Goal: Task Accomplishment & Management: Use online tool/utility

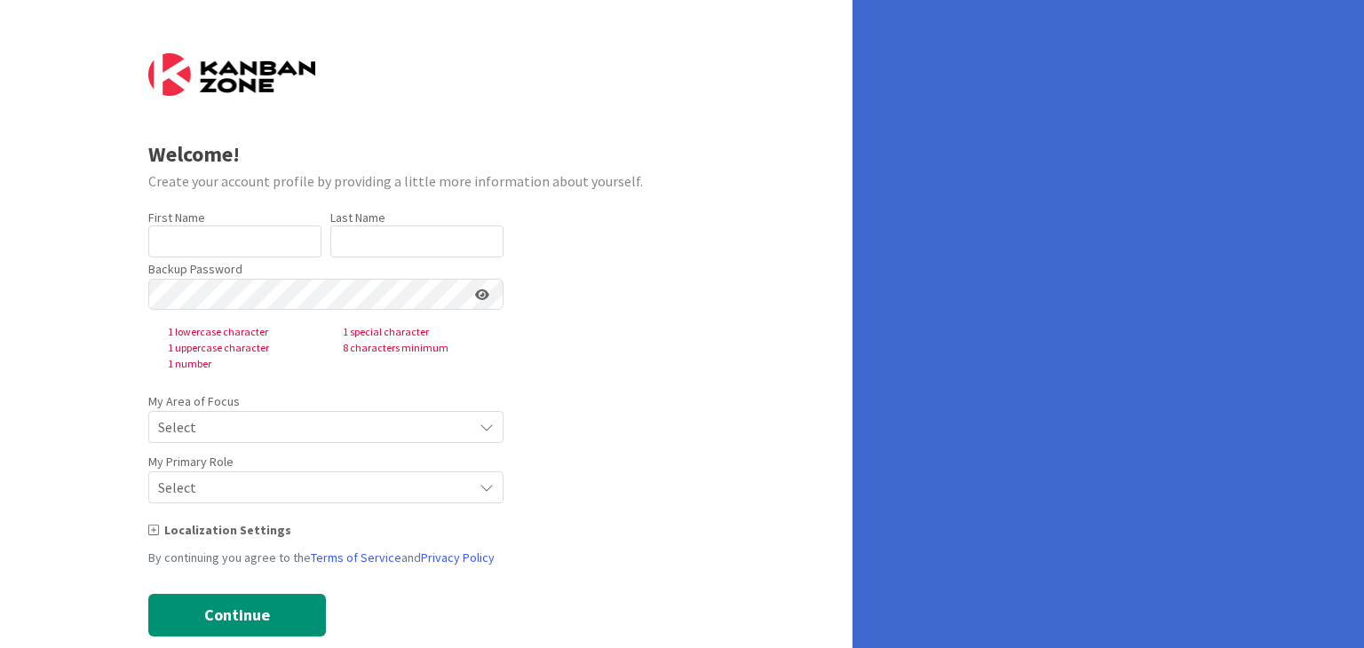
type input "[PERSON_NAME]"
click at [471, 250] on input "[PERSON_NAME]" at bounding box center [416, 242] width 173 height 32
drag, startPoint x: 471, startPoint y: 250, endPoint x: 420, endPoint y: 243, distance: 51.0
click at [420, 243] on input "[PERSON_NAME]" at bounding box center [416, 242] width 173 height 32
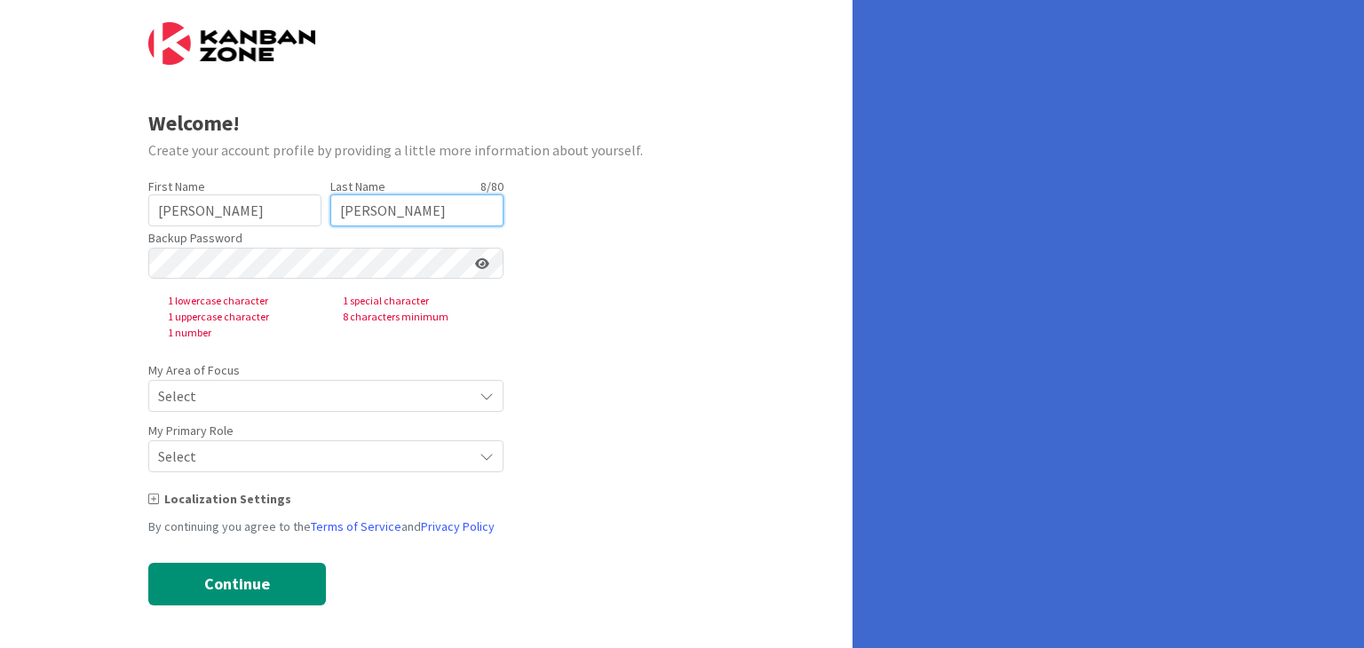
scroll to position [32, 0]
type input "[PERSON_NAME]"
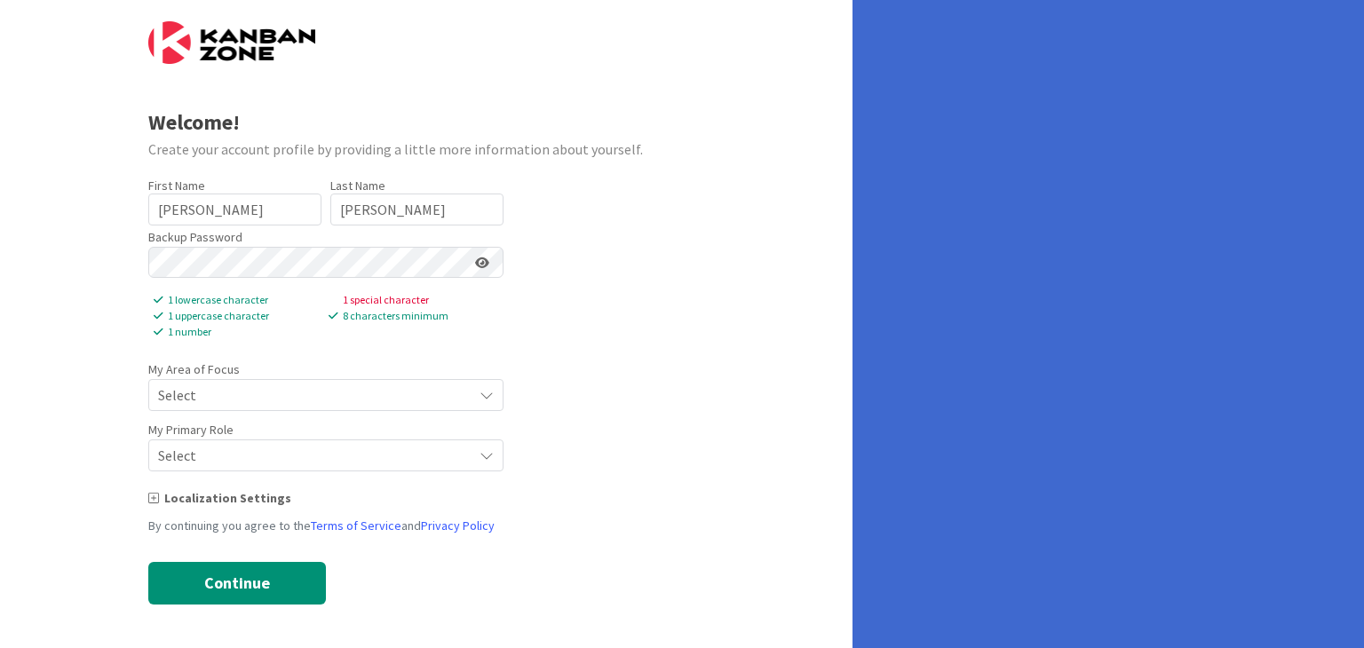
scroll to position [33, 0]
click at [293, 396] on span "Select" at bounding box center [311, 394] width 306 height 25
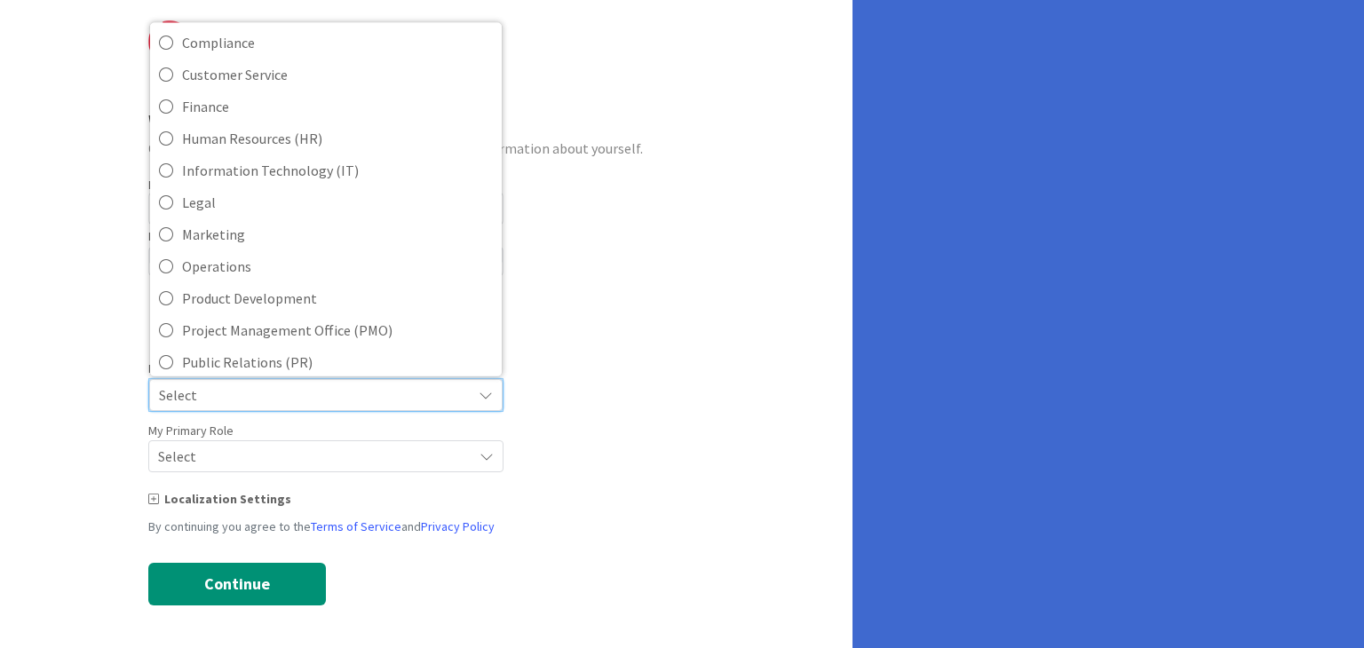
scroll to position [163, 0]
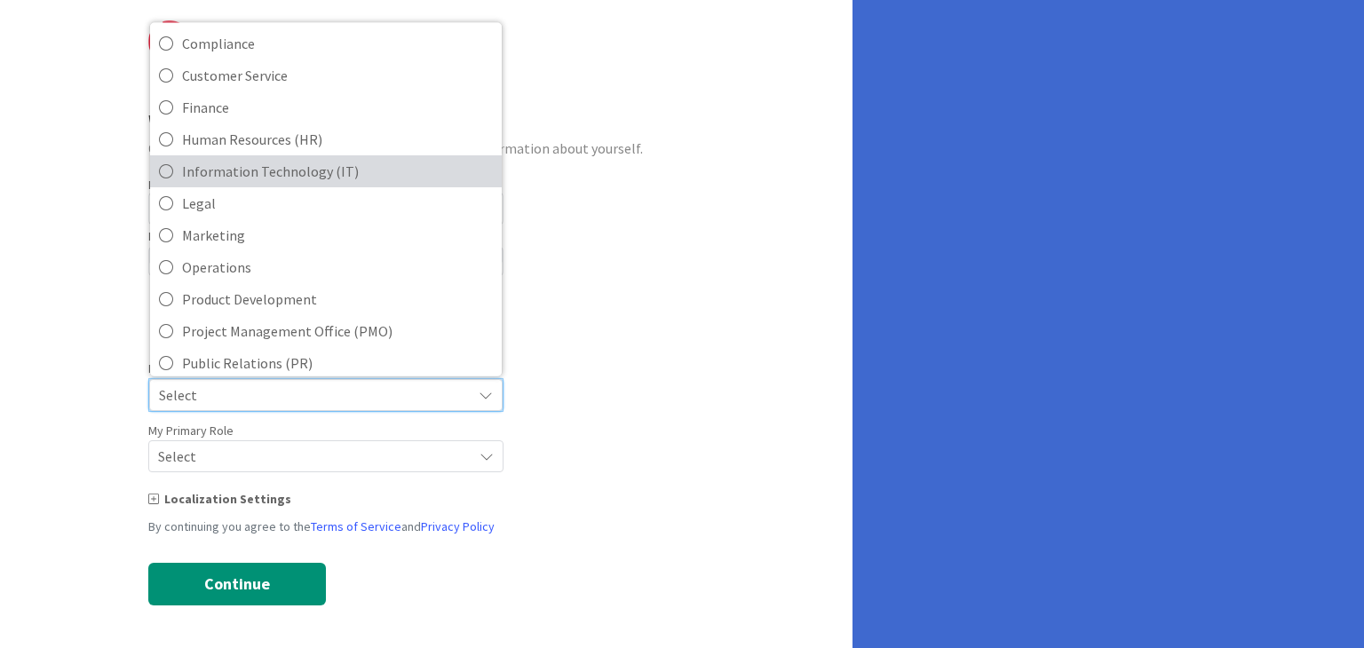
click at [251, 173] on span "Information Technology (IT)" at bounding box center [337, 171] width 311 height 27
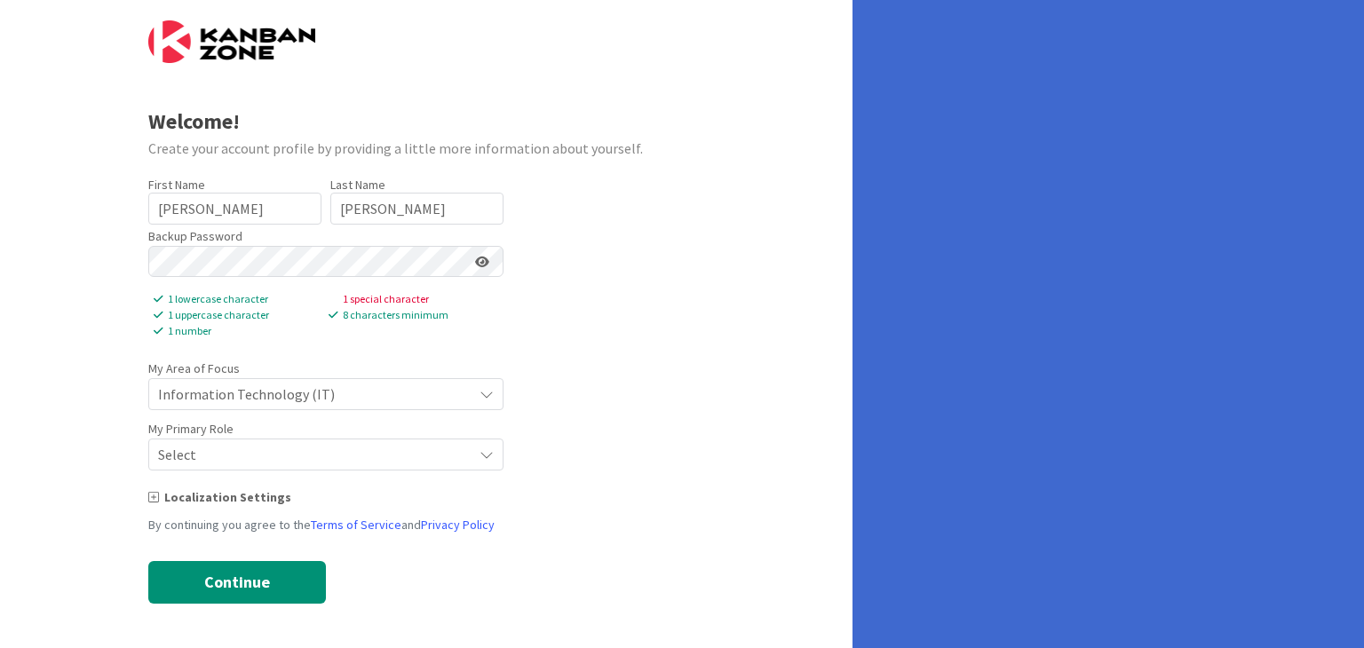
click at [254, 390] on span "Information Technology (IT)" at bounding box center [311, 394] width 306 height 25
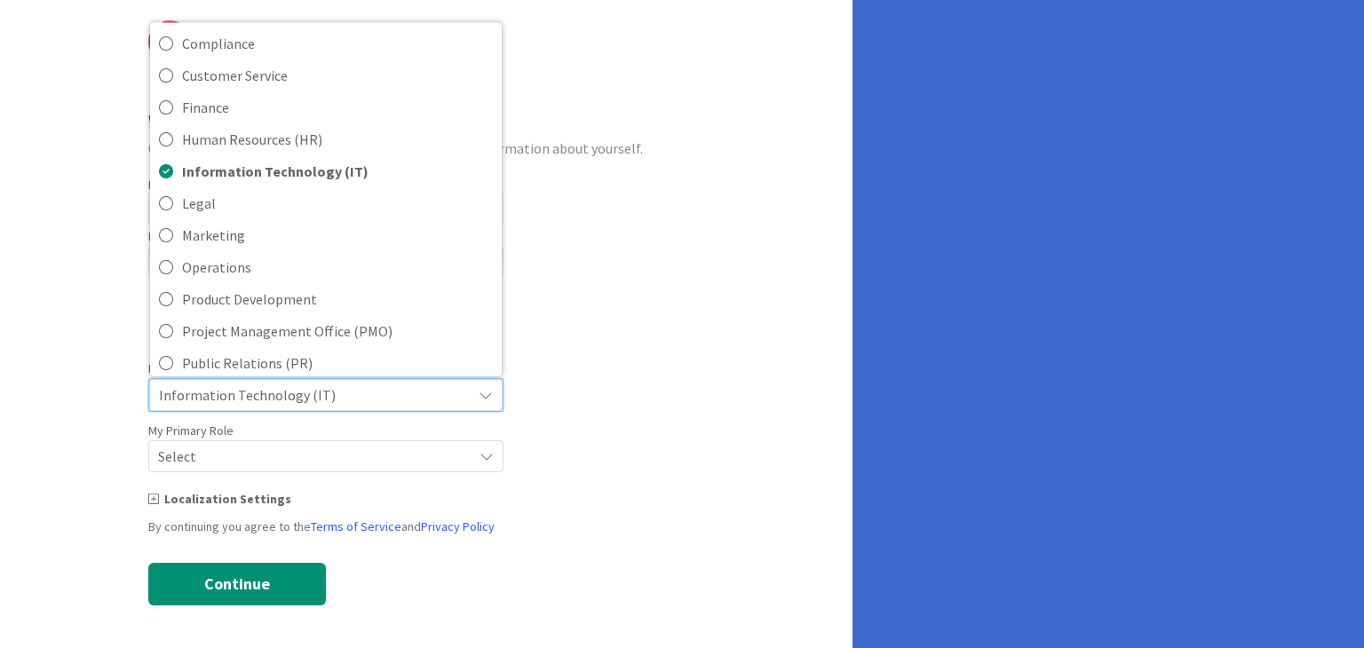
click at [232, 408] on span "Select" at bounding box center [311, 395] width 304 height 25
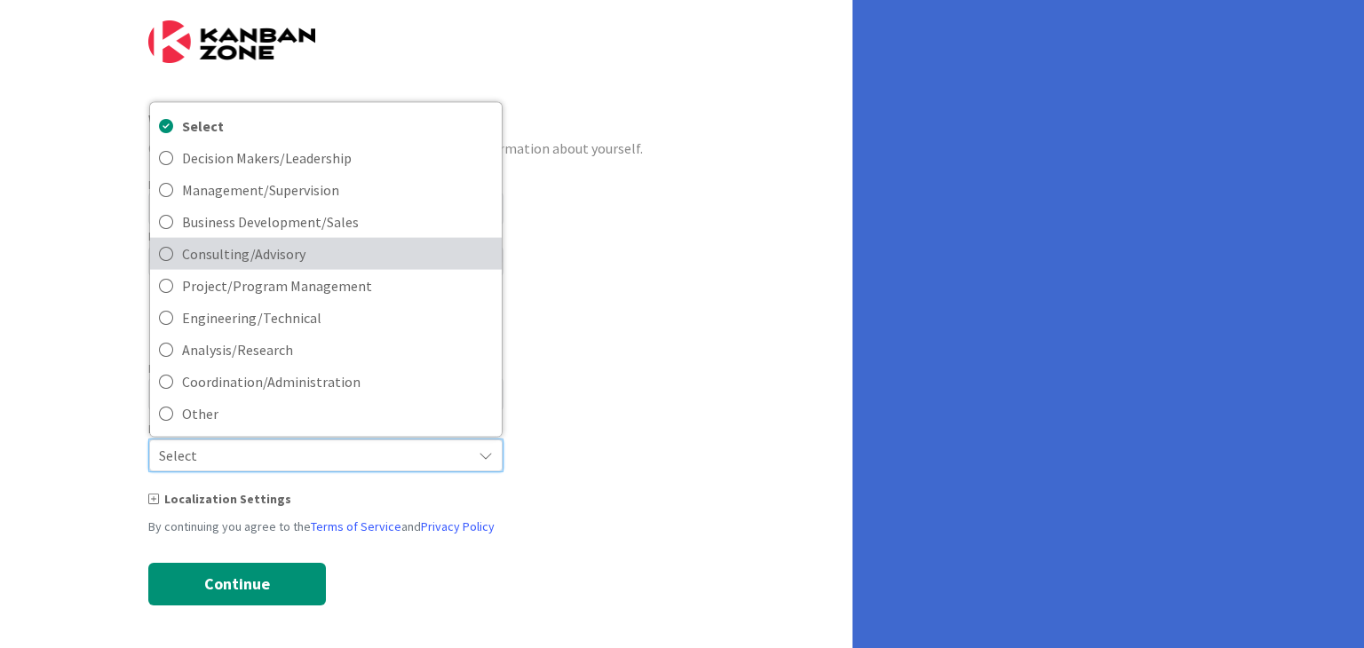
scroll to position [35, 0]
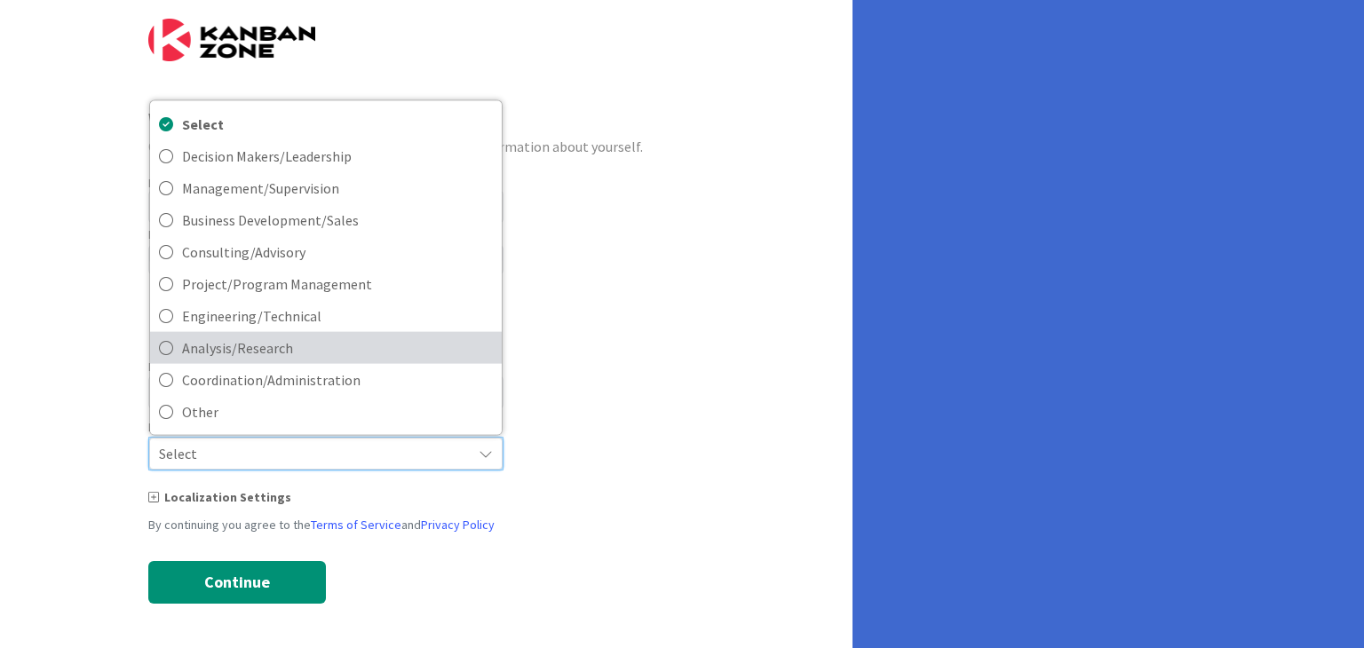
click at [227, 349] on span "Analysis/Research" at bounding box center [337, 348] width 311 height 27
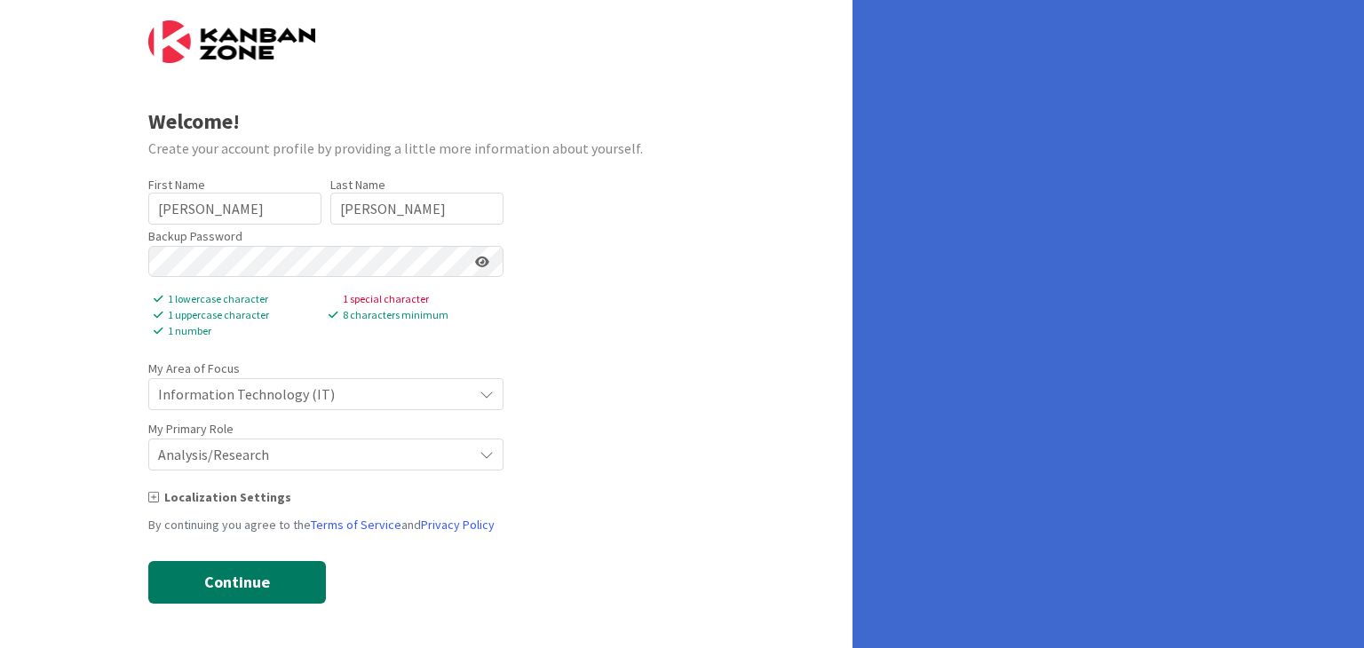
click at [234, 584] on button "Continue" at bounding box center [237, 582] width 178 height 43
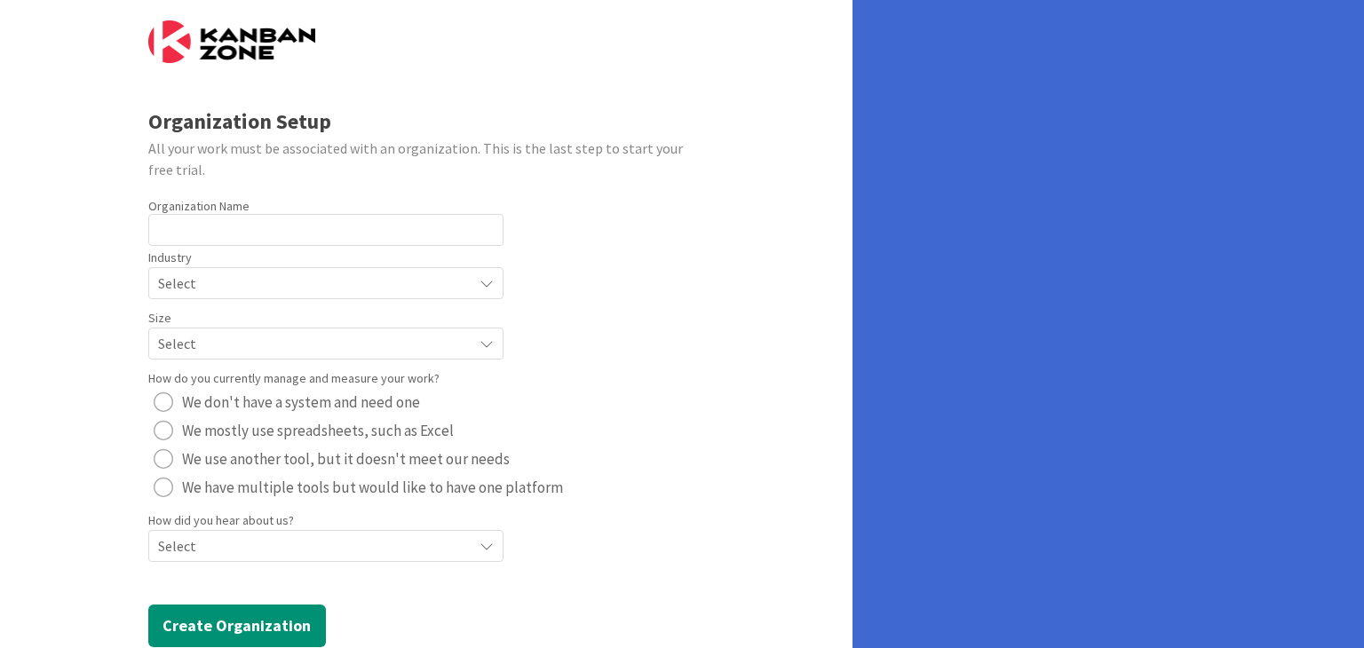
scroll to position [65, 0]
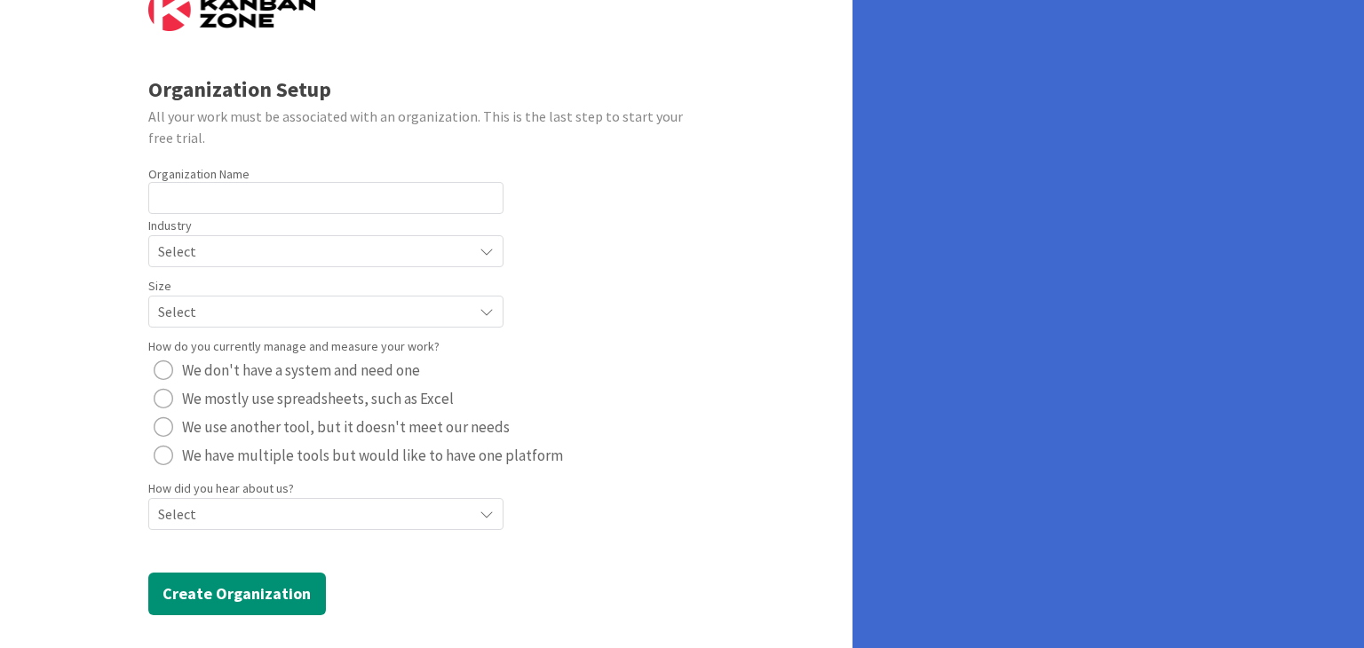
click at [386, 171] on div "Organization Name 0 / 64" at bounding box center [325, 174] width 355 height 16
click at [339, 222] on div "Industry Select" at bounding box center [325, 240] width 355 height 53
click at [300, 211] on input "text" at bounding box center [325, 198] width 355 height 32
type input "s"
type input "erick"
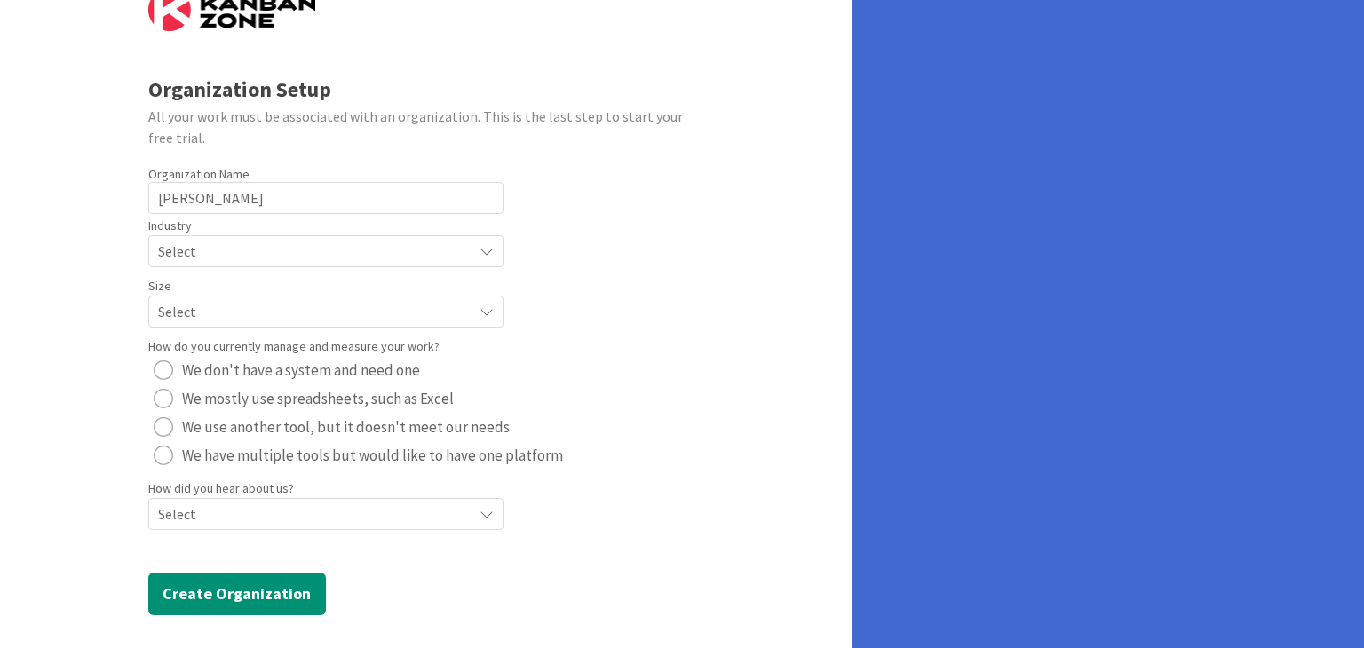
click at [285, 253] on span "Select" at bounding box center [311, 251] width 306 height 25
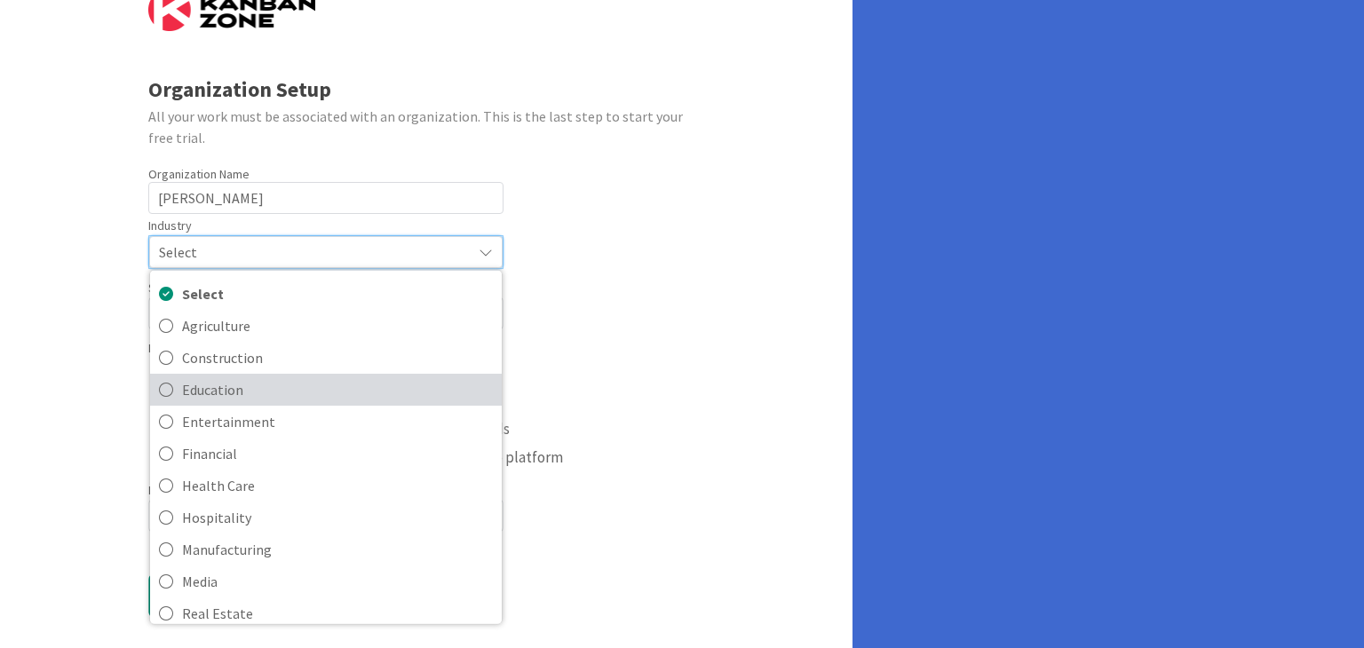
click at [224, 395] on span "Education" at bounding box center [337, 389] width 311 height 27
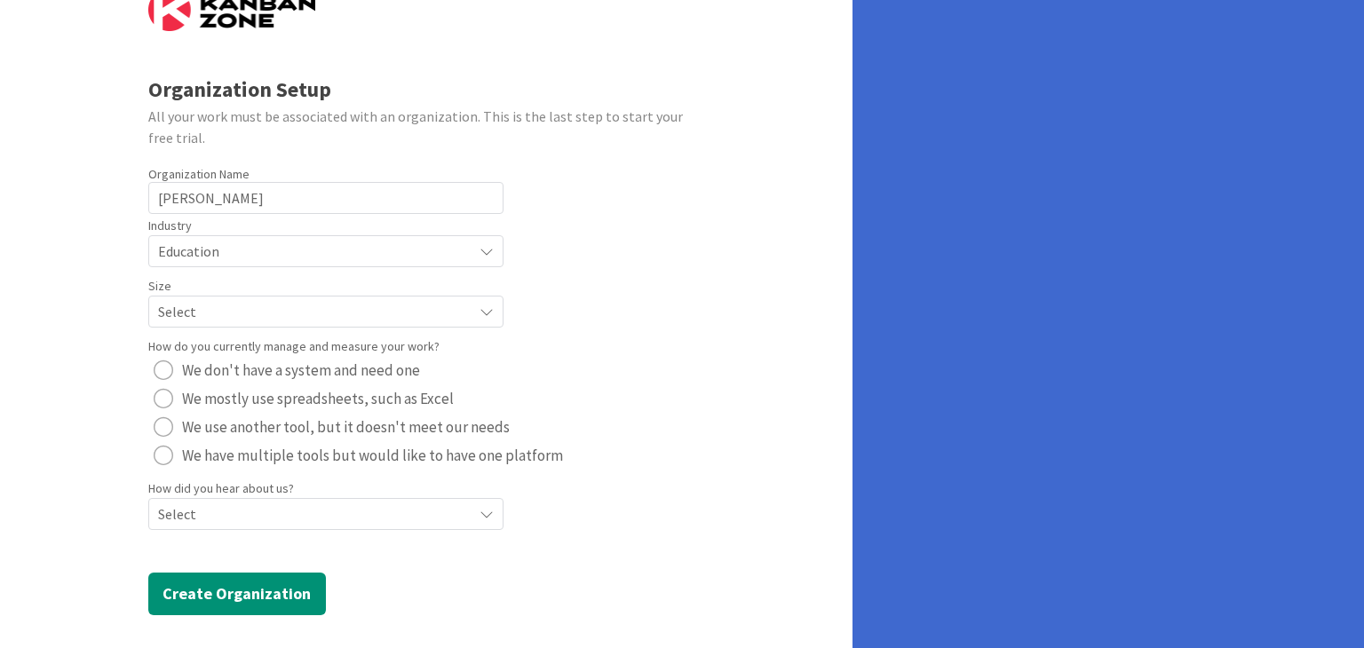
click at [250, 264] on span "Select" at bounding box center [311, 251] width 306 height 25
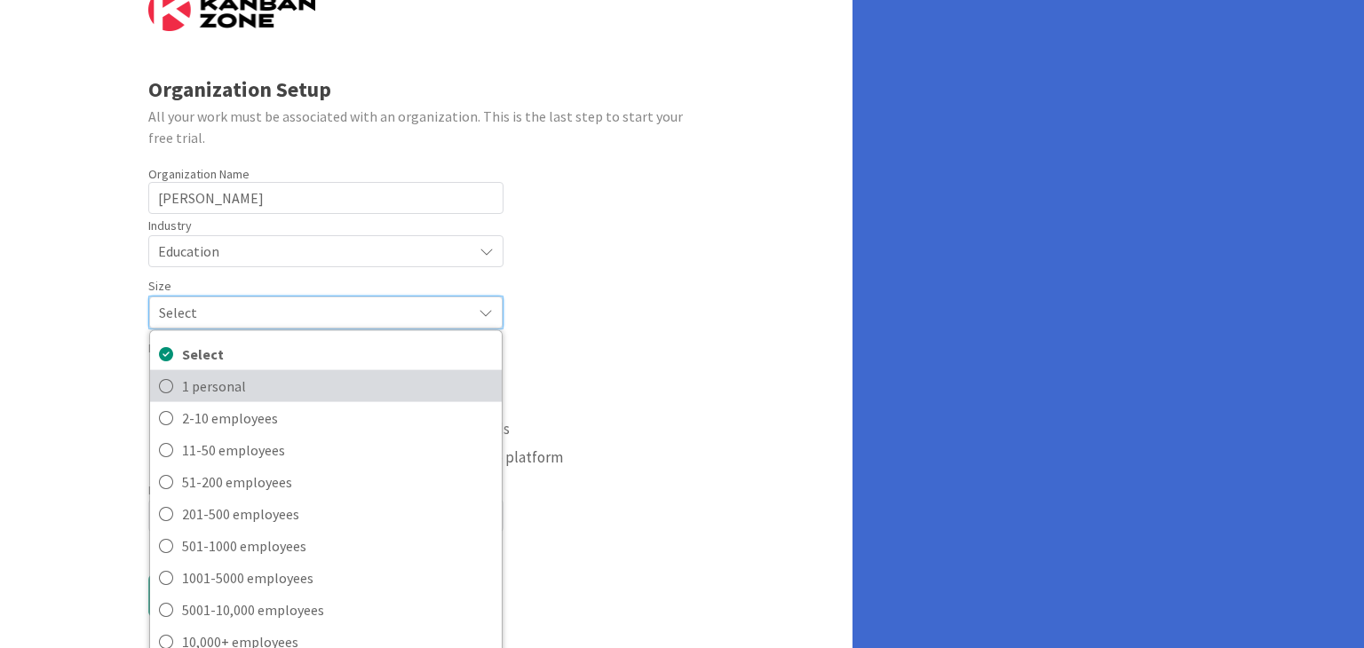
click at [227, 388] on span "1 personal" at bounding box center [337, 385] width 311 height 27
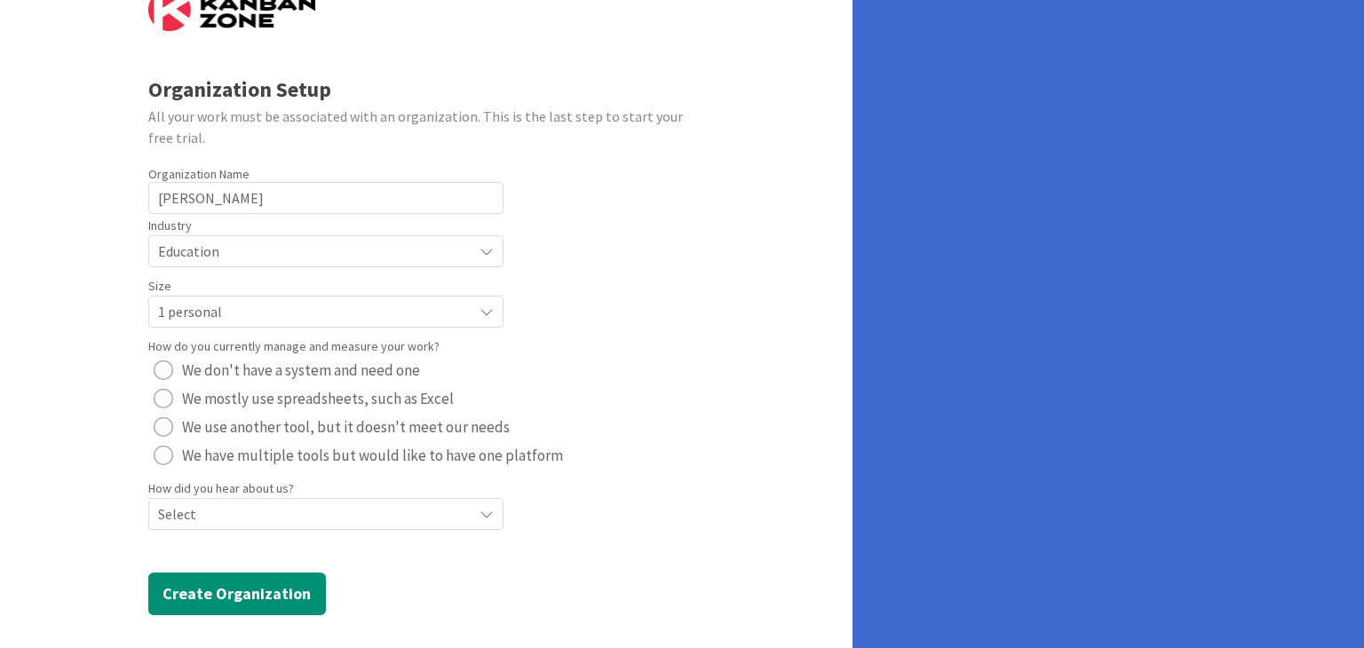
scroll to position [76, 0]
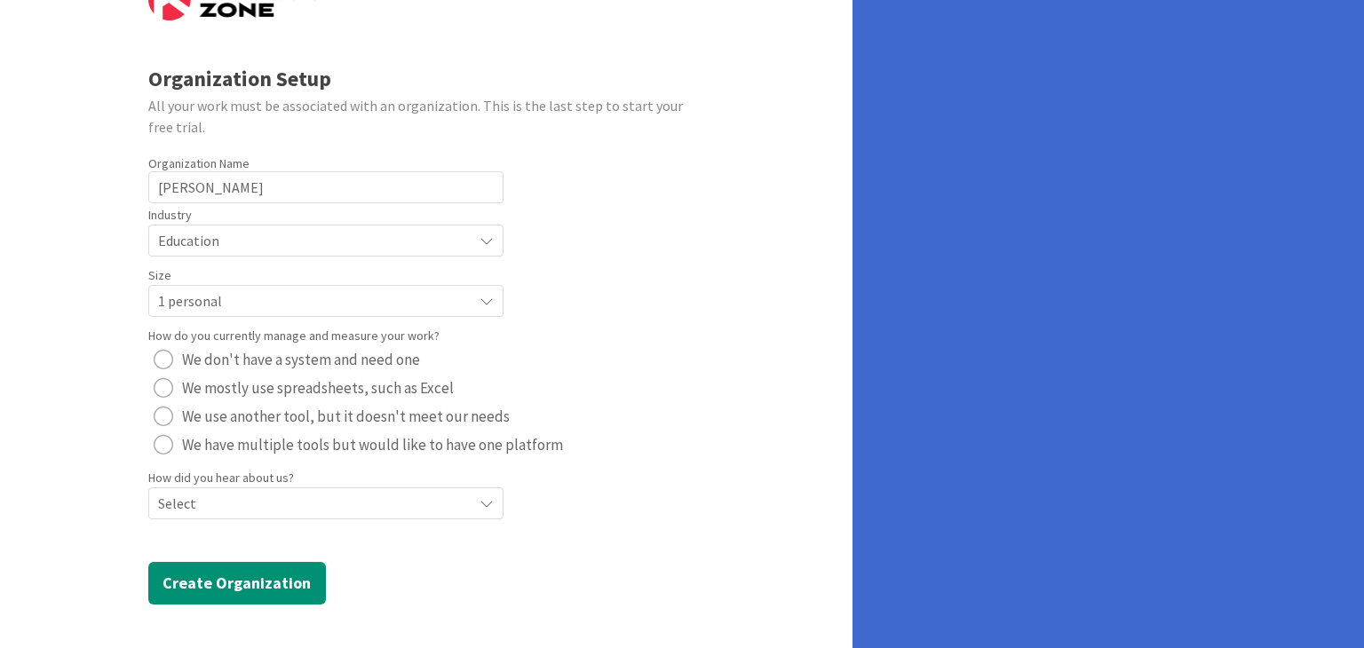
click at [175, 253] on span "Select" at bounding box center [311, 240] width 306 height 25
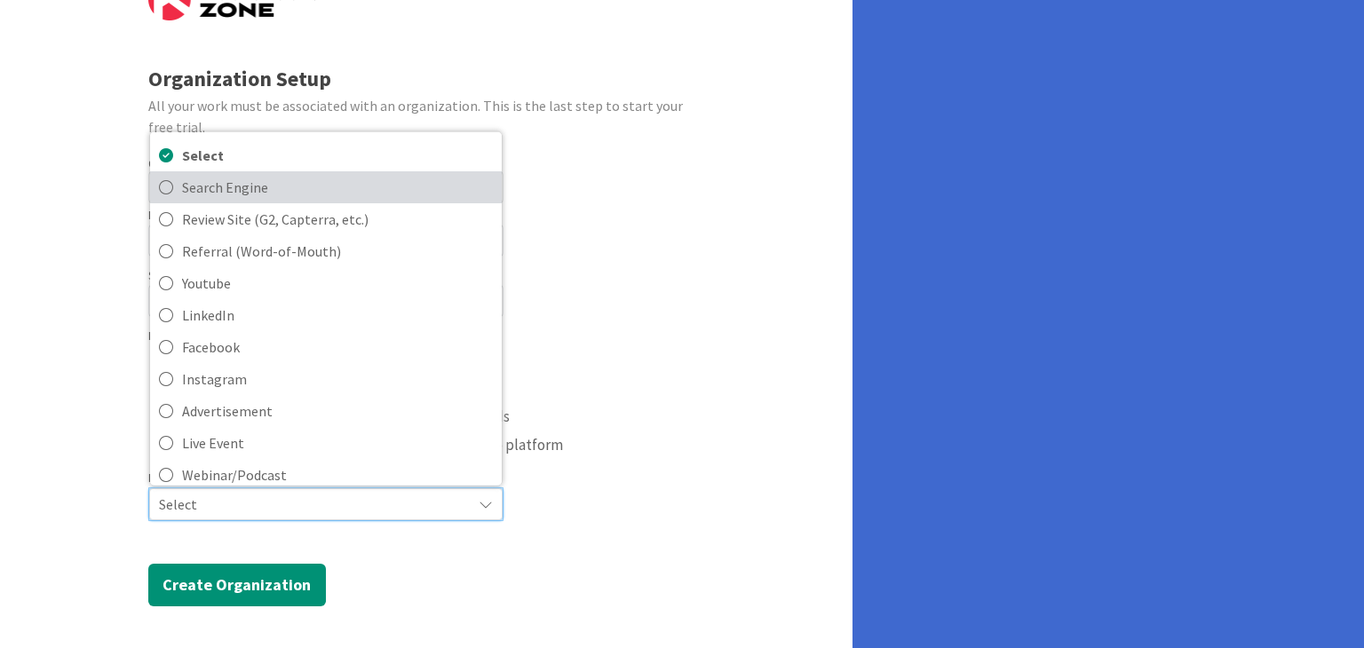
click at [215, 196] on span "Search Engine" at bounding box center [337, 186] width 311 height 27
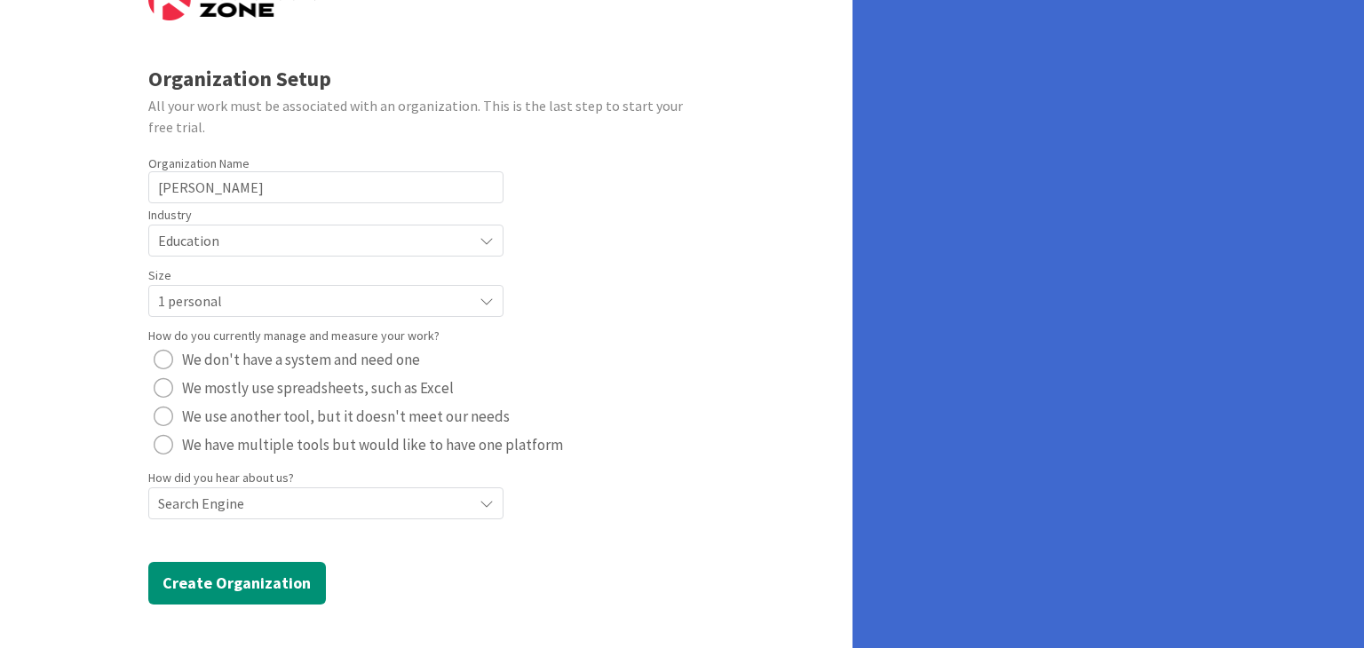
click at [276, 257] on div "Search Engine" at bounding box center [325, 241] width 355 height 32
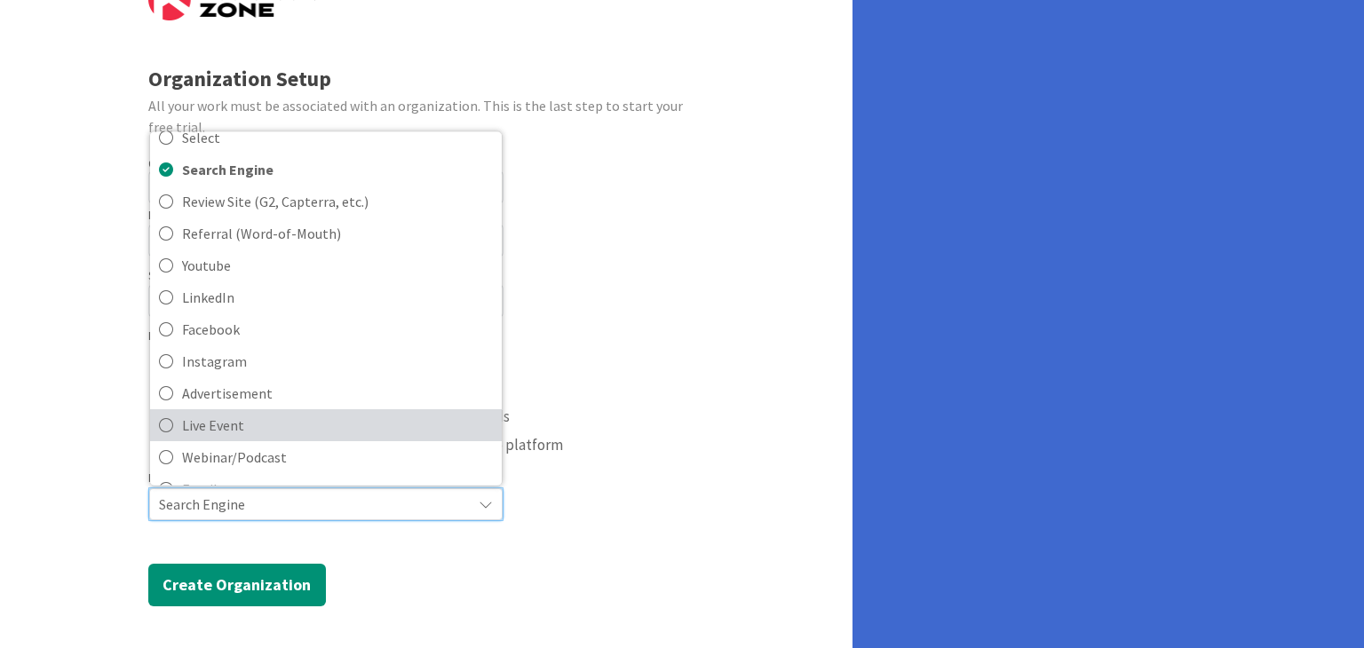
scroll to position [0, 0]
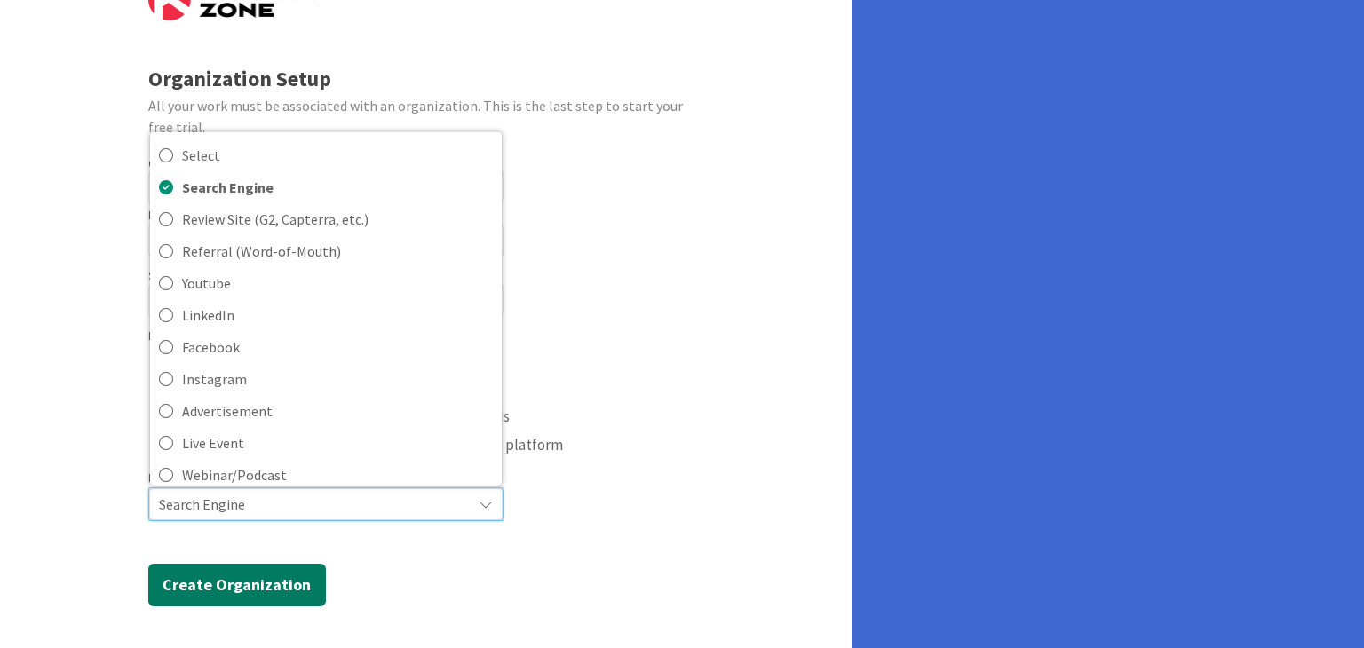
click at [242, 580] on button "Create Organization" at bounding box center [237, 585] width 178 height 43
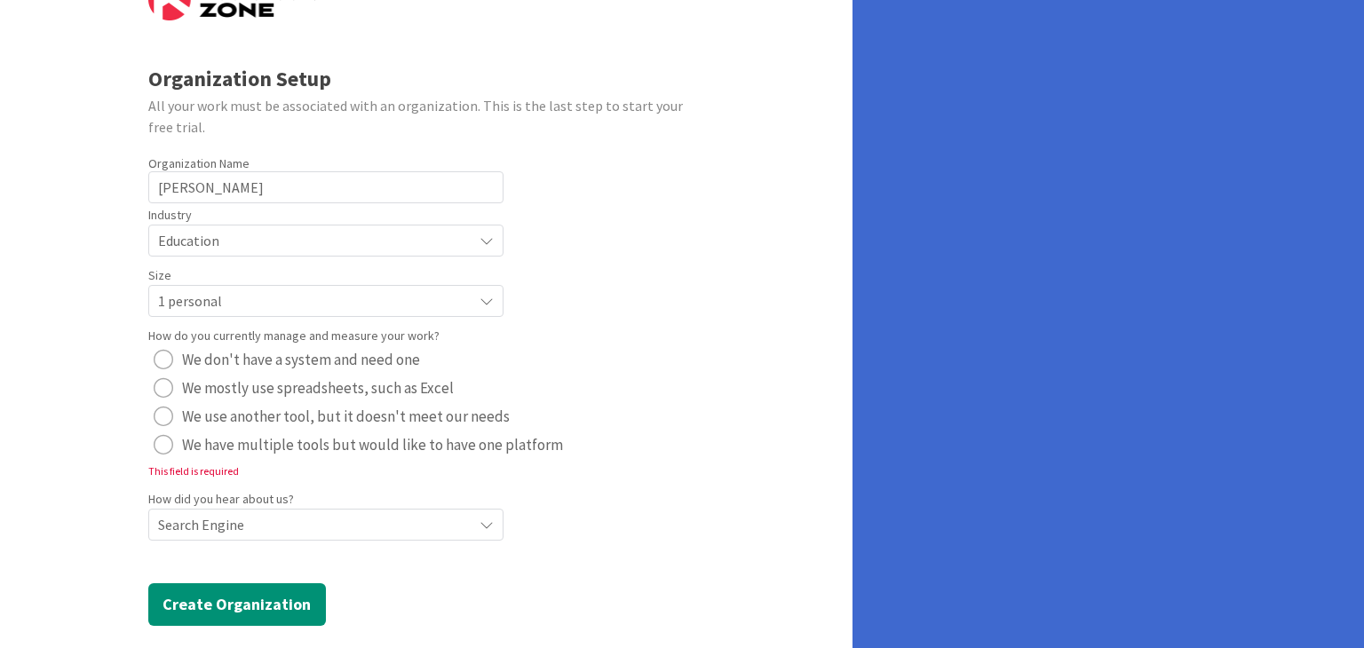
click at [159, 422] on div "radio" at bounding box center [164, 417] width 20 height 20
click at [188, 601] on button "Create Organization" at bounding box center [237, 605] width 178 height 43
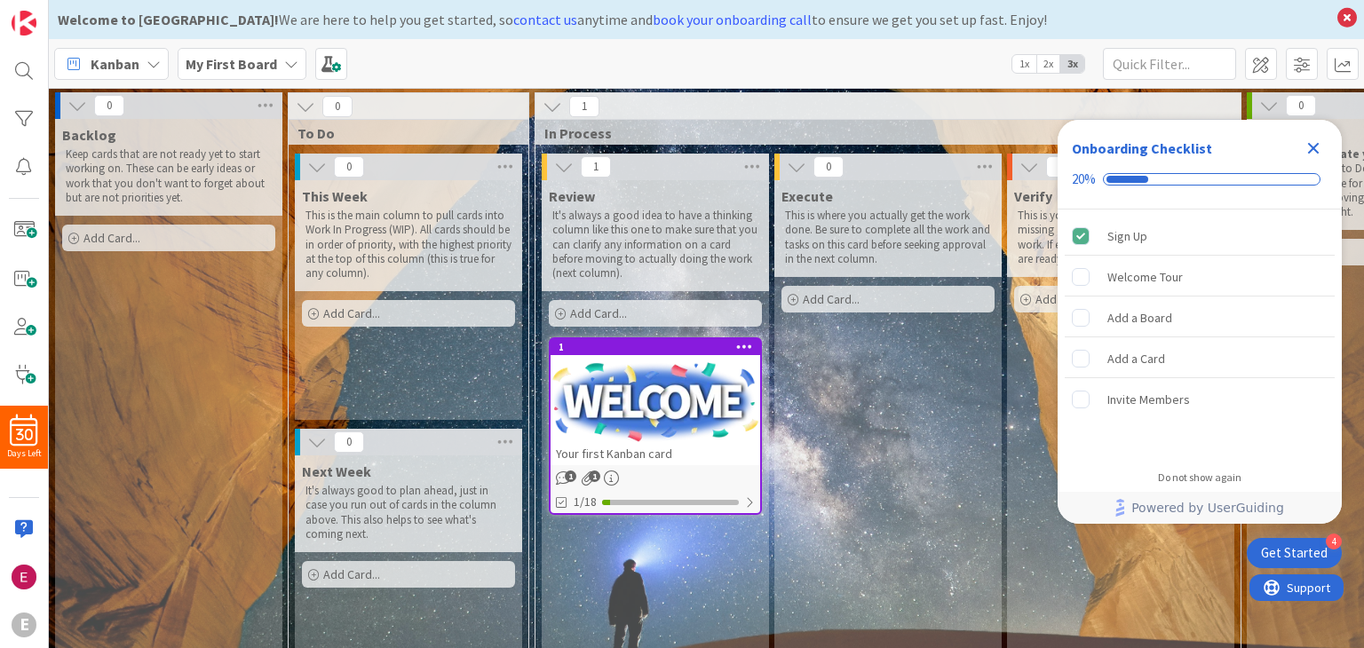
click at [1316, 148] on icon "Close Checklist" at bounding box center [1314, 149] width 12 height 12
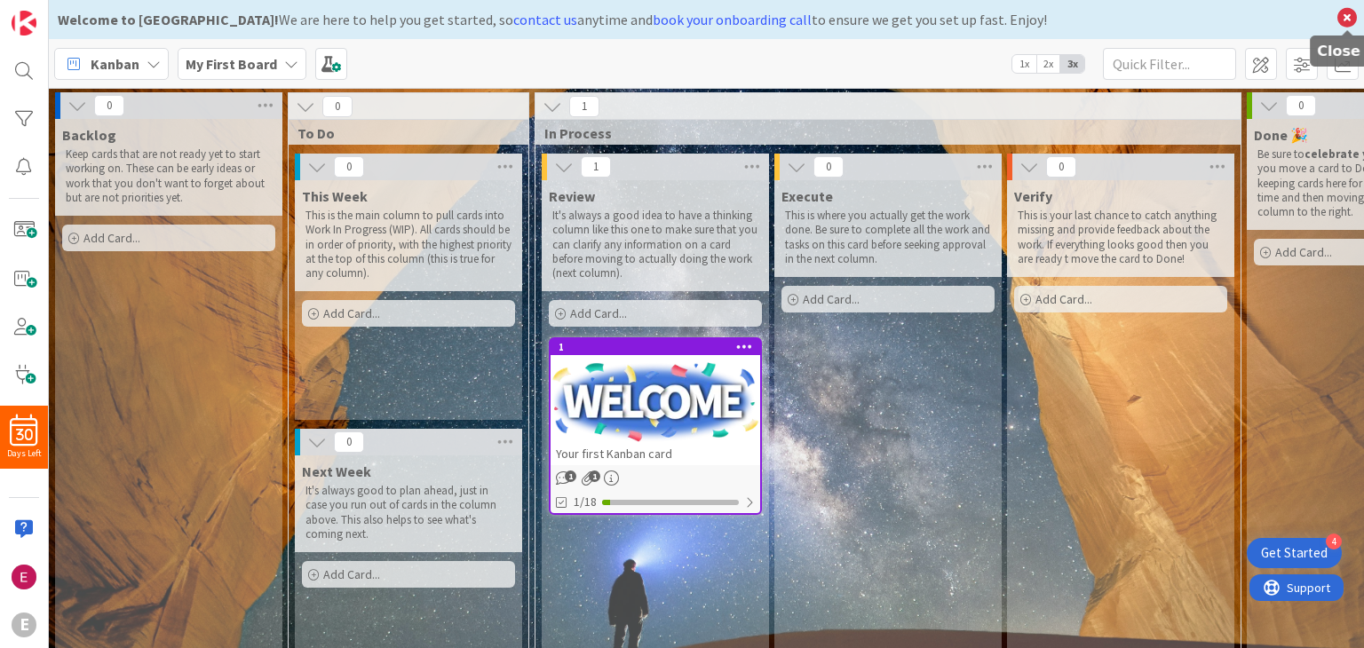
click at [1354, 18] on icon at bounding box center [1347, 17] width 23 height 25
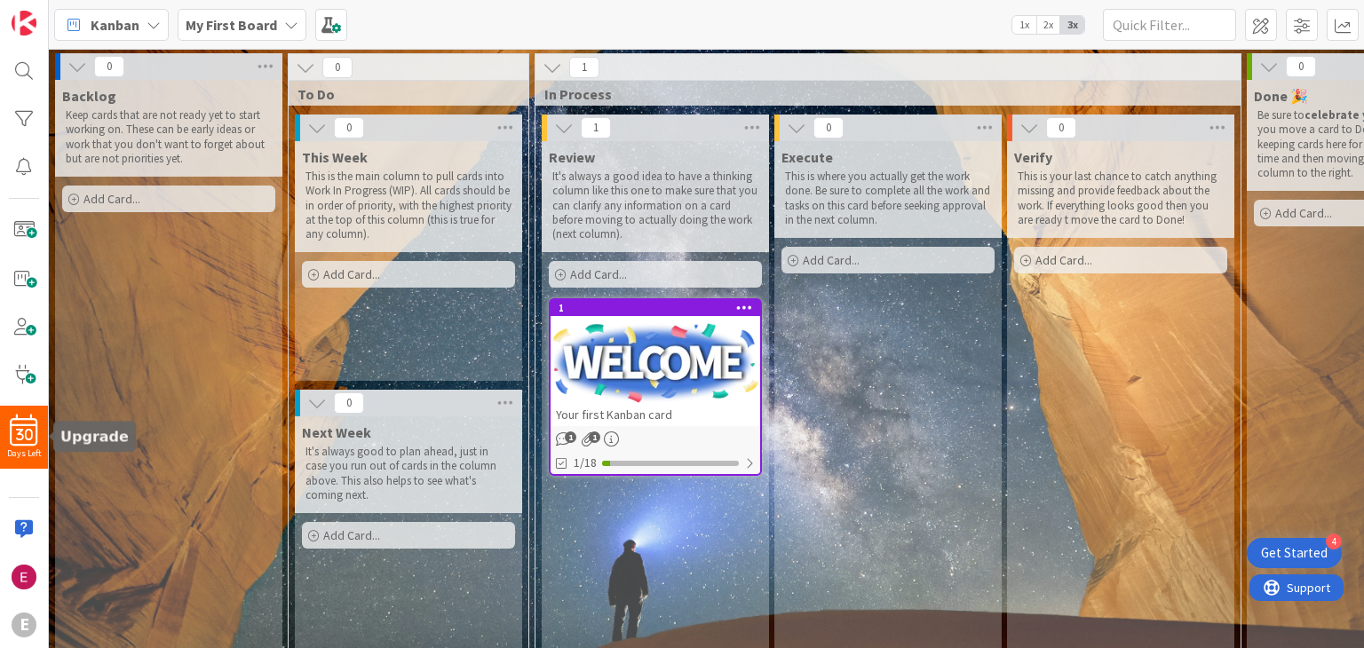
click at [32, 449] on div "Days Left" at bounding box center [24, 453] width 48 height 13
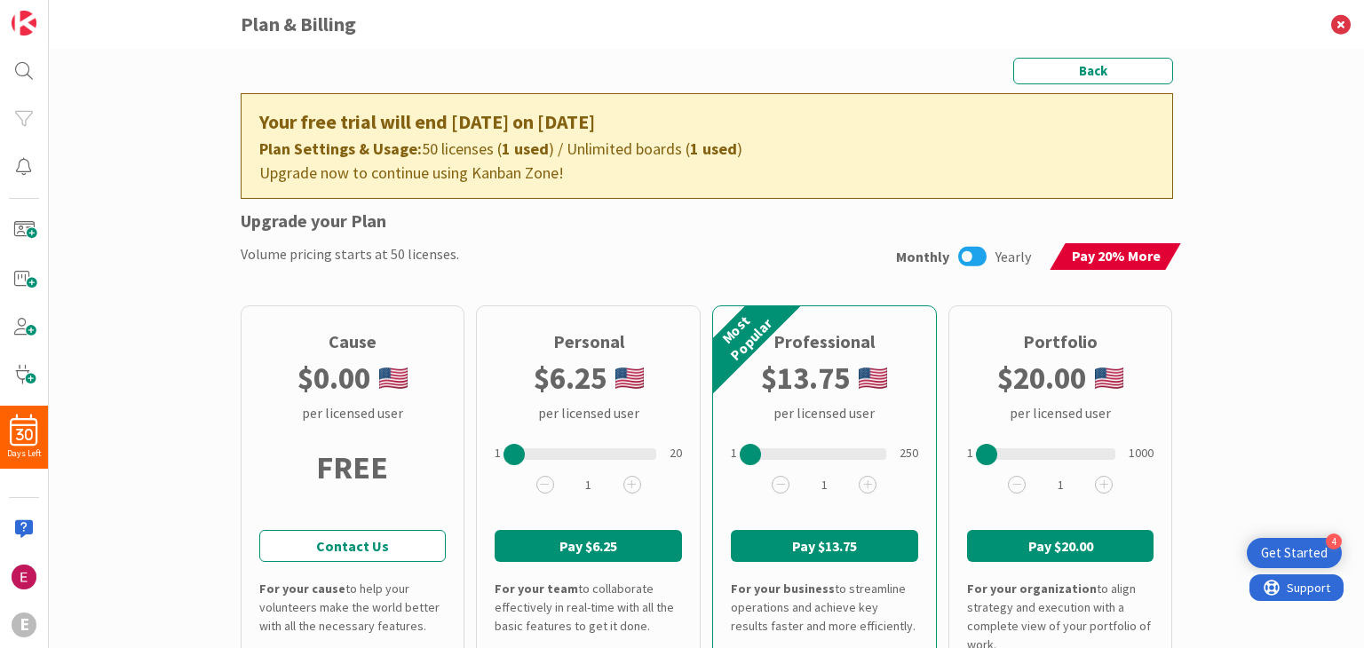
scroll to position [123, 0]
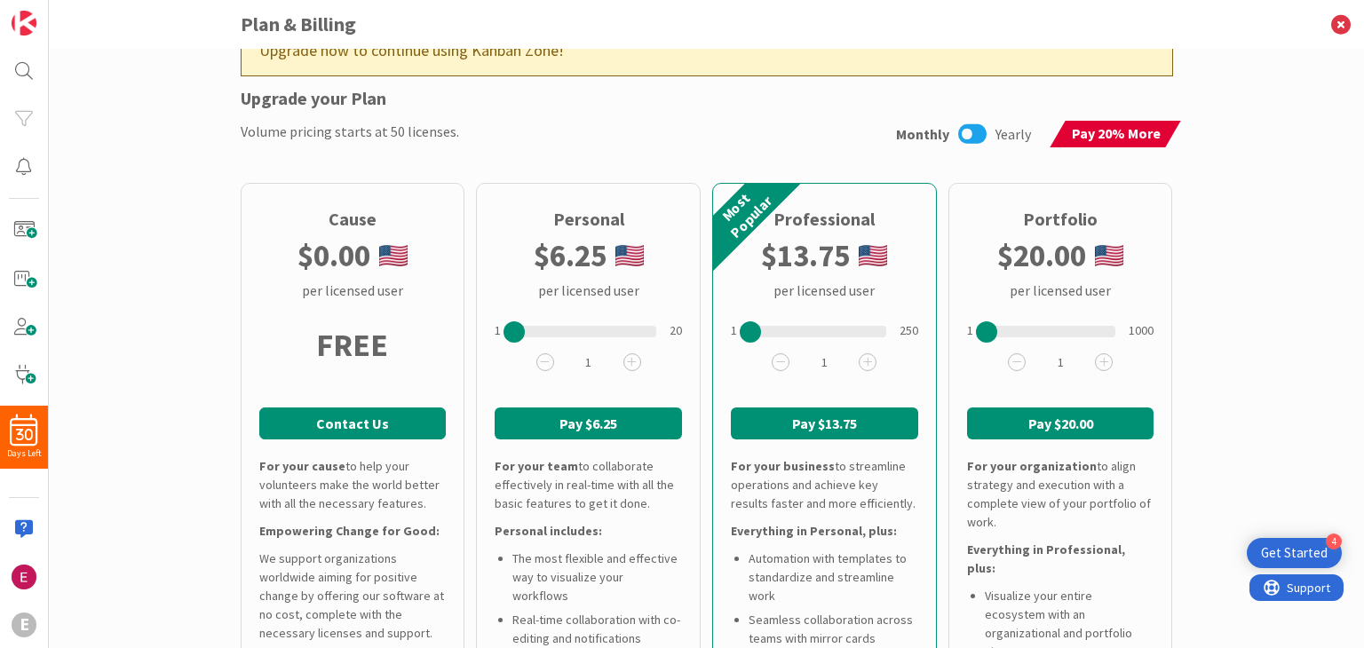
click at [331, 436] on link "Contact Us" at bounding box center [352, 424] width 187 height 32
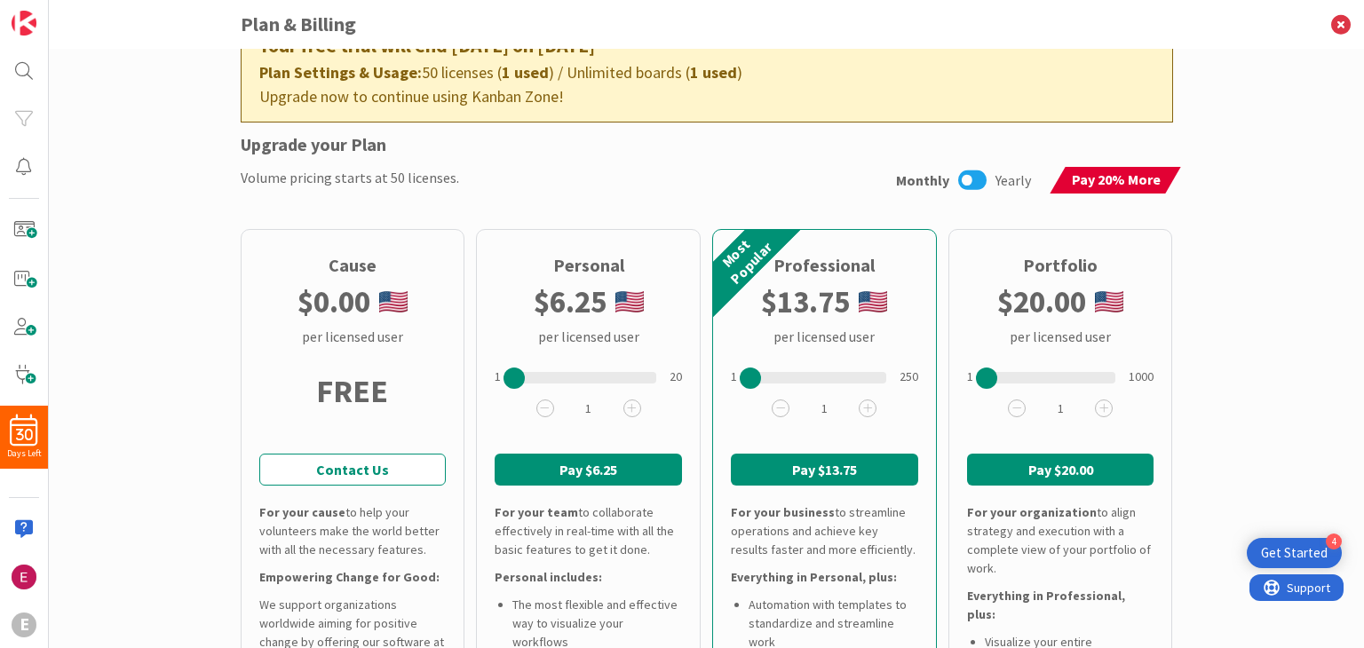
scroll to position [9, 0]
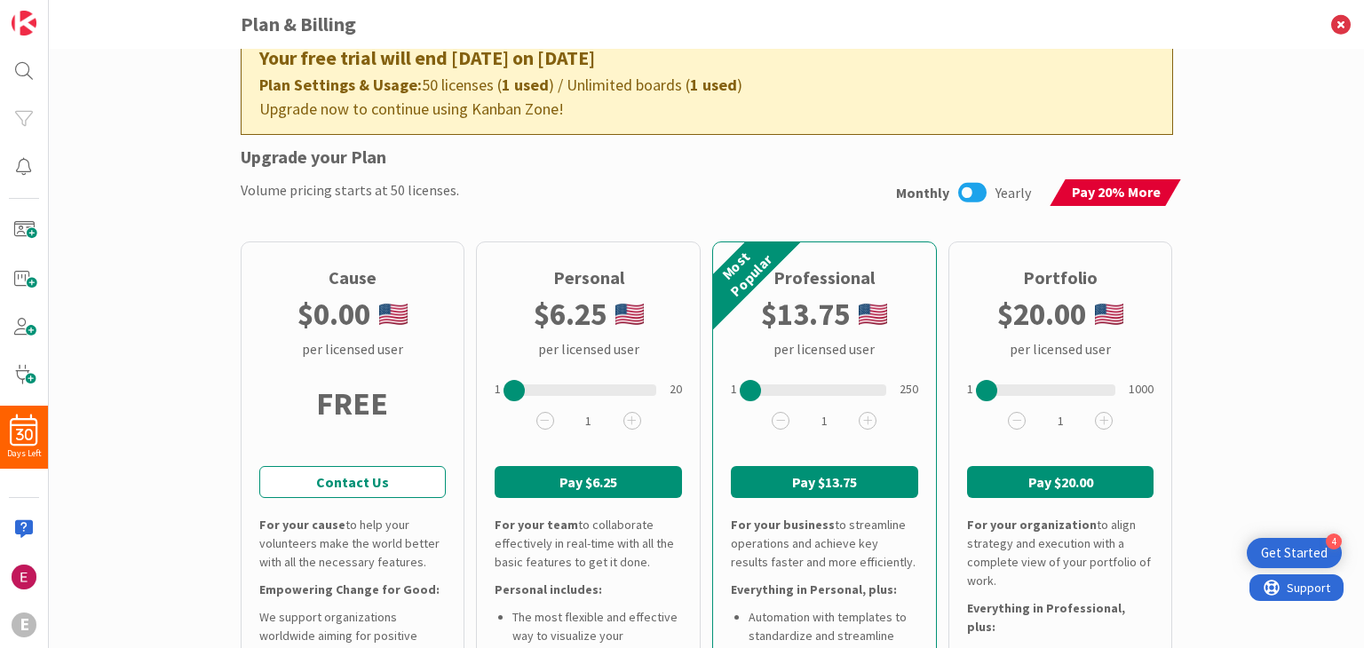
click at [973, 198] on icon at bounding box center [972, 192] width 28 height 23
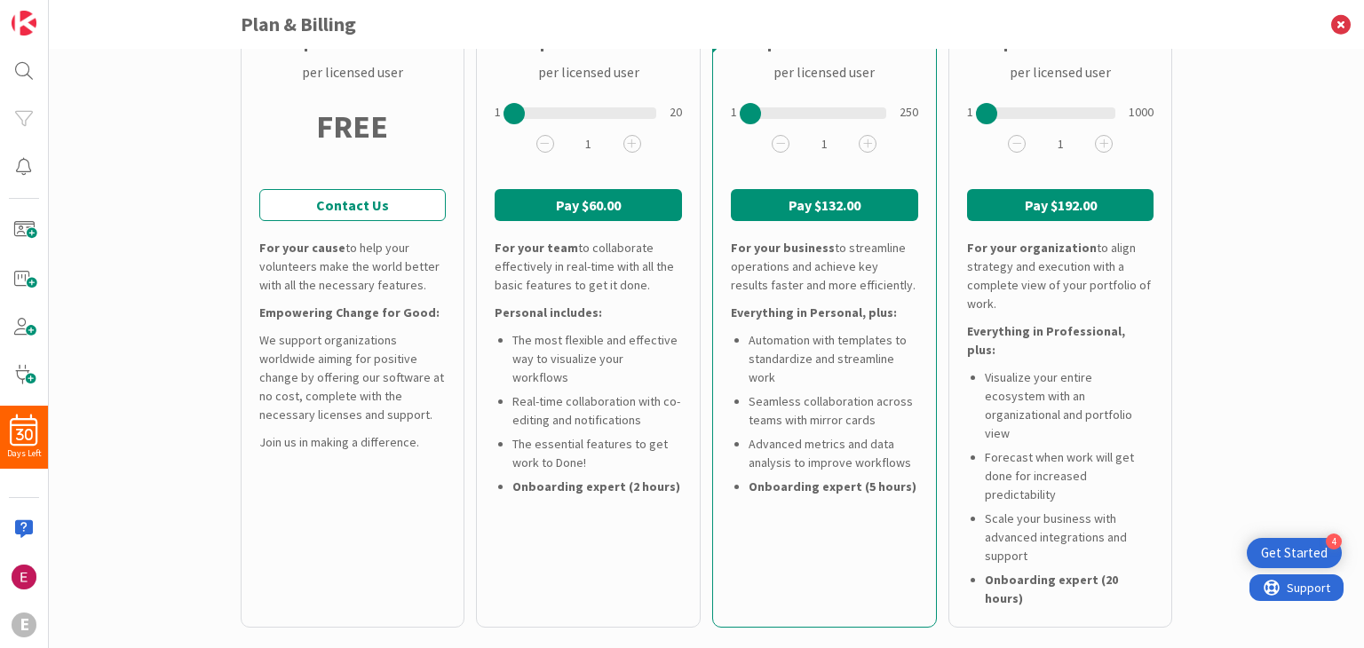
scroll to position [340, 0]
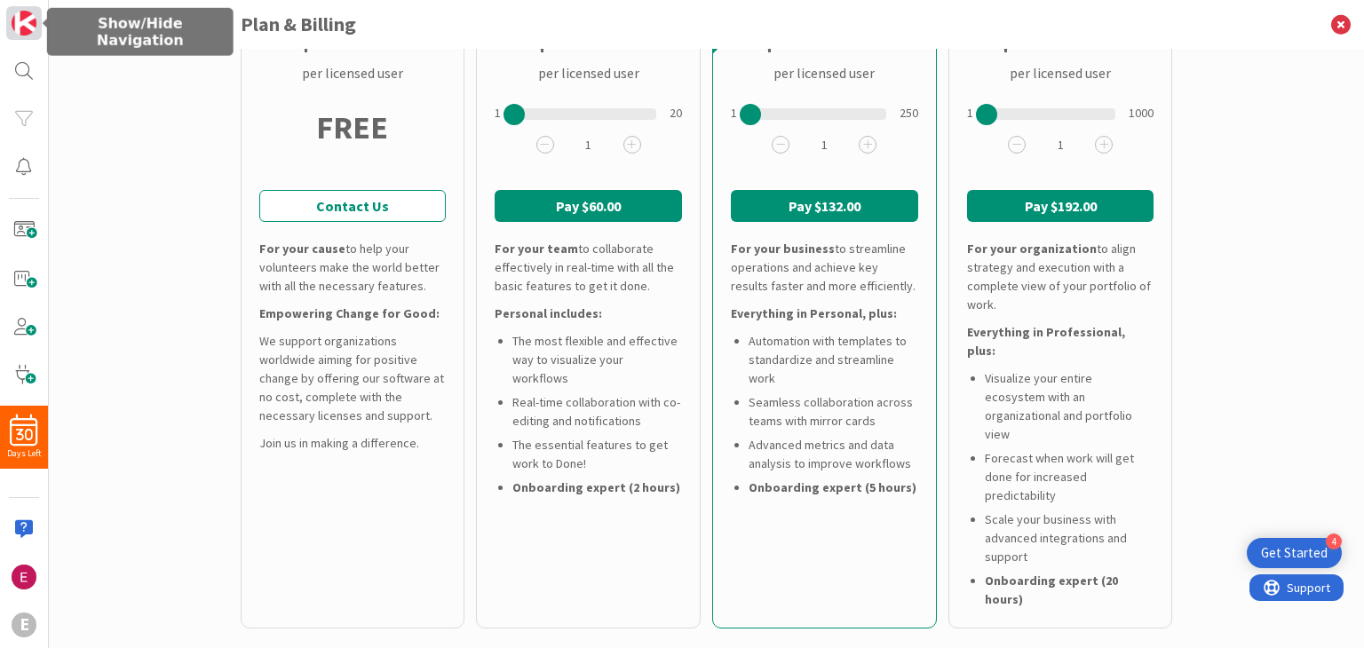
click at [28, 13] on img at bounding box center [24, 23] width 25 height 25
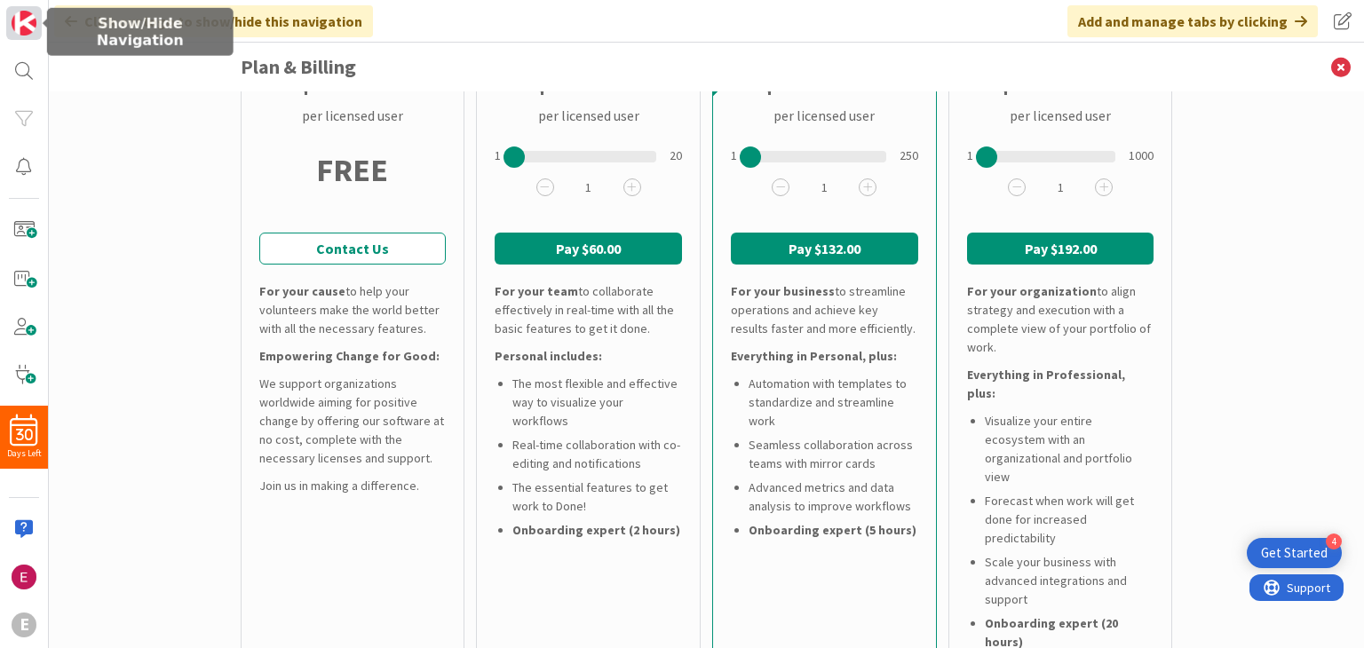
click at [28, 13] on img at bounding box center [24, 23] width 25 height 25
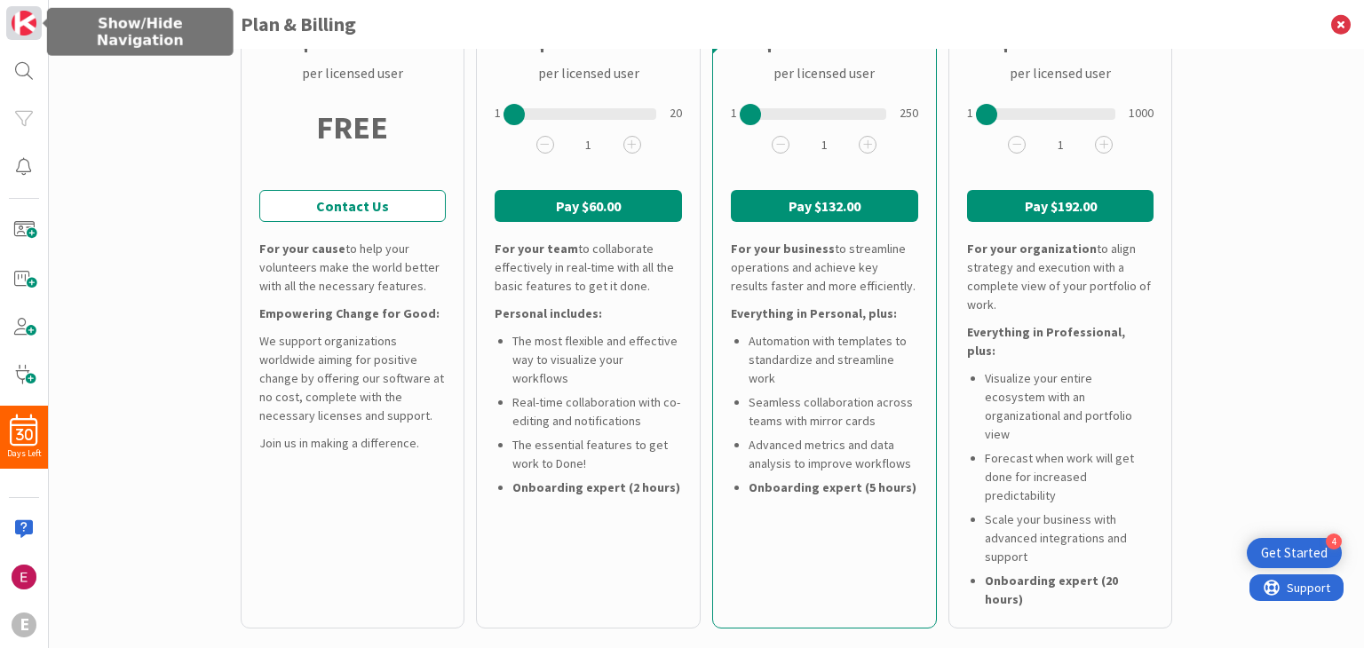
click at [18, 33] on img at bounding box center [24, 23] width 25 height 25
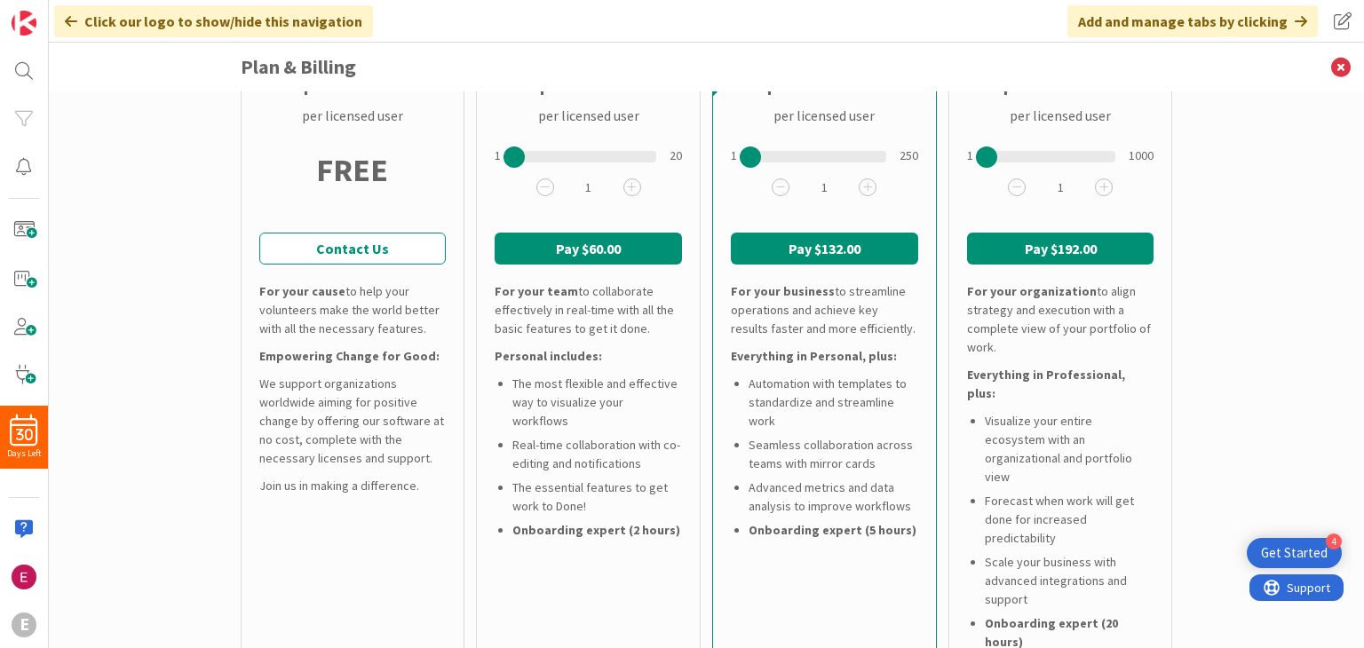
scroll to position [212, 0]
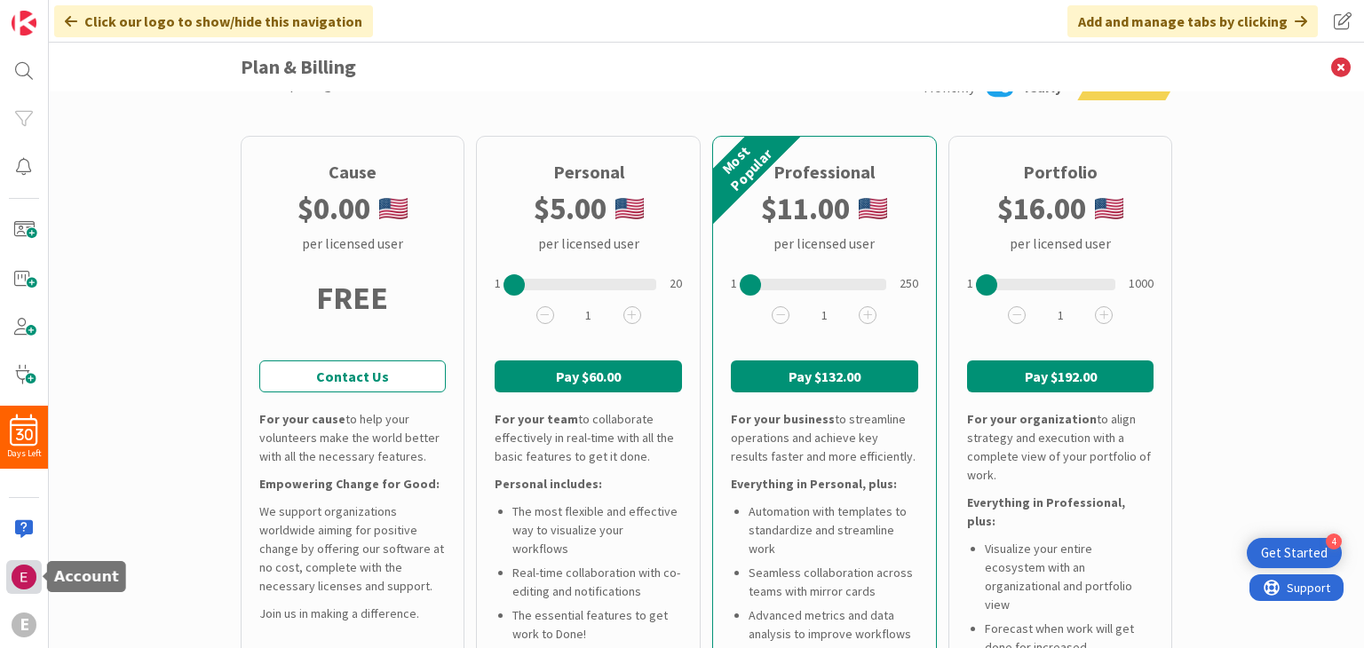
click at [30, 580] on img at bounding box center [24, 577] width 25 height 25
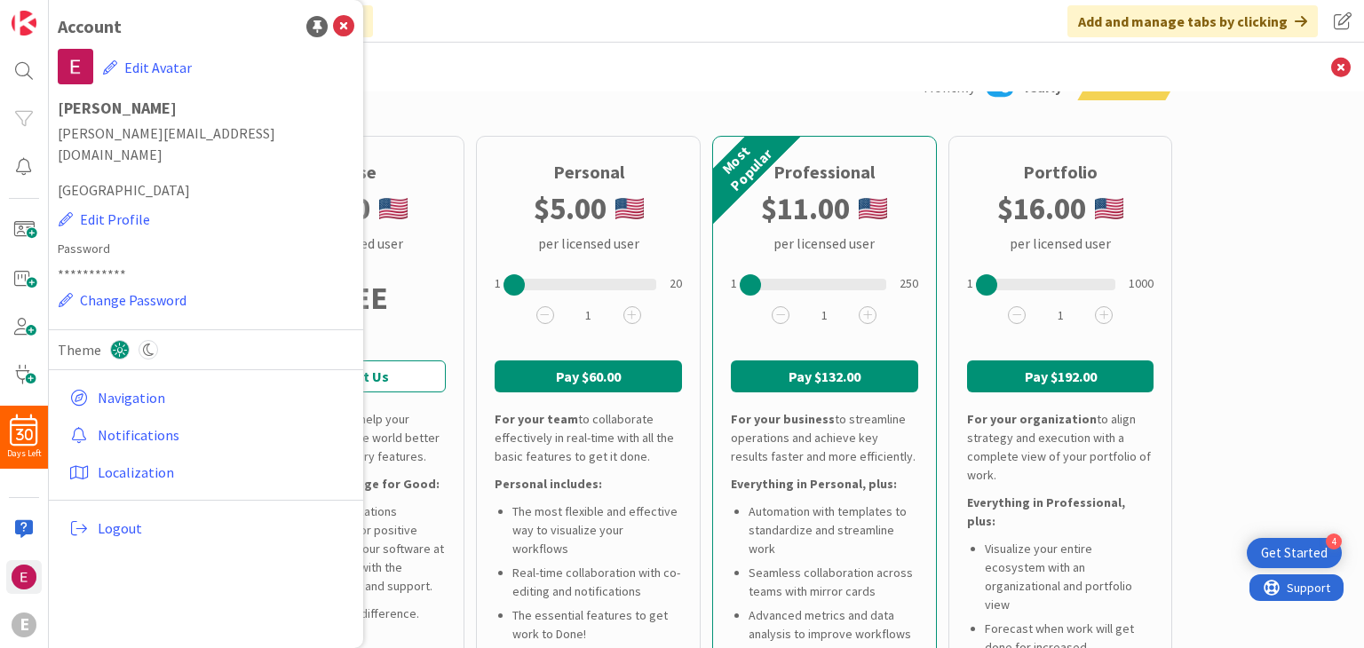
click at [457, 69] on h3 "Plan & Billing" at bounding box center [707, 67] width 933 height 49
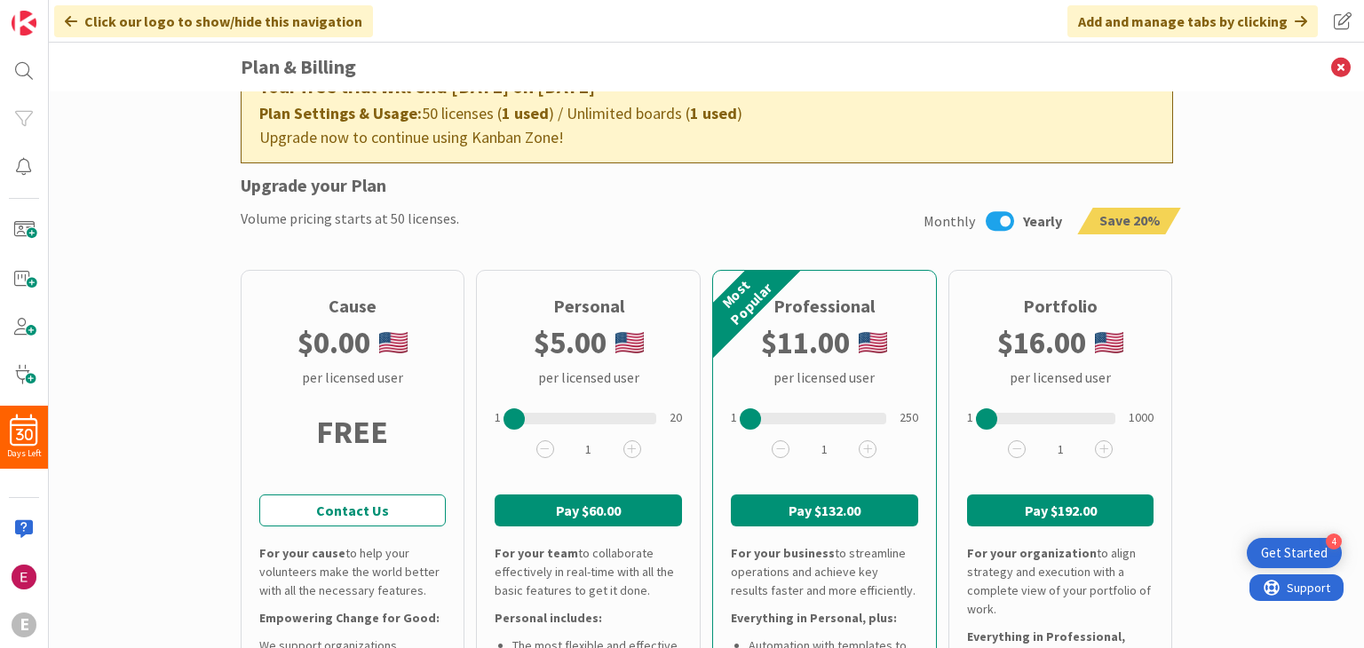
scroll to position [0, 0]
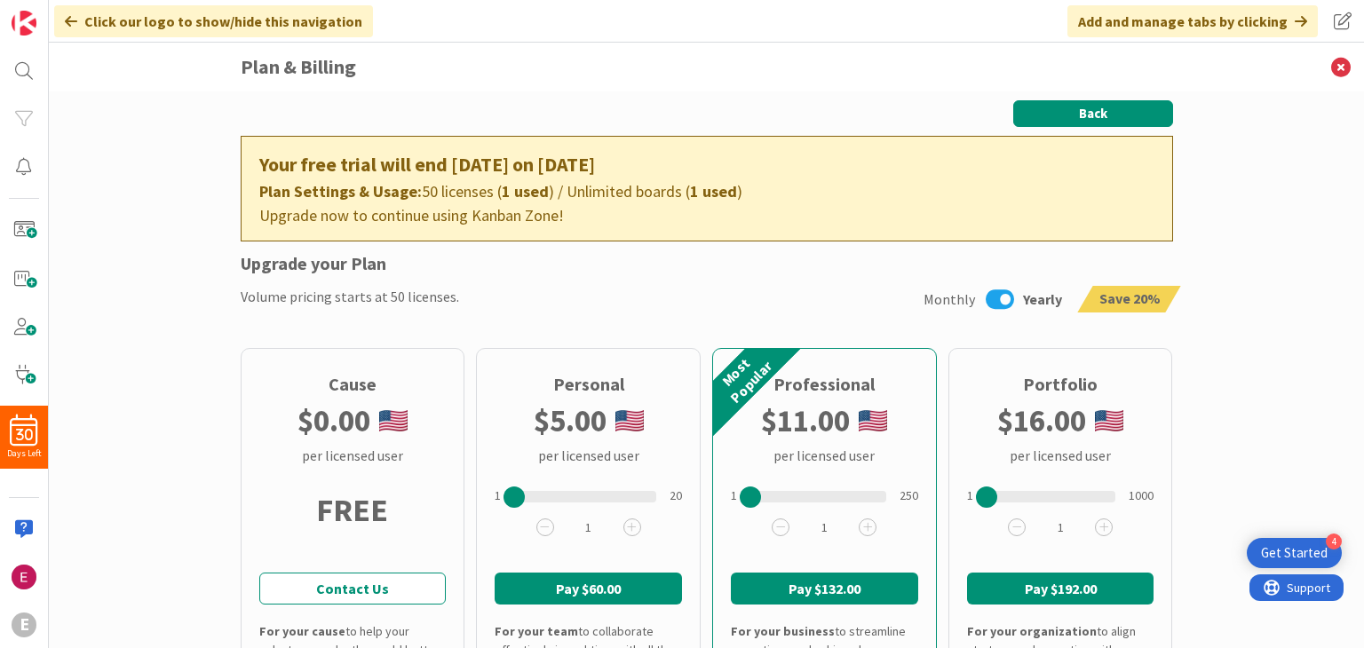
click at [1095, 109] on button "Back" at bounding box center [1094, 113] width 160 height 27
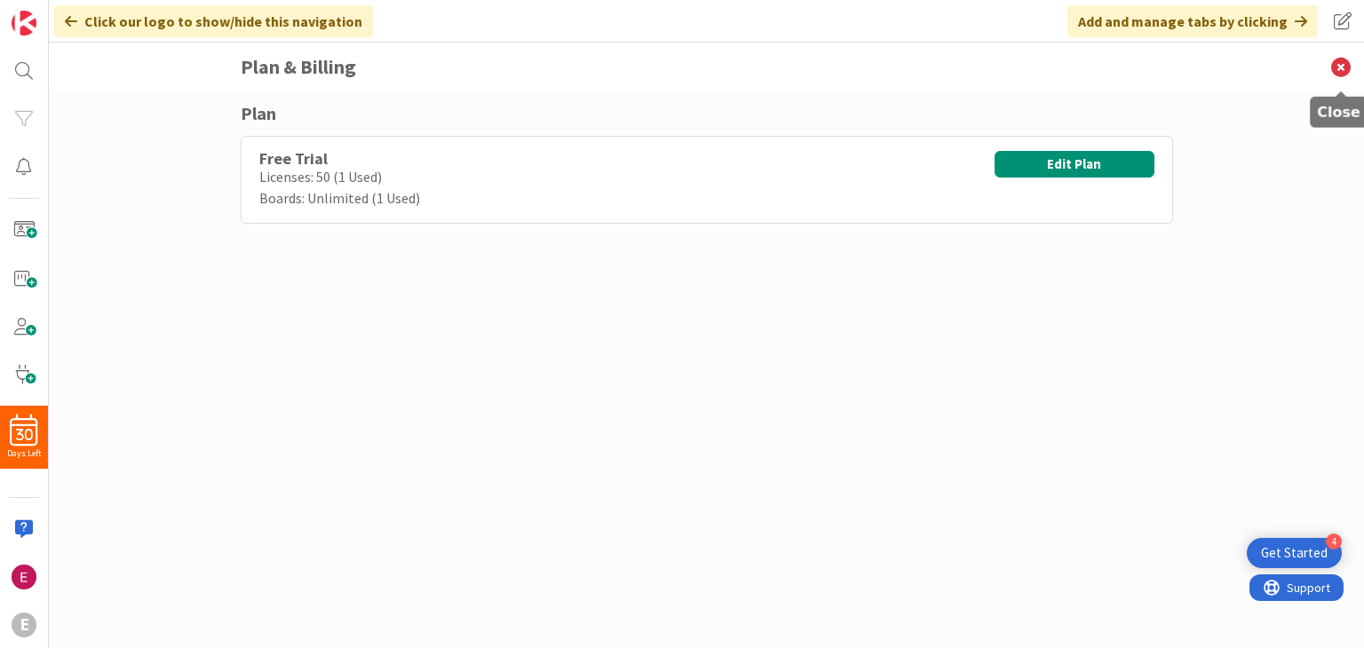
click at [1345, 68] on icon at bounding box center [1341, 67] width 46 height 49
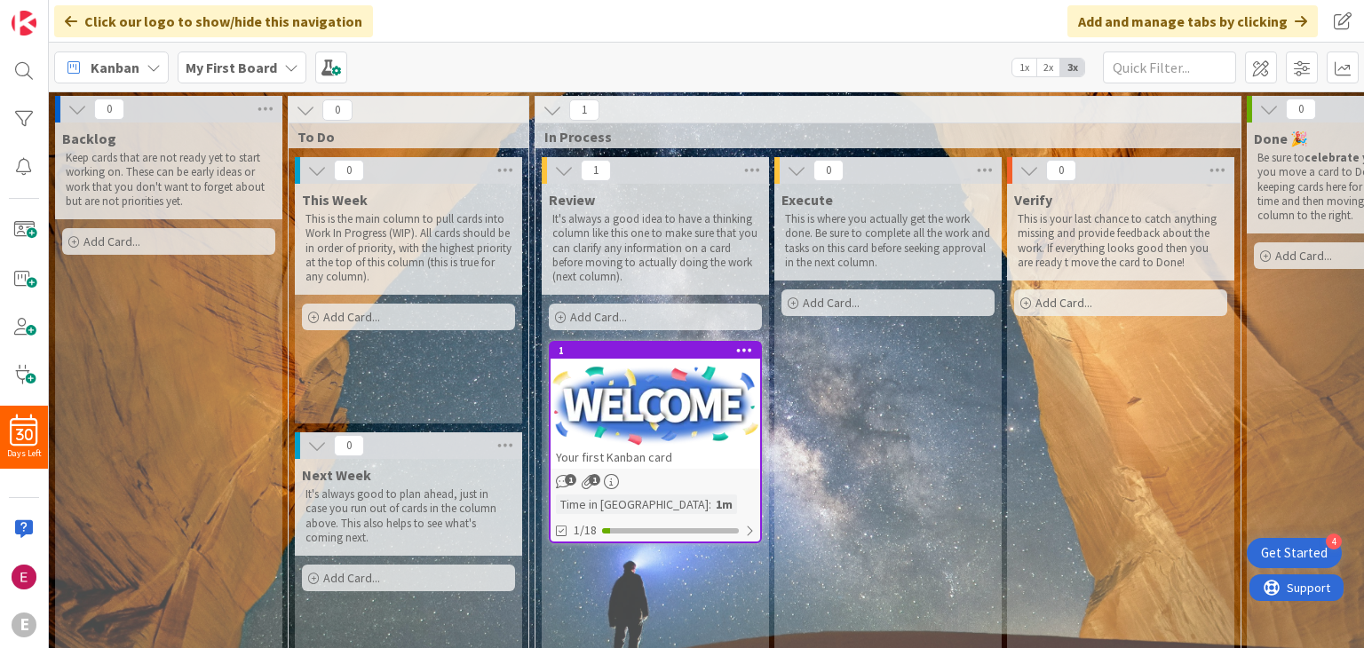
click at [132, 76] on span "Kanban" at bounding box center [115, 67] width 49 height 21
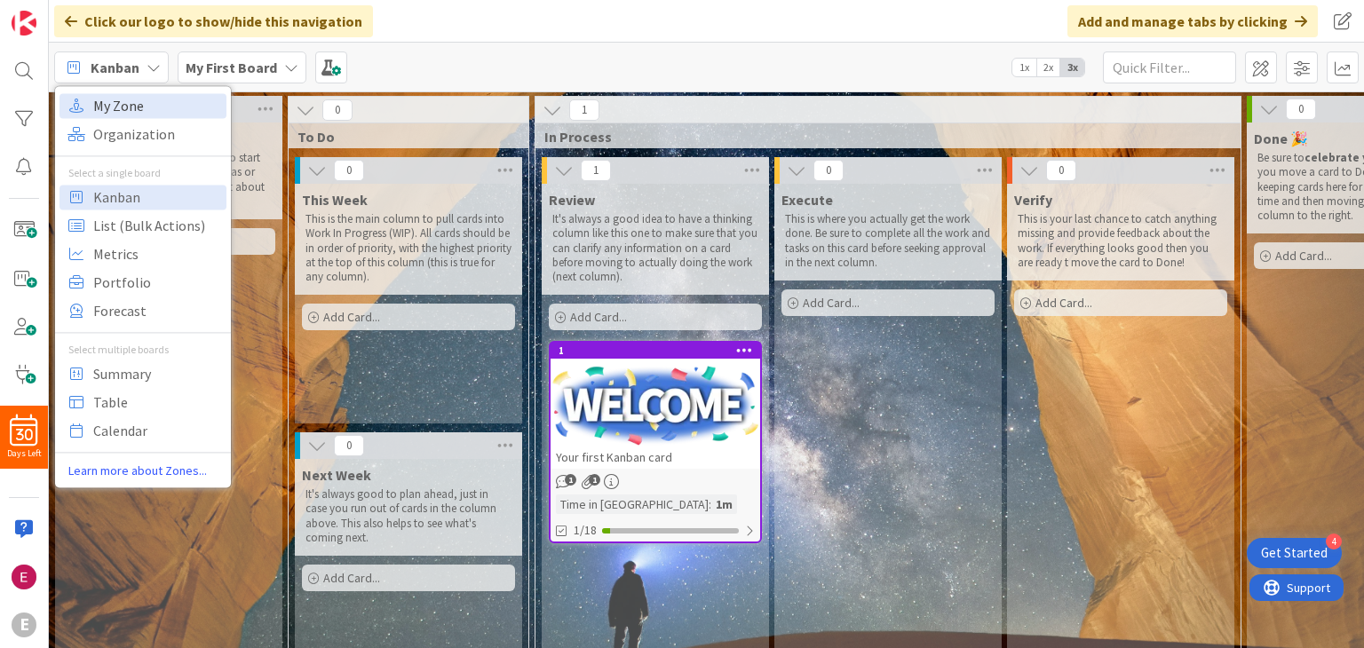
click at [160, 115] on span "My Zone" at bounding box center [157, 105] width 128 height 27
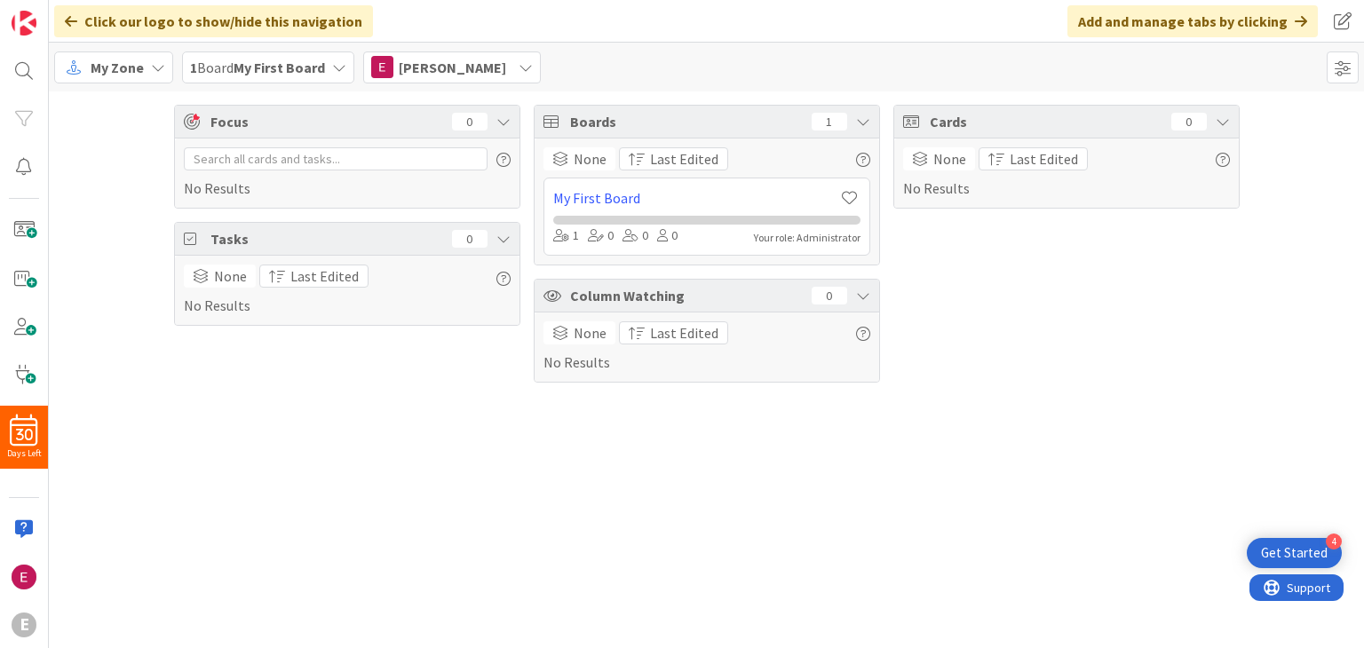
click at [1306, 16] on icon at bounding box center [1301, 21] width 12 height 14
click at [1341, 28] on span at bounding box center [1343, 21] width 32 height 32
click at [1167, 290] on div "Cards 0 None Last Edited No Results" at bounding box center [1067, 244] width 346 height 278
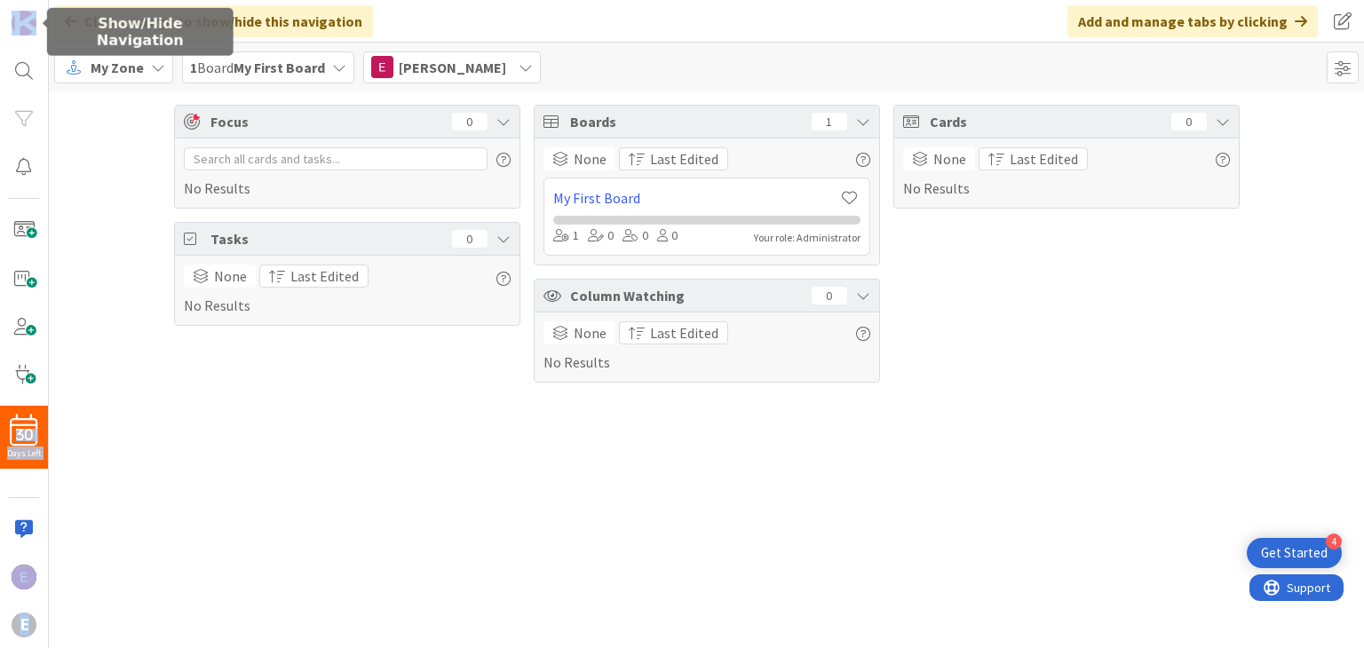
drag, startPoint x: 68, startPoint y: 21, endPoint x: 0, endPoint y: 16, distance: 67.7
click at [0, 16] on div "30 Days Left e Click our logo to show/hide this navigation Add and manage tabs …" at bounding box center [682, 324] width 1364 height 648
click at [20, 22] on img at bounding box center [24, 23] width 25 height 25
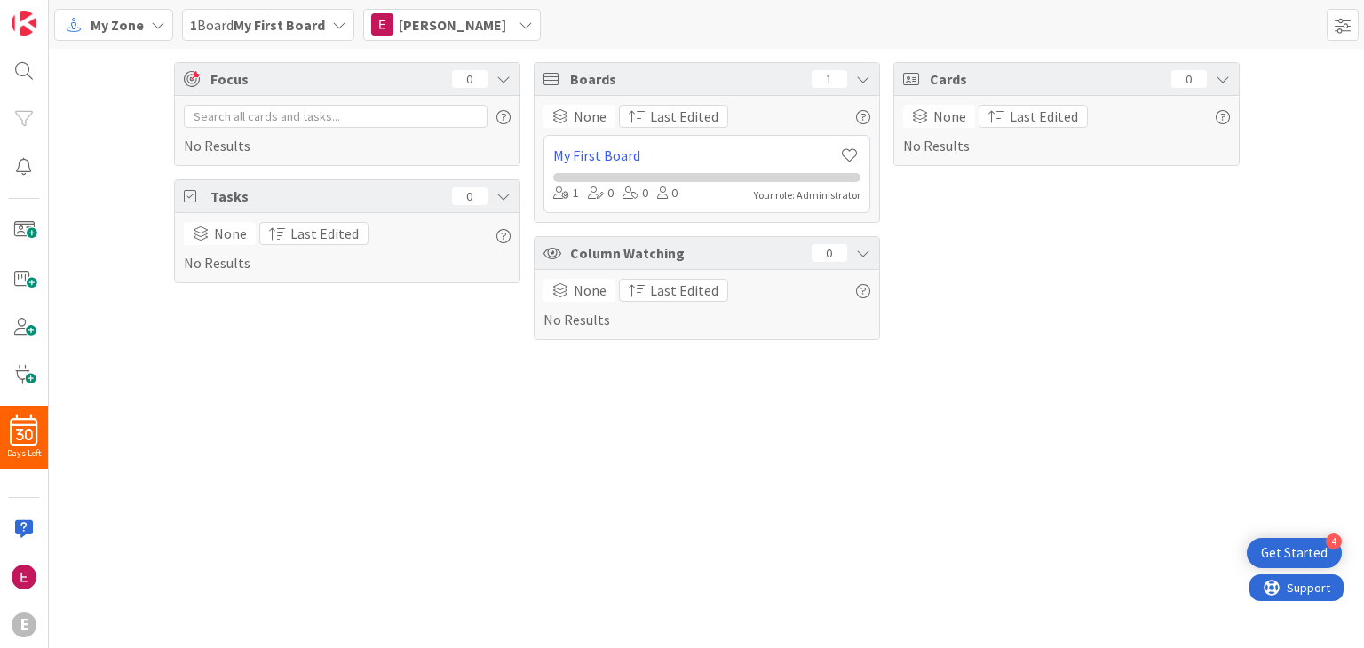
click at [185, 310] on div "Focus 0 No Results Tasks 0 None Last Edited No Results" at bounding box center [347, 201] width 346 height 278
click at [330, 25] on div "1 Board My First Board" at bounding box center [268, 25] width 172 height 32
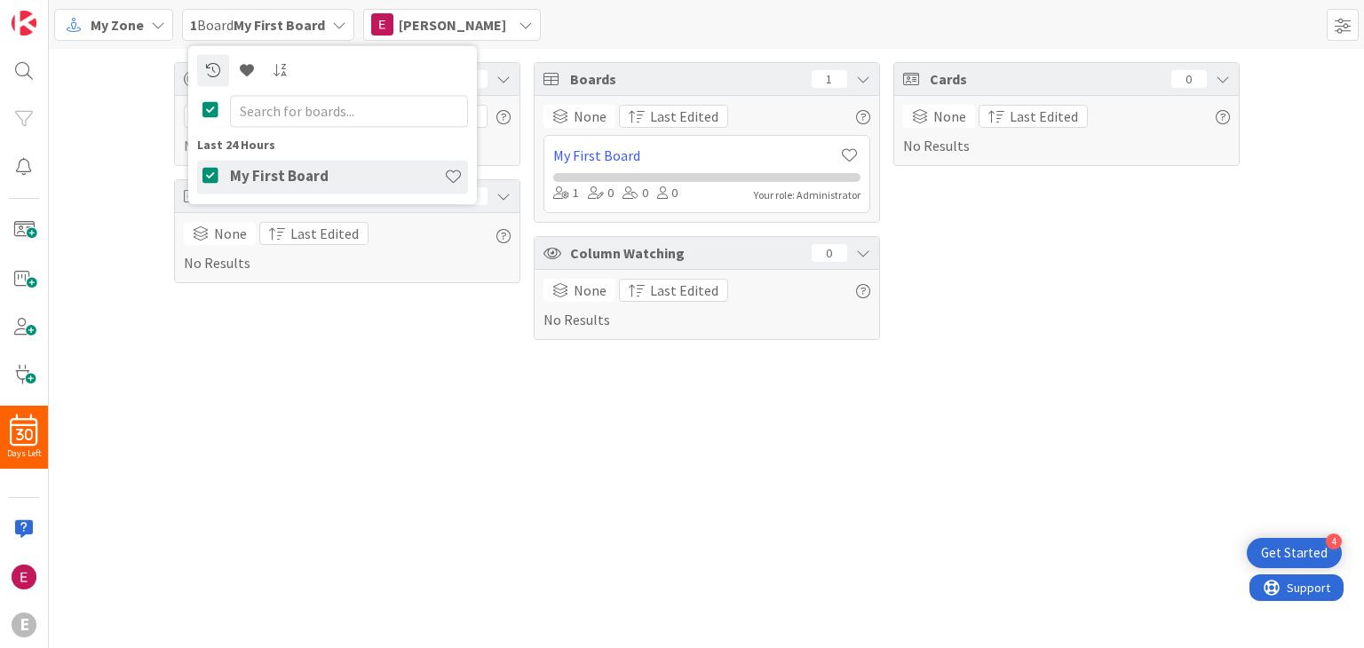
click at [437, 23] on span "Erick Franz Leandro" at bounding box center [452, 24] width 107 height 21
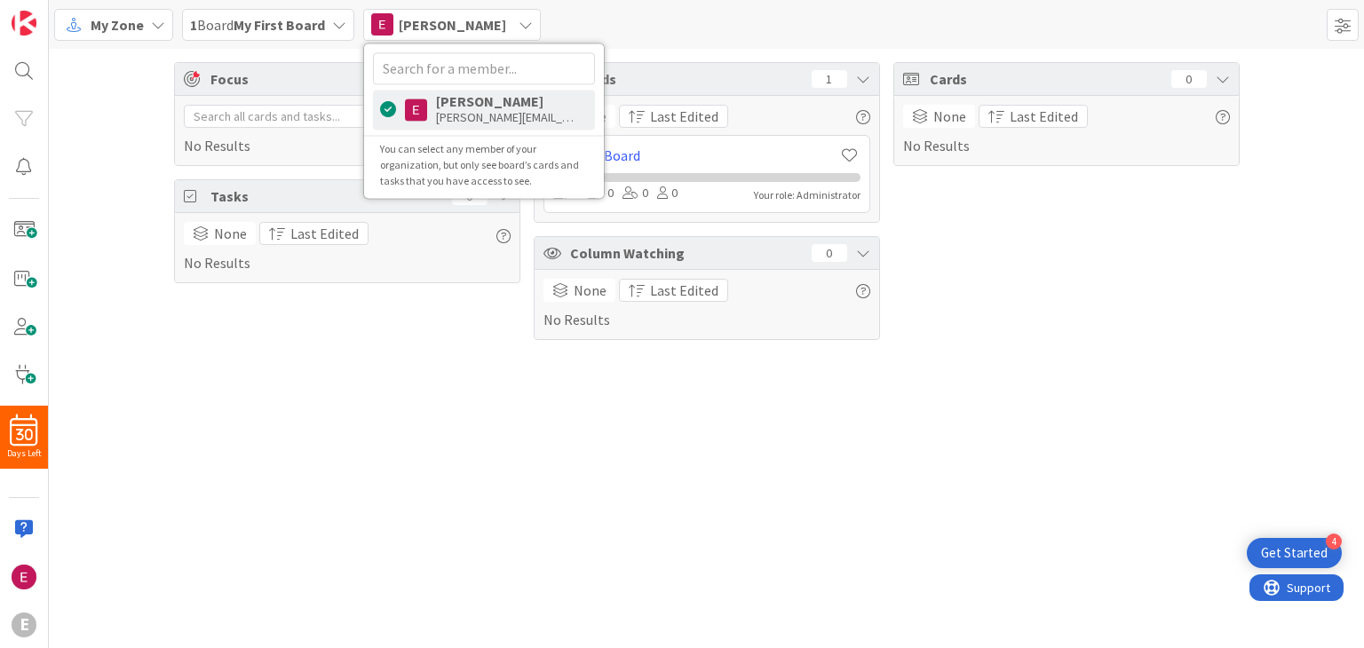
click at [331, 438] on div "Focus 0 No Results Tasks 0 None Last Edited No Results Boards 1 None Last Edite…" at bounding box center [707, 349] width 1316 height 600
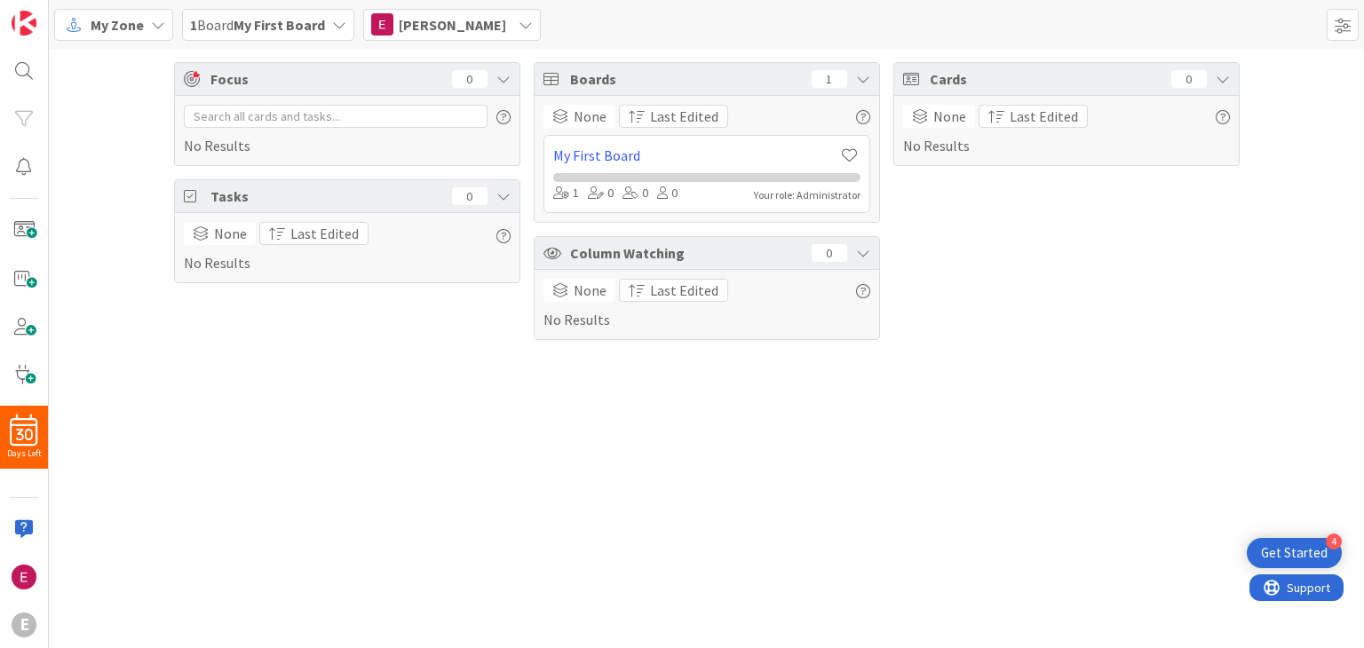
click at [146, 27] on div "My Zone" at bounding box center [113, 25] width 119 height 32
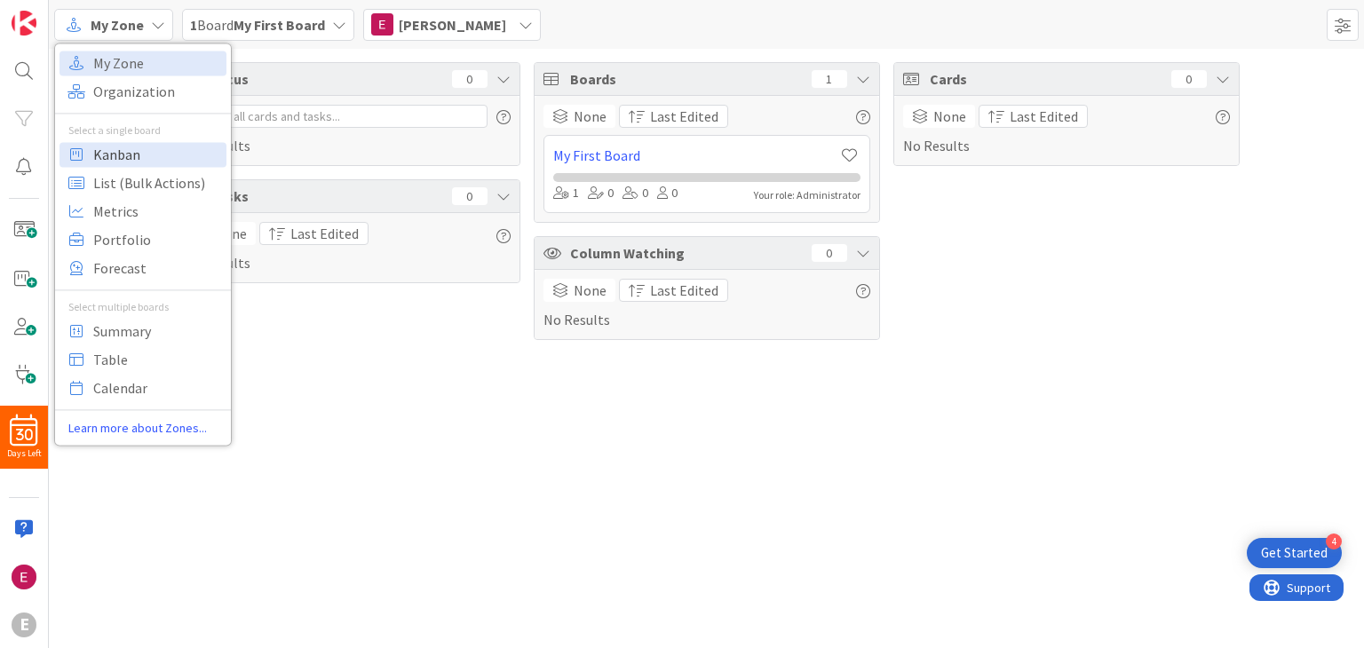
click at [127, 163] on span "Kanban" at bounding box center [157, 154] width 128 height 27
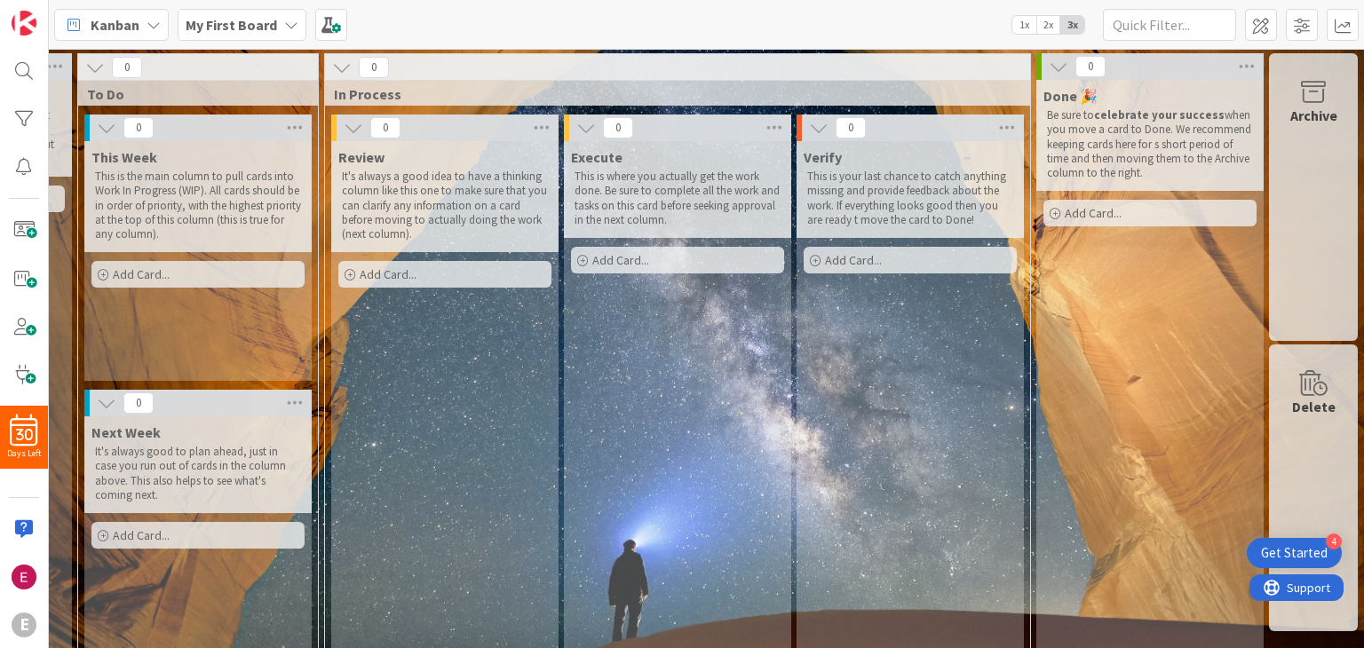
scroll to position [39, 223]
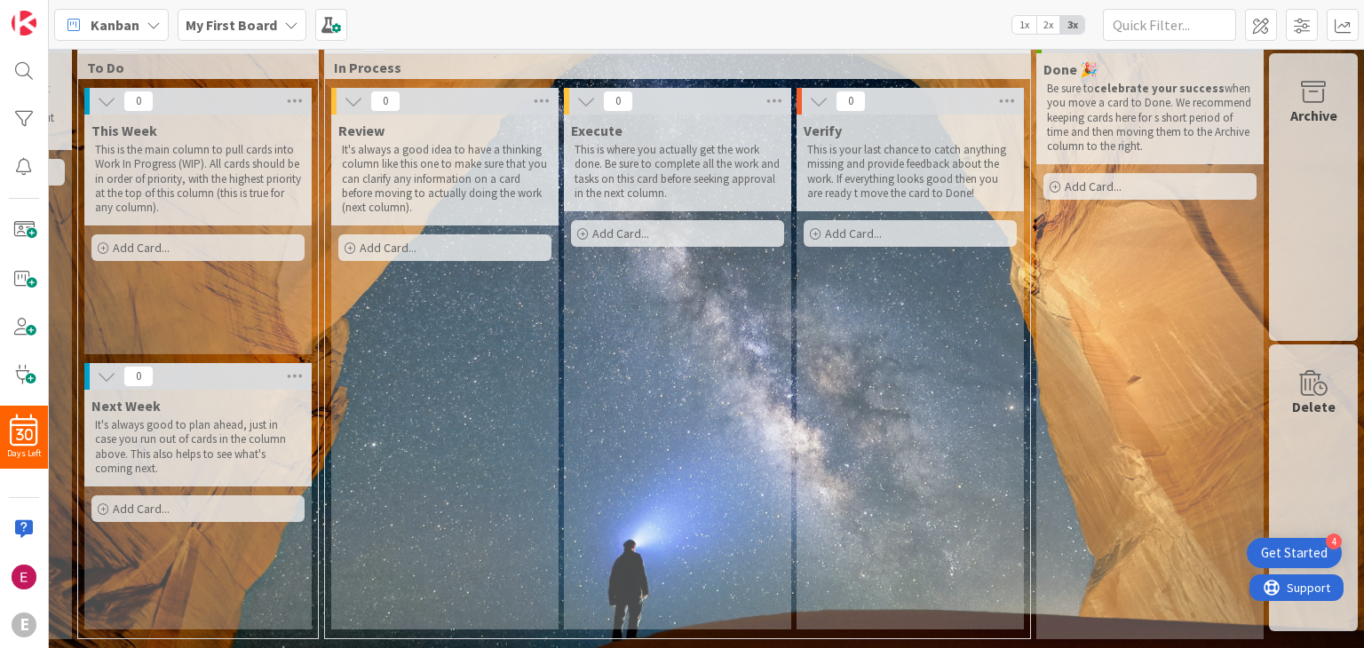
click at [1316, 440] on div "Delete" at bounding box center [1313, 489] width 89 height 288
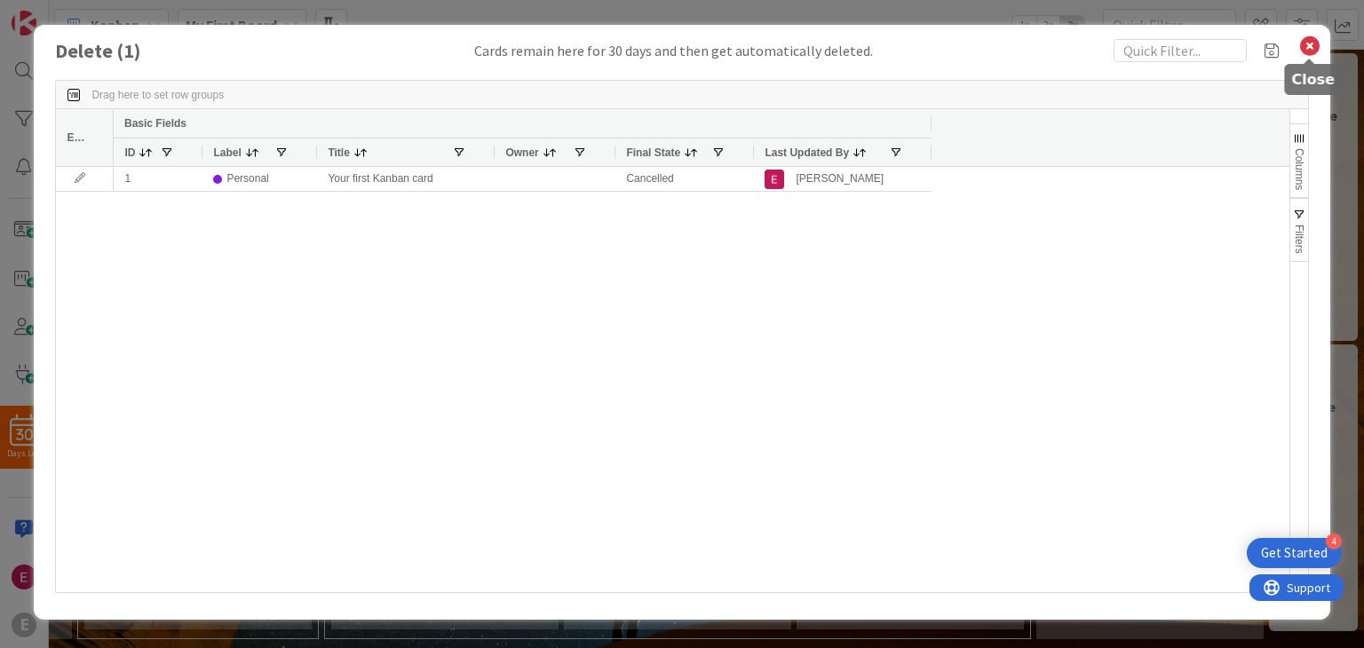
click at [1308, 47] on icon at bounding box center [1310, 46] width 23 height 25
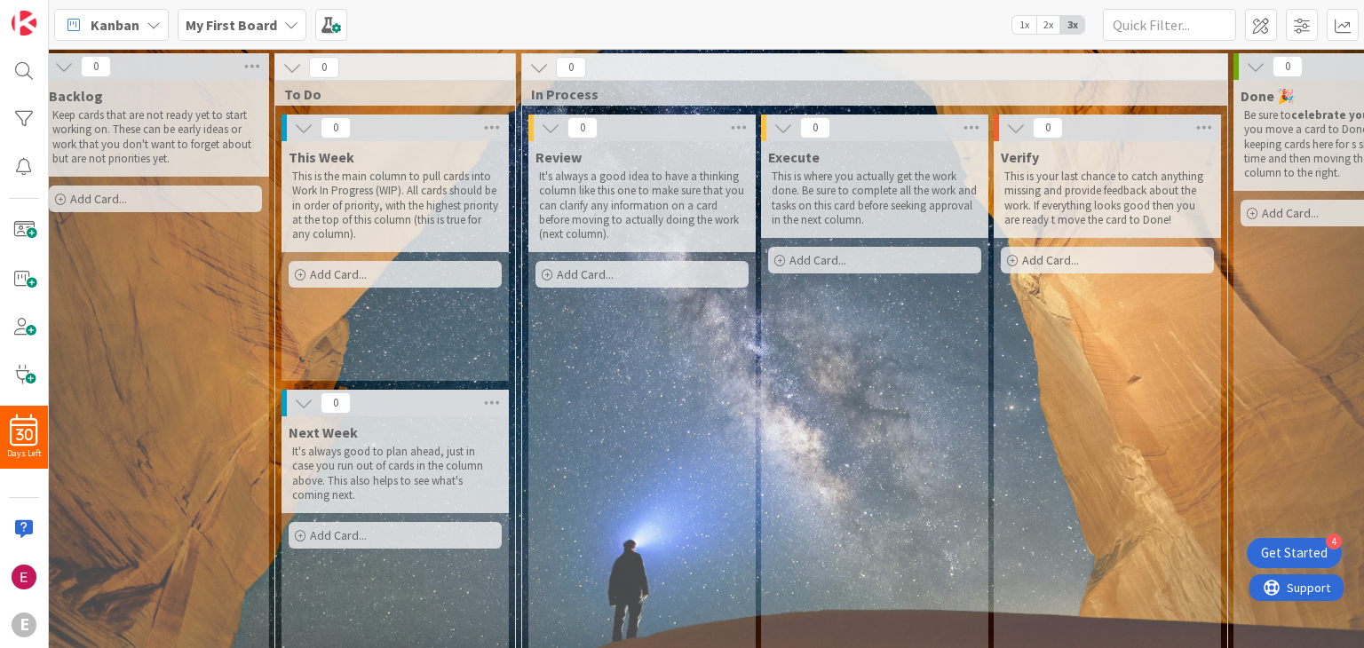
scroll to position [0, 0]
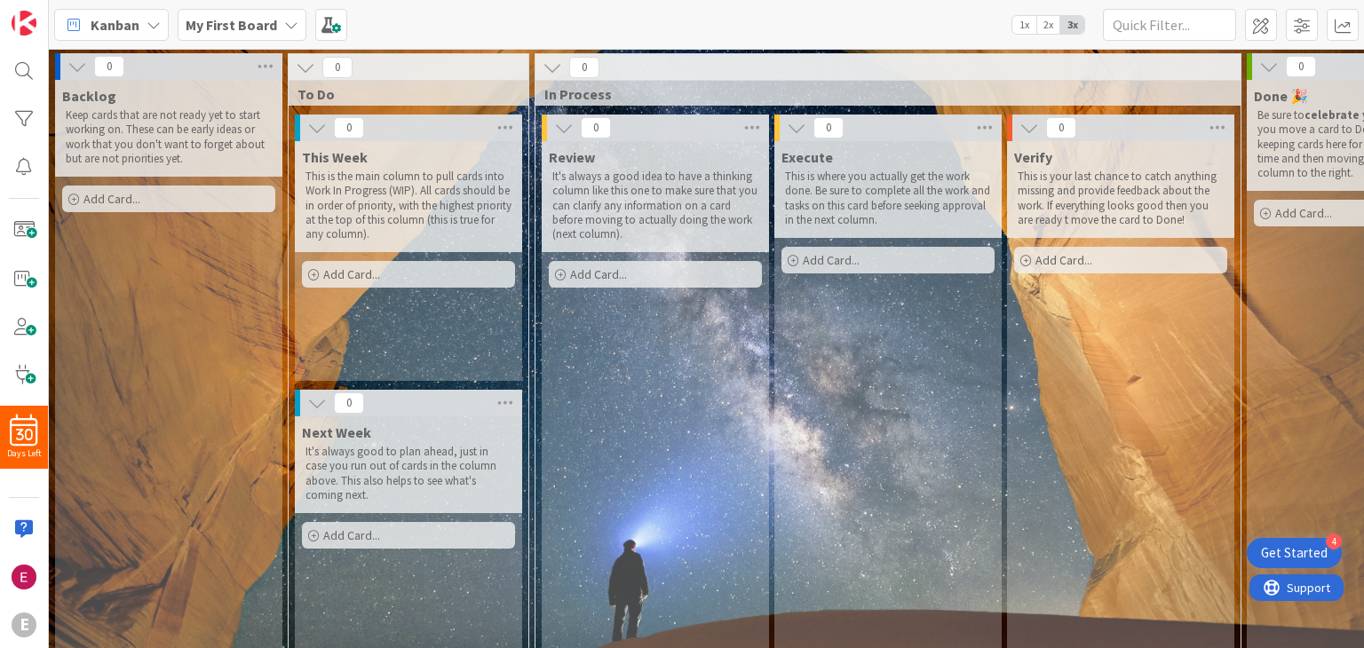
click at [134, 124] on p "Keep cards that are not ready yet to start working on. These can be early ideas…" at bounding box center [169, 137] width 206 height 58
click at [117, 191] on span "Add Card..." at bounding box center [111, 199] width 57 height 16
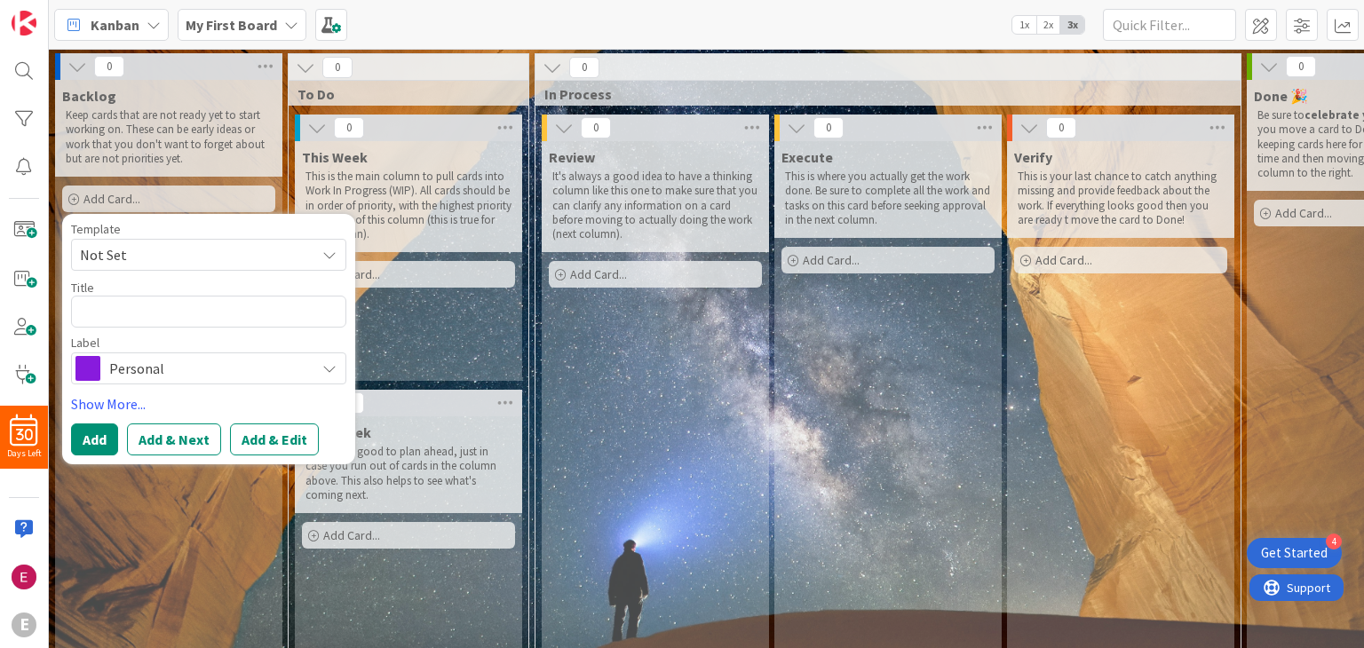
click at [133, 263] on span "Not Set" at bounding box center [191, 254] width 222 height 23
click at [123, 338] on link "Add Card Templates" at bounding box center [134, 336] width 125 height 32
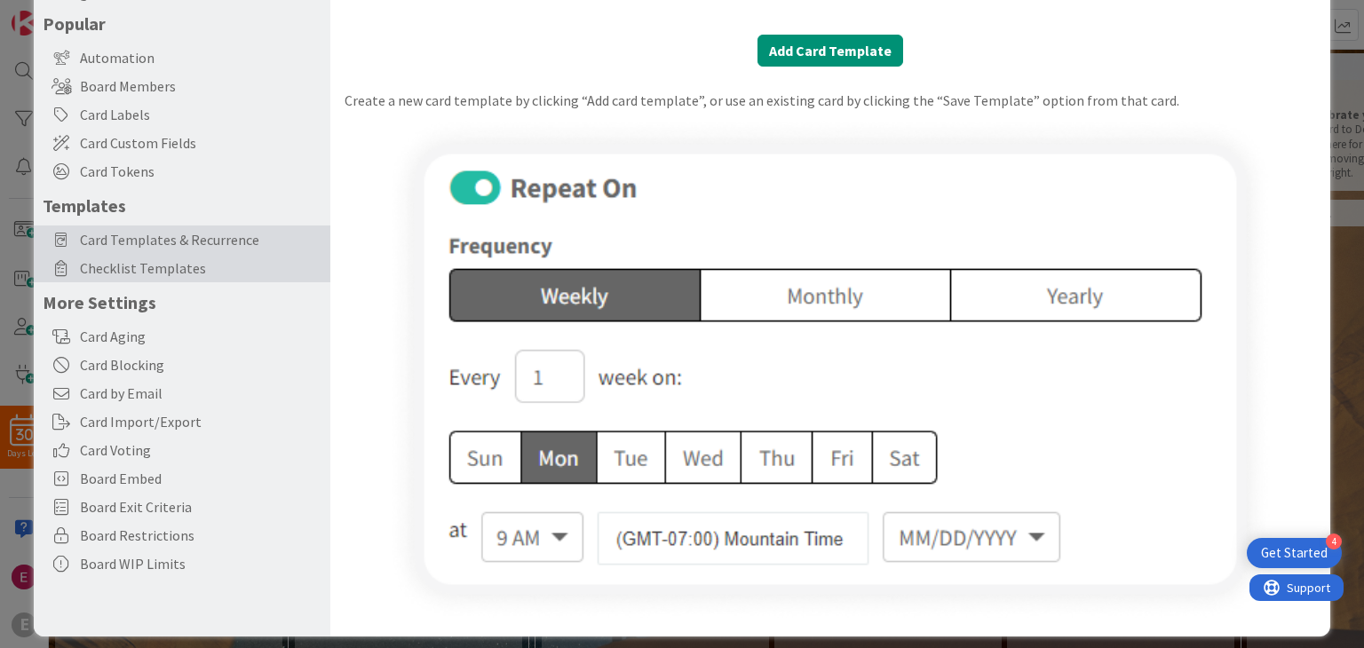
scroll to position [120, 0]
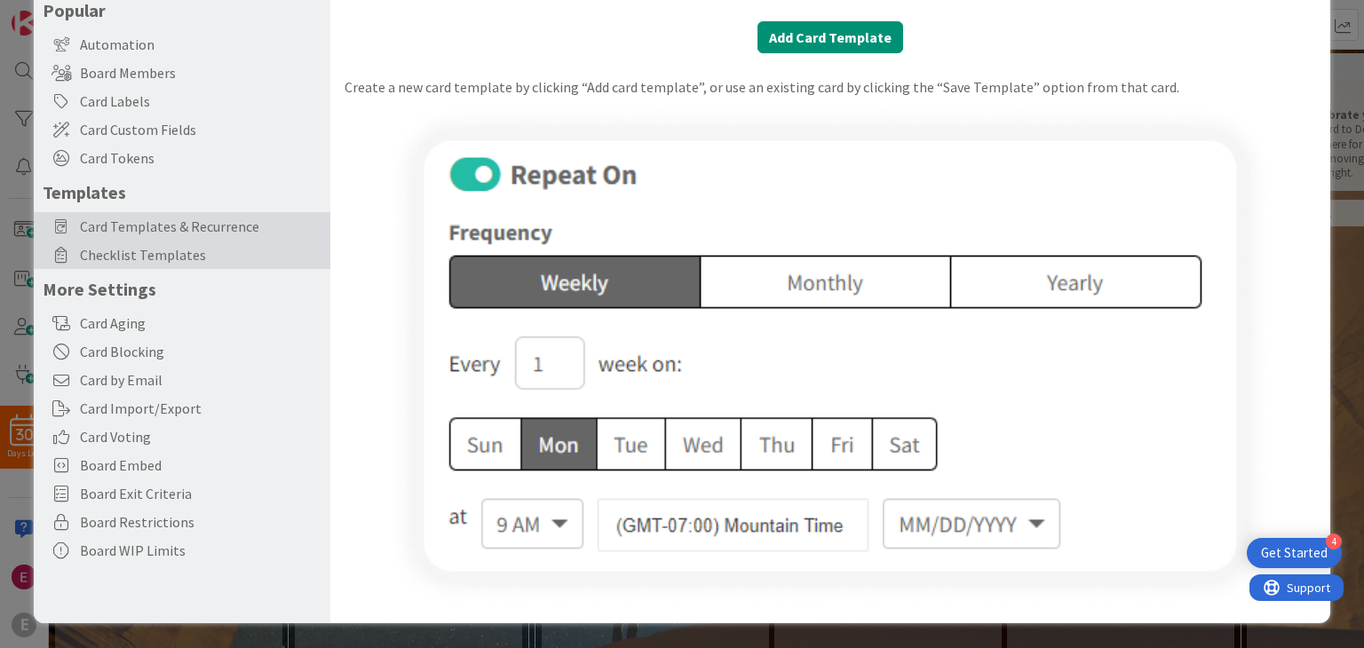
click at [171, 262] on span "Checklist Templates" at bounding box center [201, 254] width 242 height 21
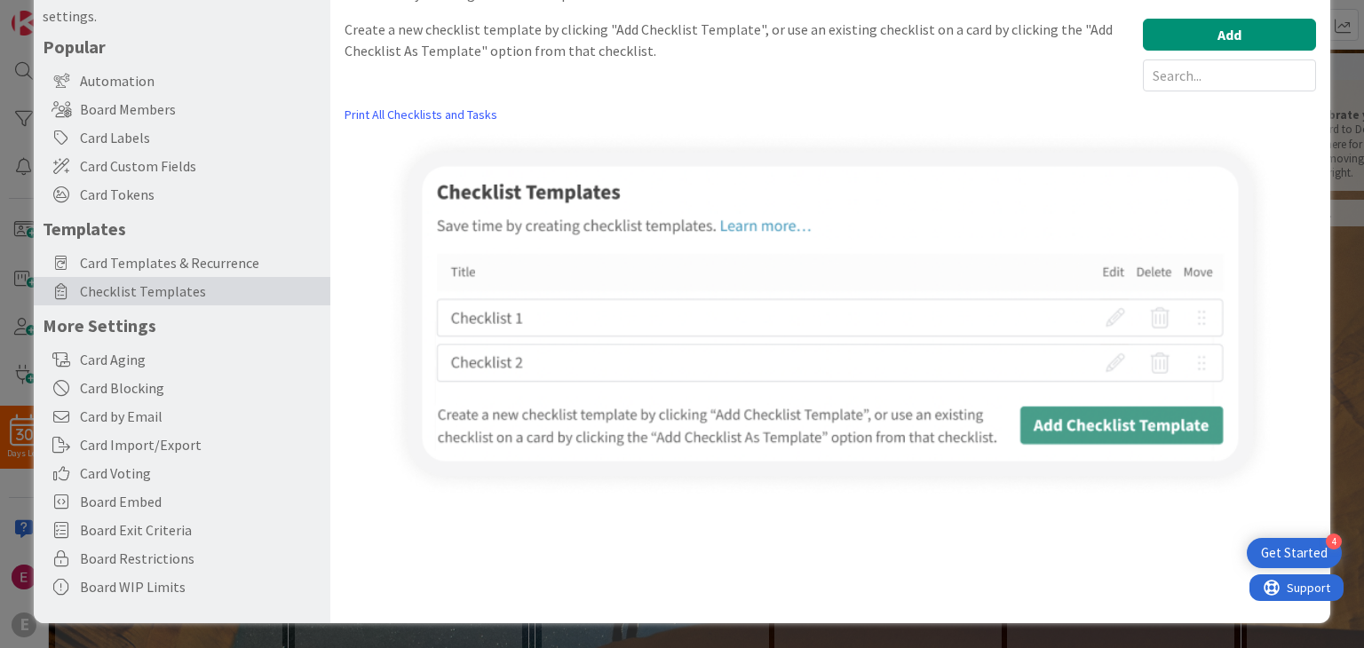
scroll to position [83, 0]
click at [160, 271] on span "Card Templates & Recurrence" at bounding box center [201, 262] width 242 height 21
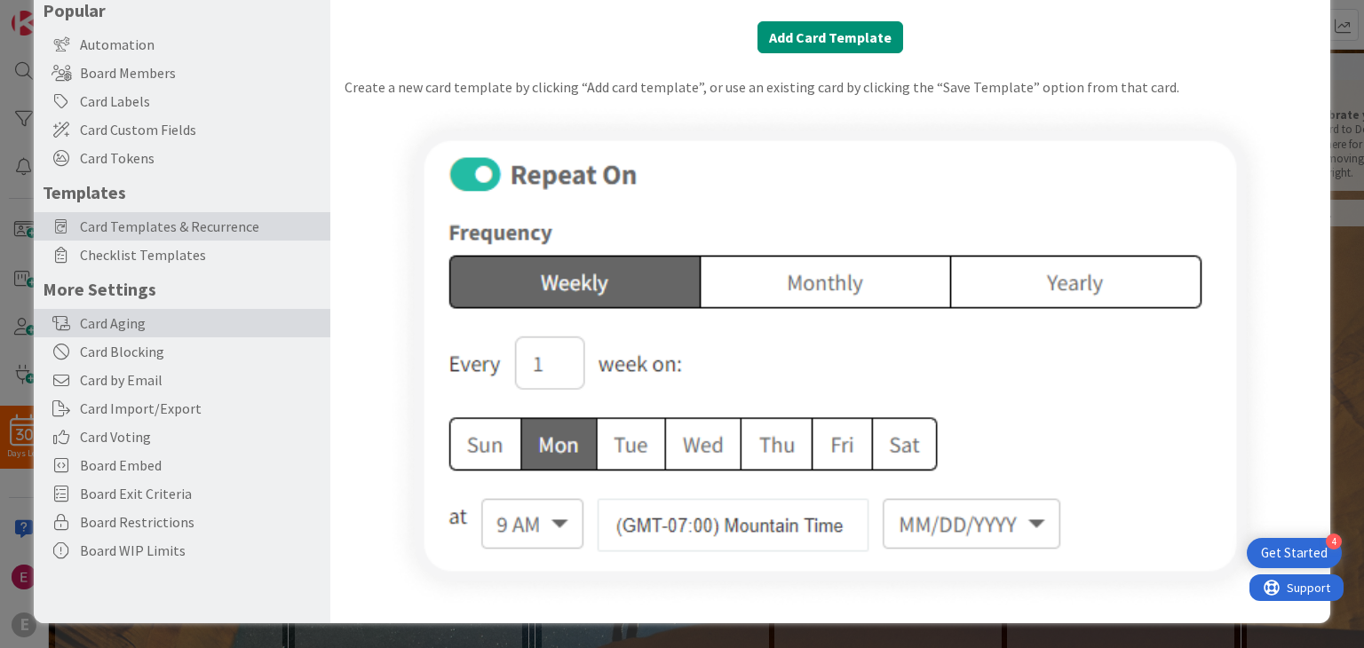
click at [123, 320] on div "Card Aging" at bounding box center [182, 323] width 297 height 28
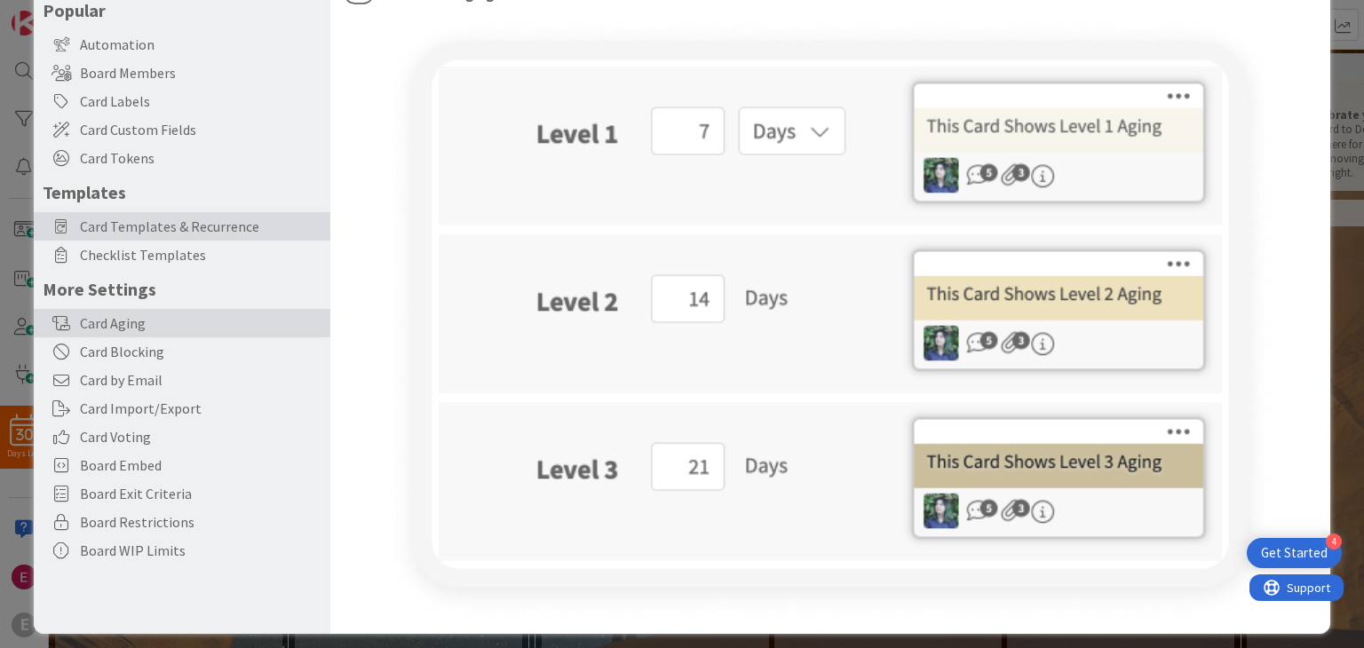
click at [140, 221] on span "Card Templates & Recurrence" at bounding box center [201, 226] width 242 height 21
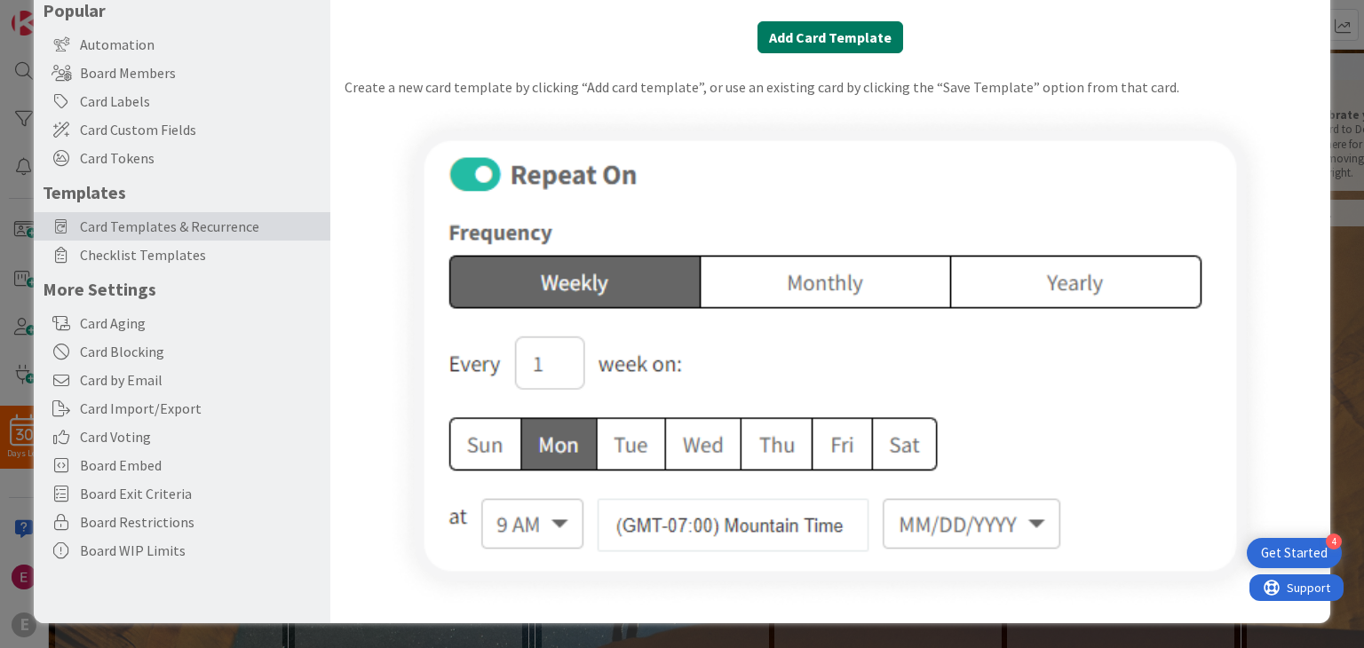
click at [823, 32] on button "Add Card Template" at bounding box center [831, 37] width 146 height 32
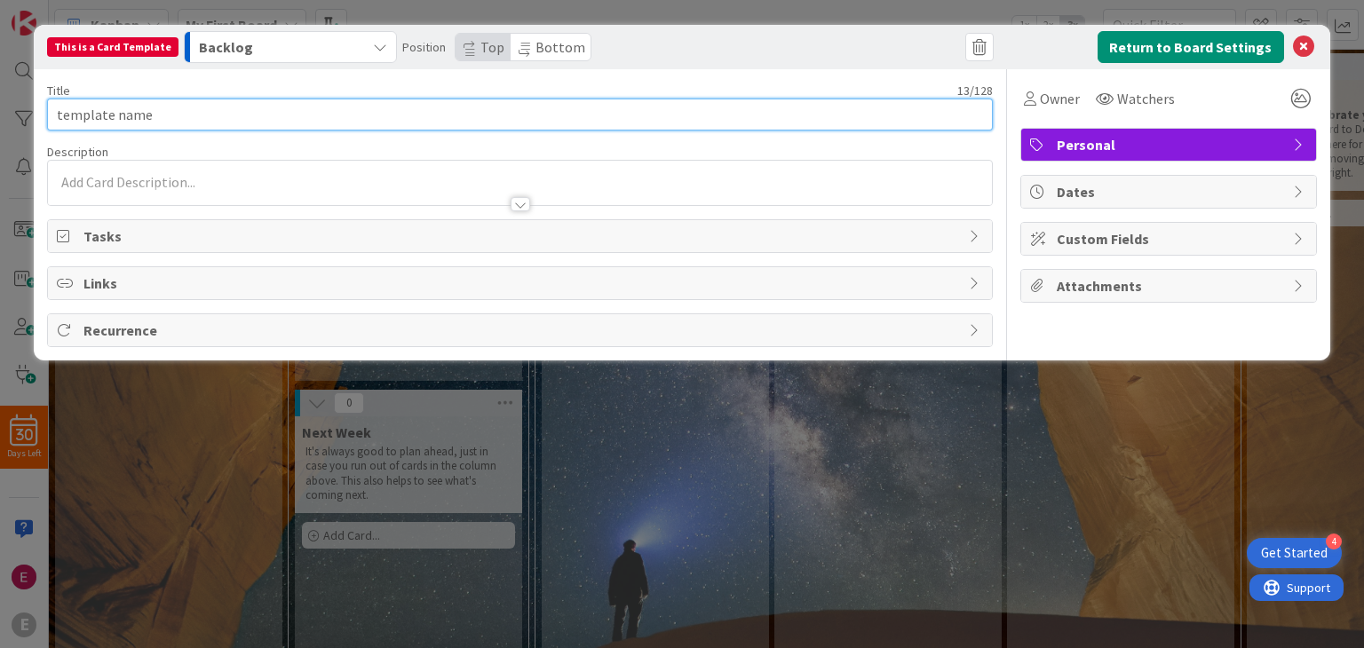
click at [254, 122] on input "template name" at bounding box center [519, 115] width 945 height 32
drag, startPoint x: 254, startPoint y: 122, endPoint x: 20, endPoint y: 103, distance: 234.4
click at [20, 103] on div "This is a Card Template Backlog Position Top Bottom Return to Board Settings Ti…" at bounding box center [682, 324] width 1364 height 648
type input "integrar gpt"
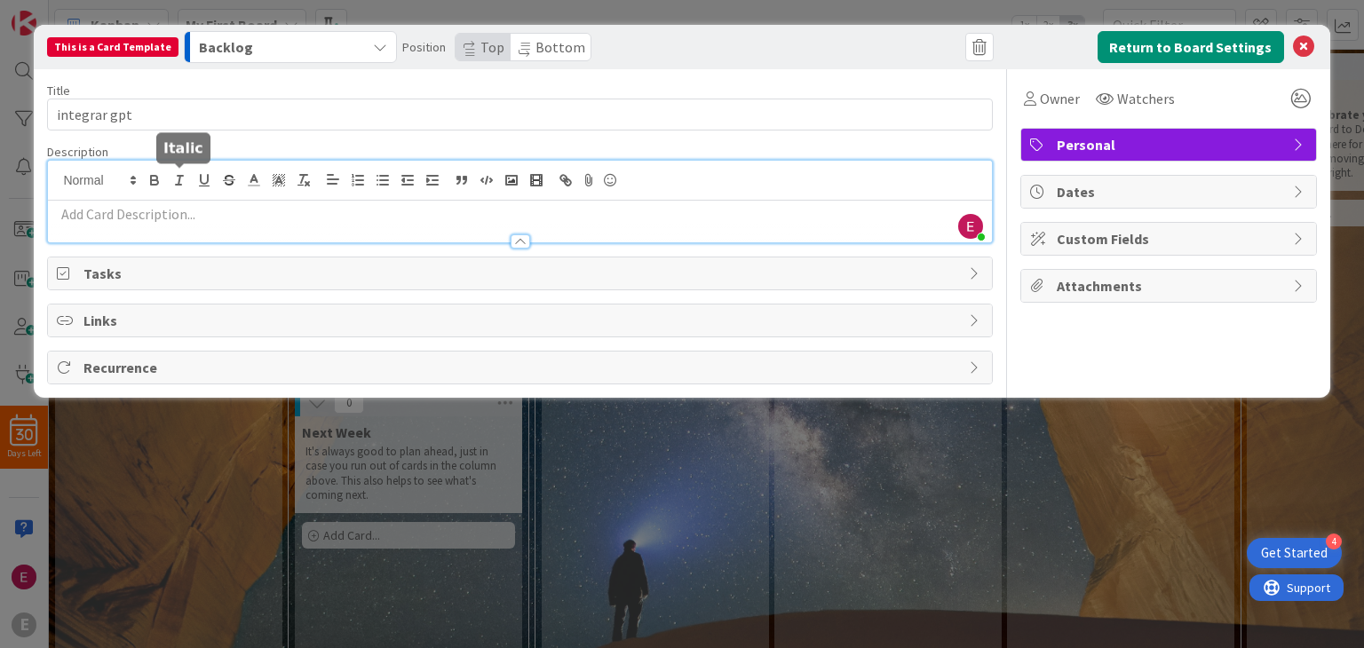
click at [184, 179] on div "Erick Franz Leandro just joined" at bounding box center [519, 202] width 943 height 82
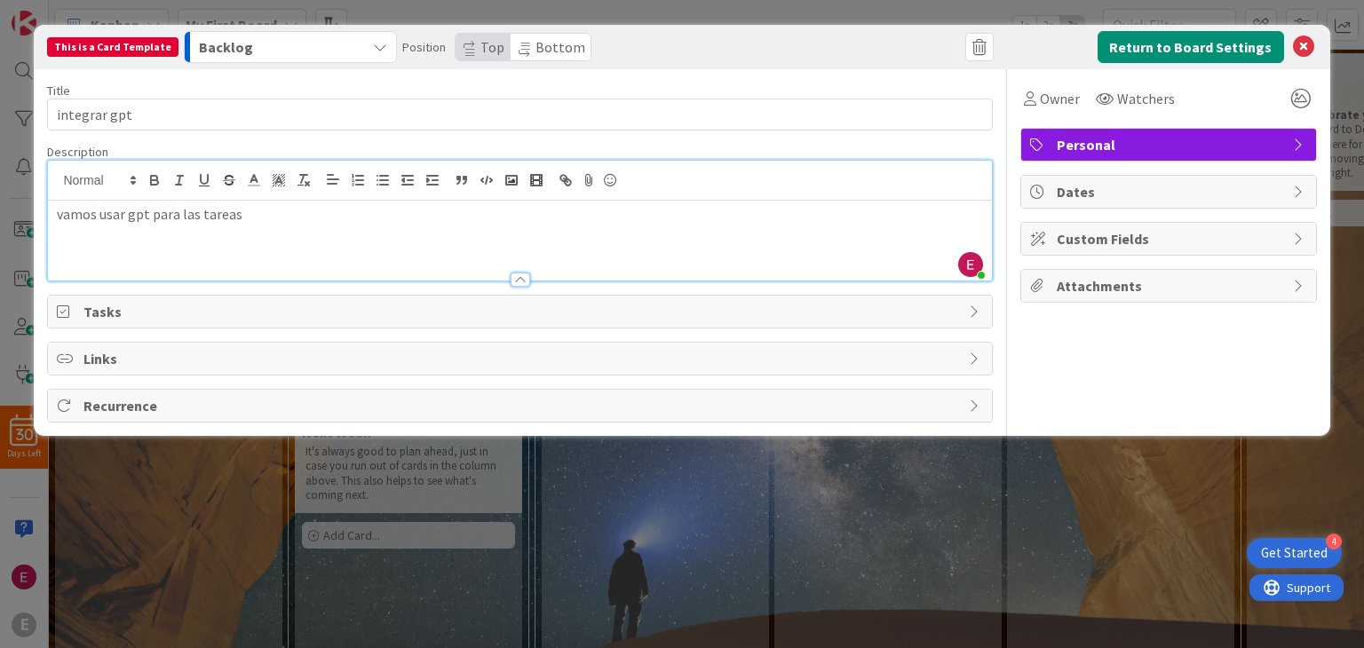
click at [241, 299] on div "Tasks" at bounding box center [519, 312] width 943 height 32
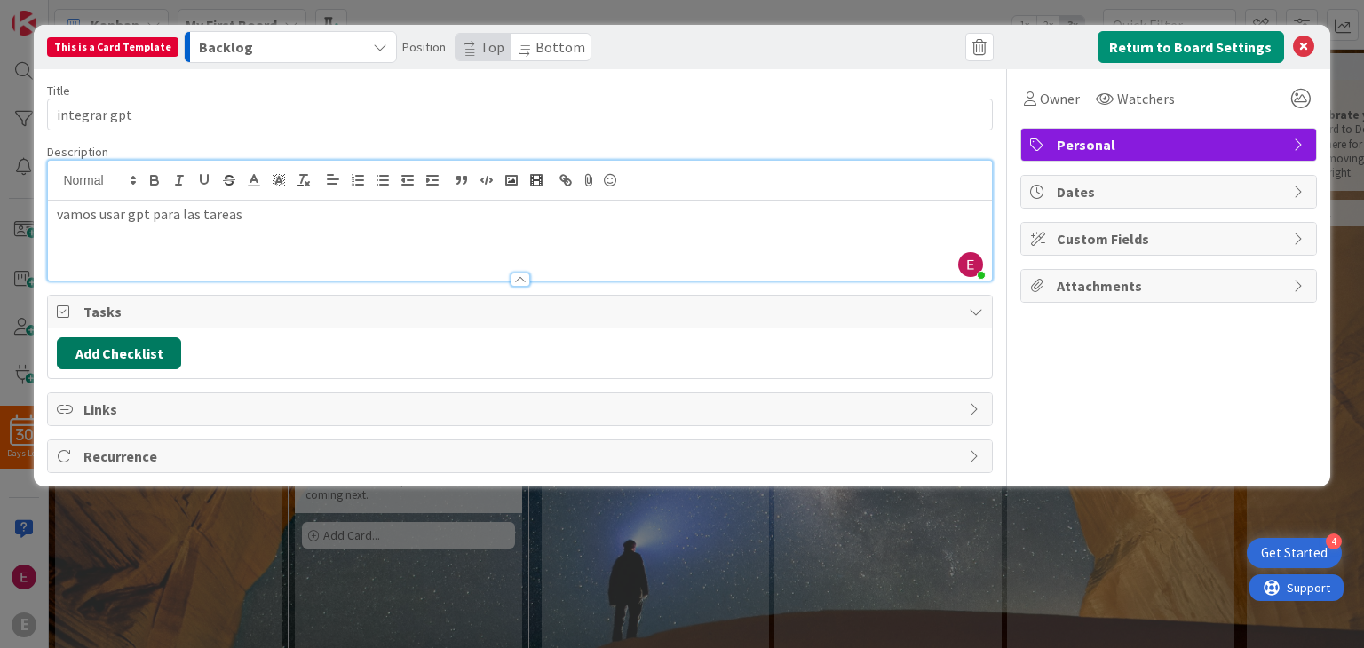
click at [169, 357] on button "Add Checklist" at bounding box center [119, 354] width 124 height 32
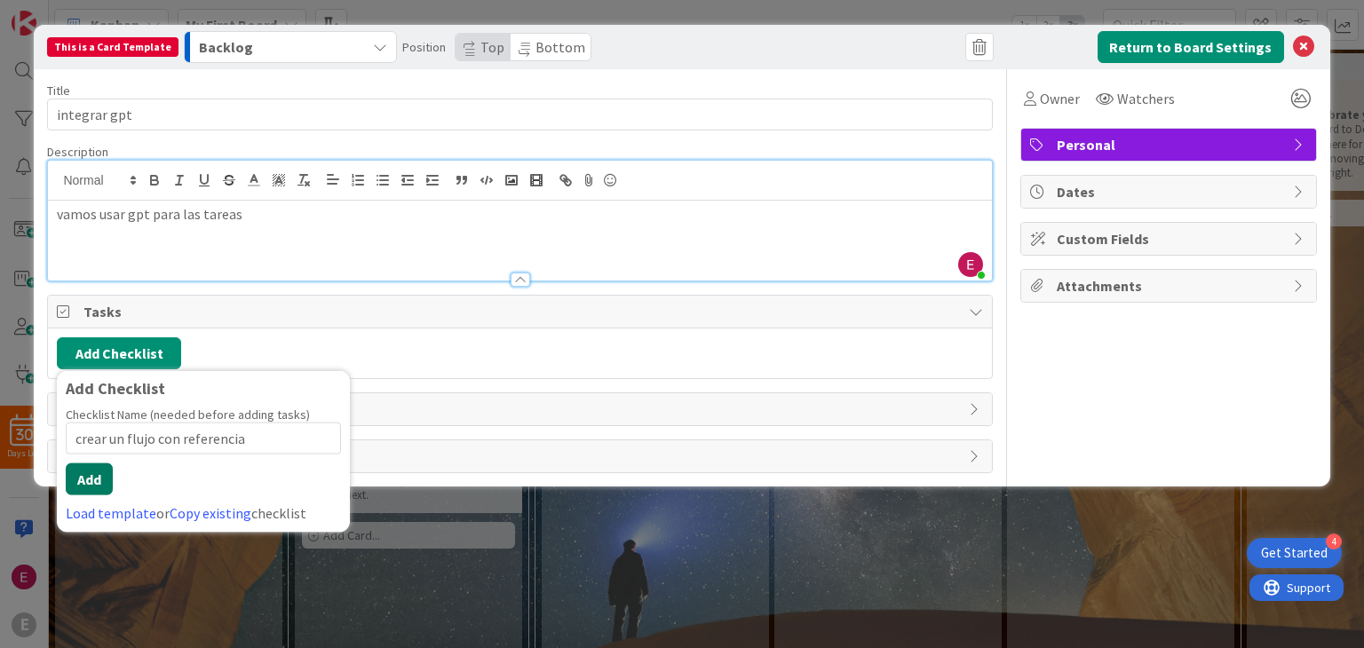
type input "crear un flujo con referencia"
click at [96, 485] on button "Add" at bounding box center [89, 480] width 47 height 32
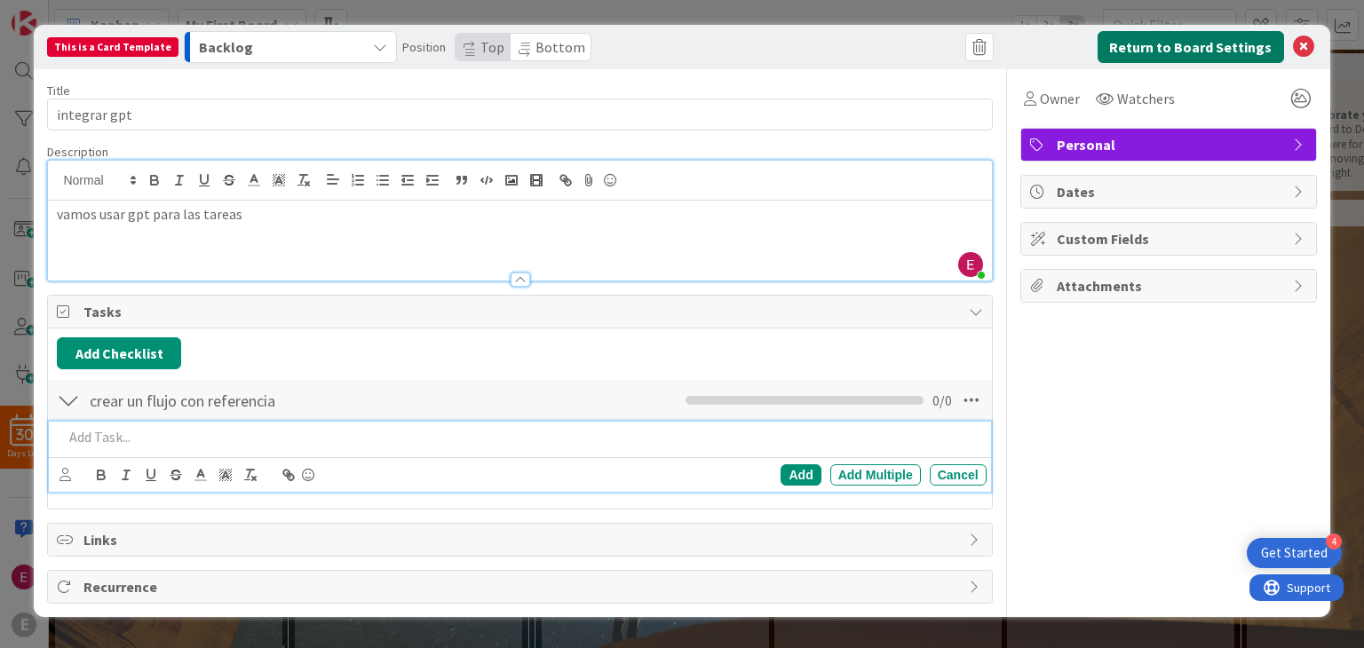
click at [1133, 52] on button "Return to Board Settings" at bounding box center [1191, 47] width 187 height 32
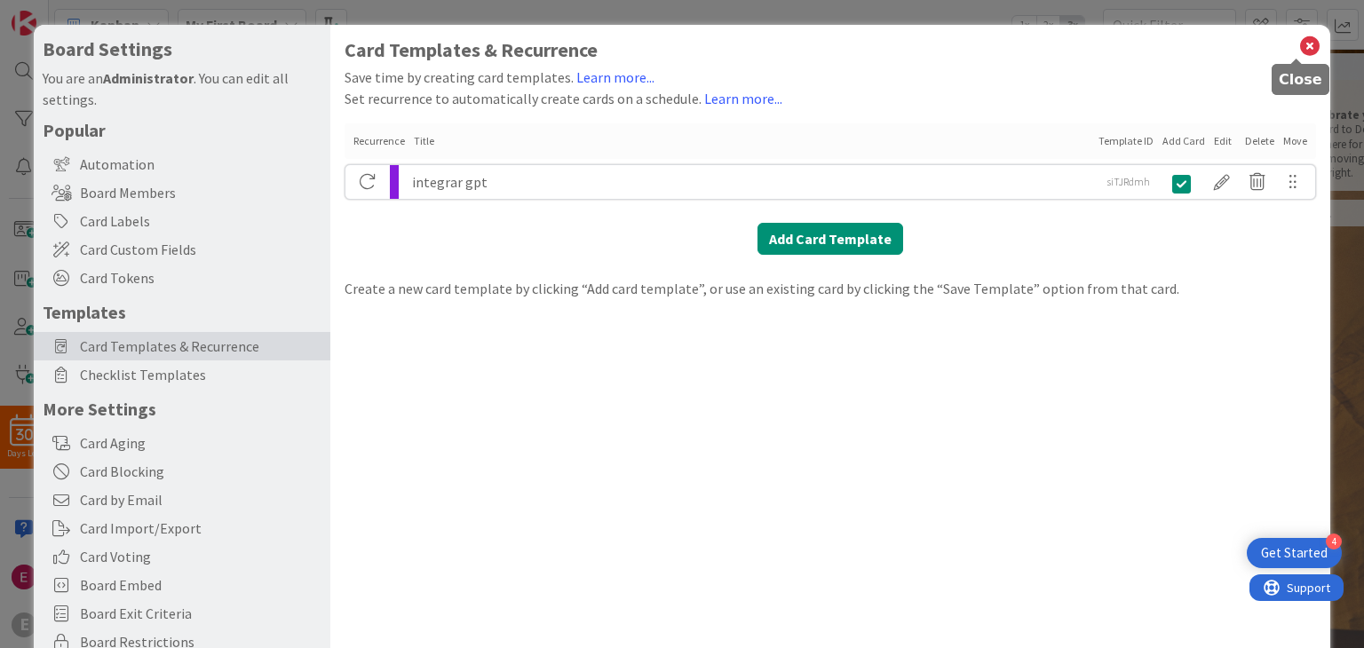
click at [1299, 56] on icon at bounding box center [1310, 46] width 23 height 25
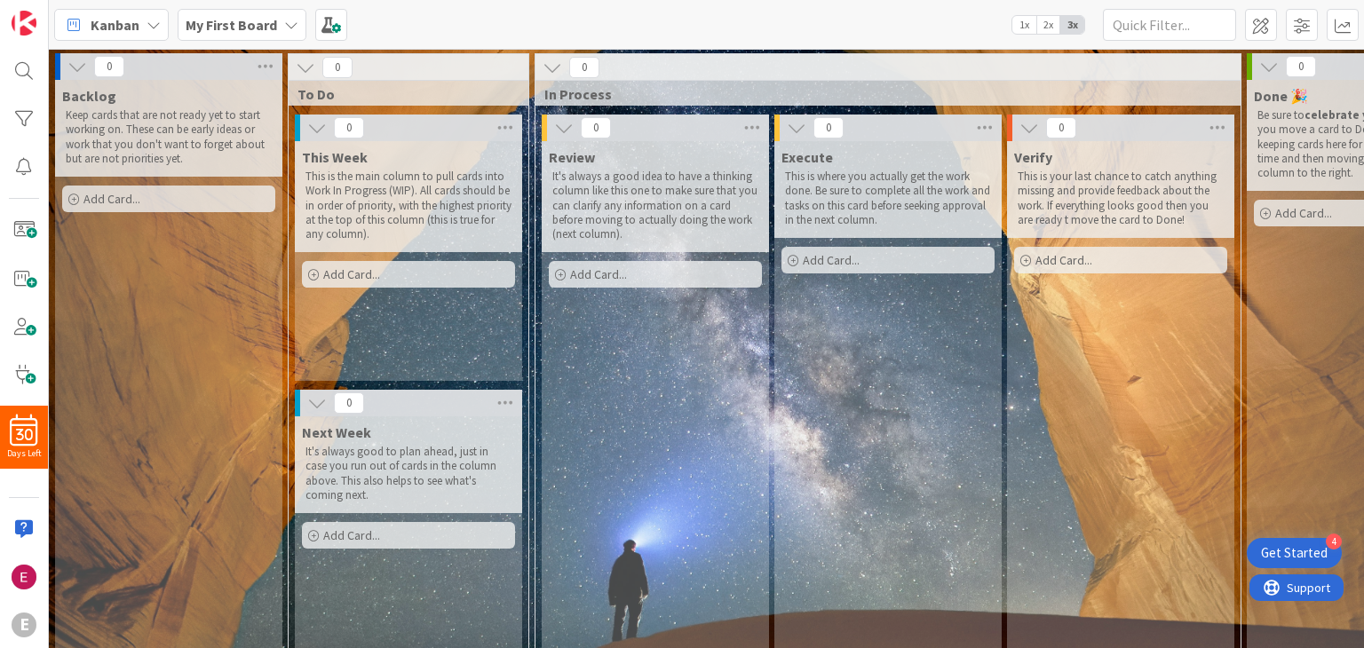
click at [107, 196] on span "Add Card..." at bounding box center [111, 199] width 57 height 16
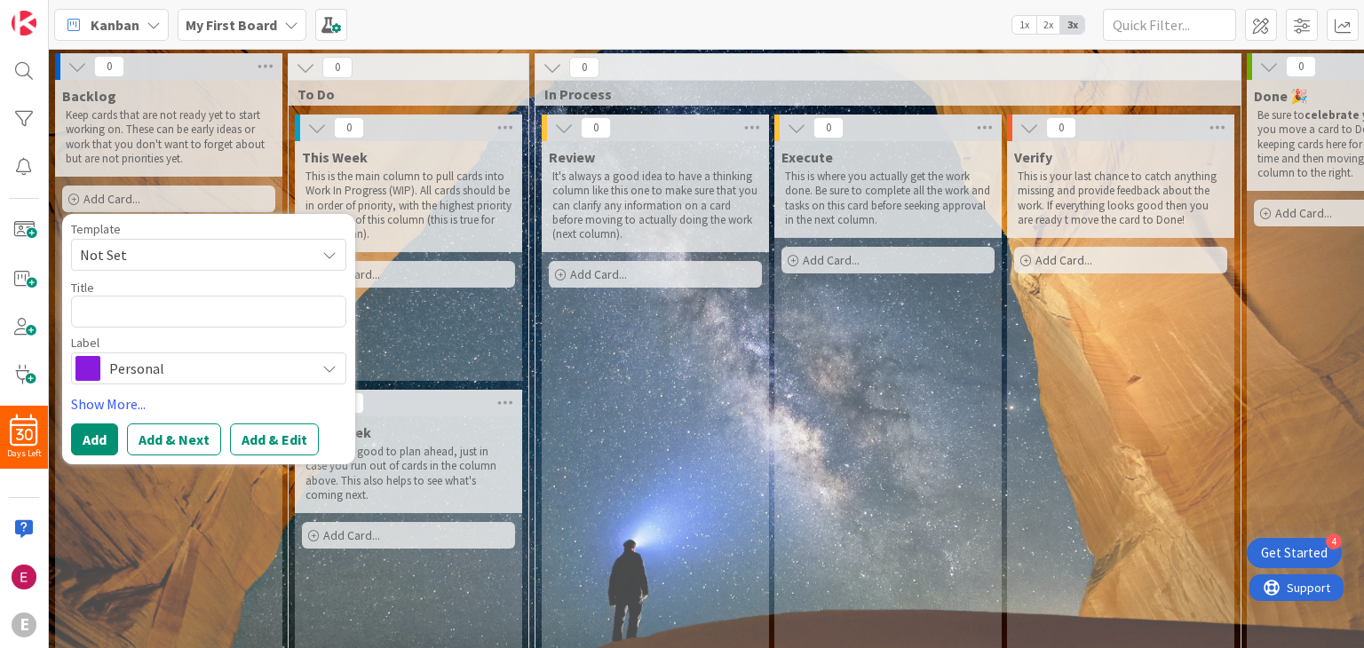
click at [139, 369] on span "Personal" at bounding box center [207, 368] width 197 height 25
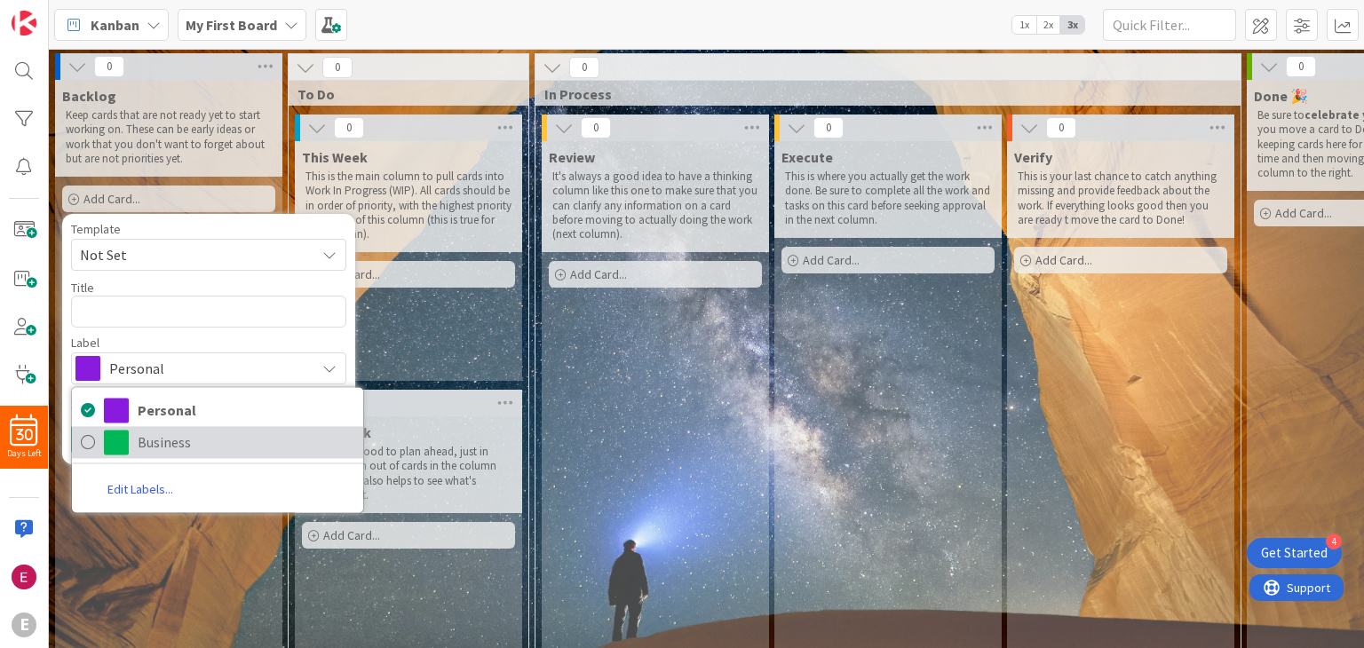
click at [138, 442] on span "Business" at bounding box center [246, 442] width 217 height 27
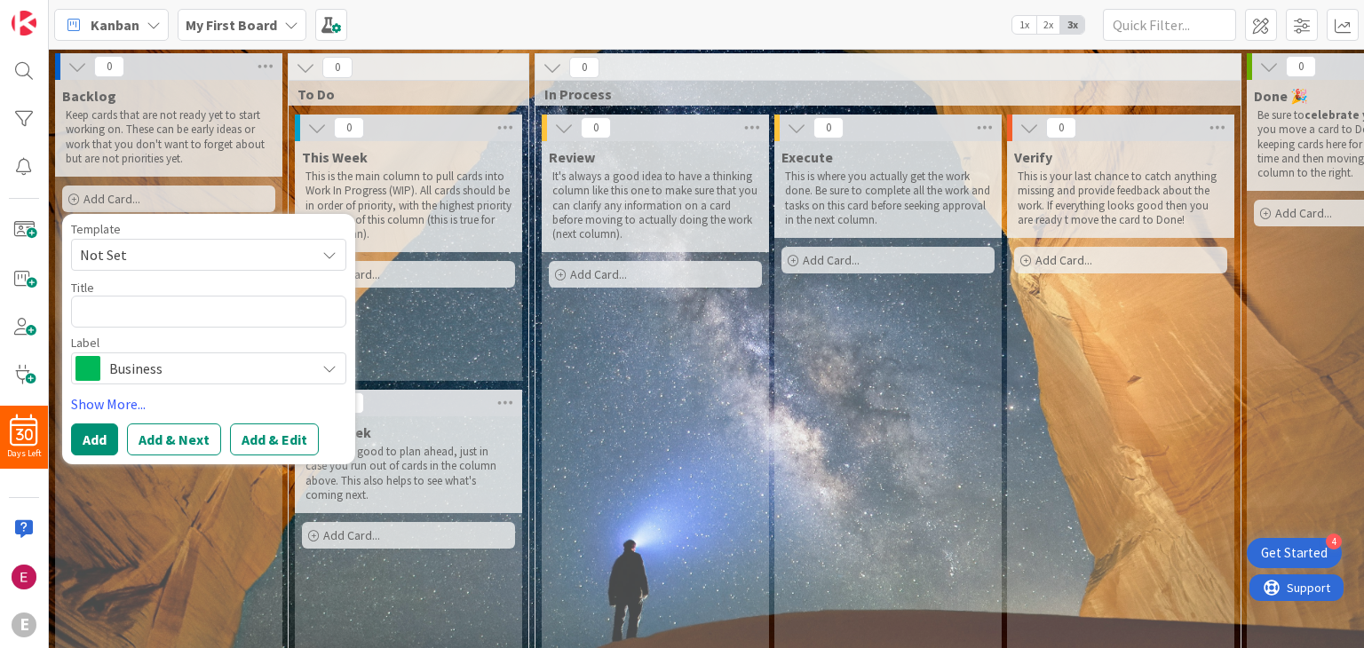
click at [187, 374] on span "Business" at bounding box center [207, 368] width 197 height 25
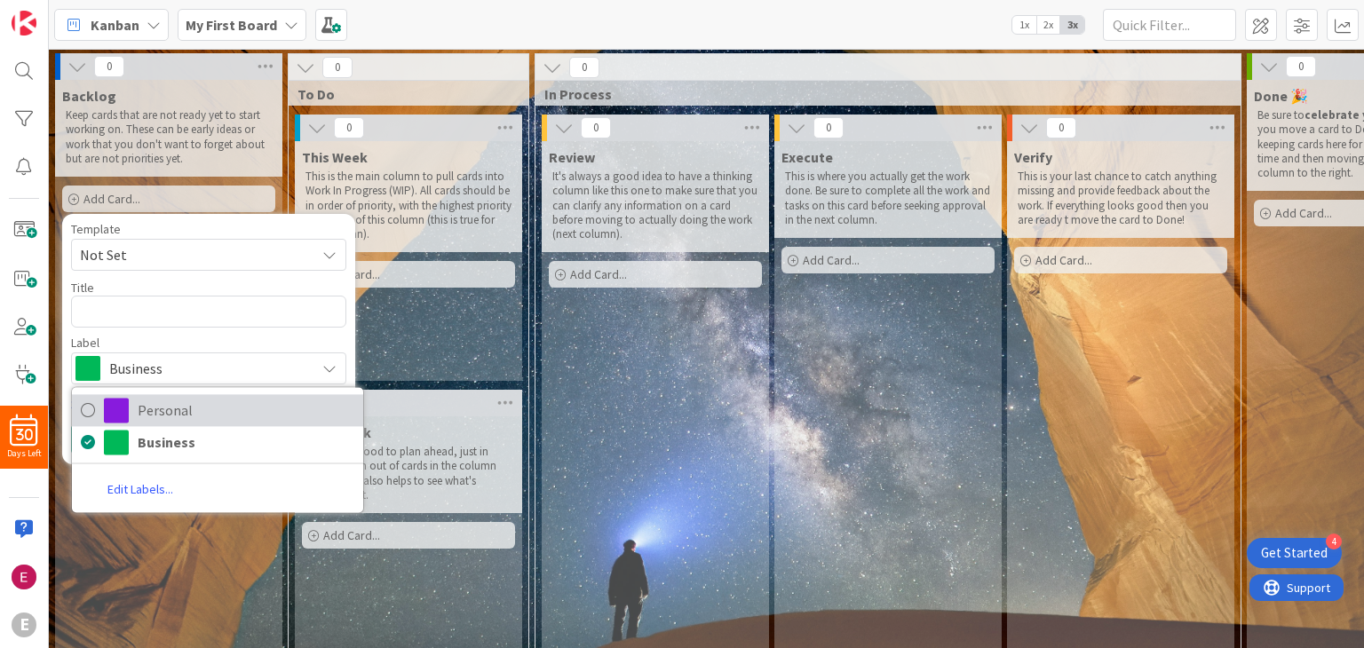
click at [169, 406] on span "Personal" at bounding box center [246, 410] width 217 height 27
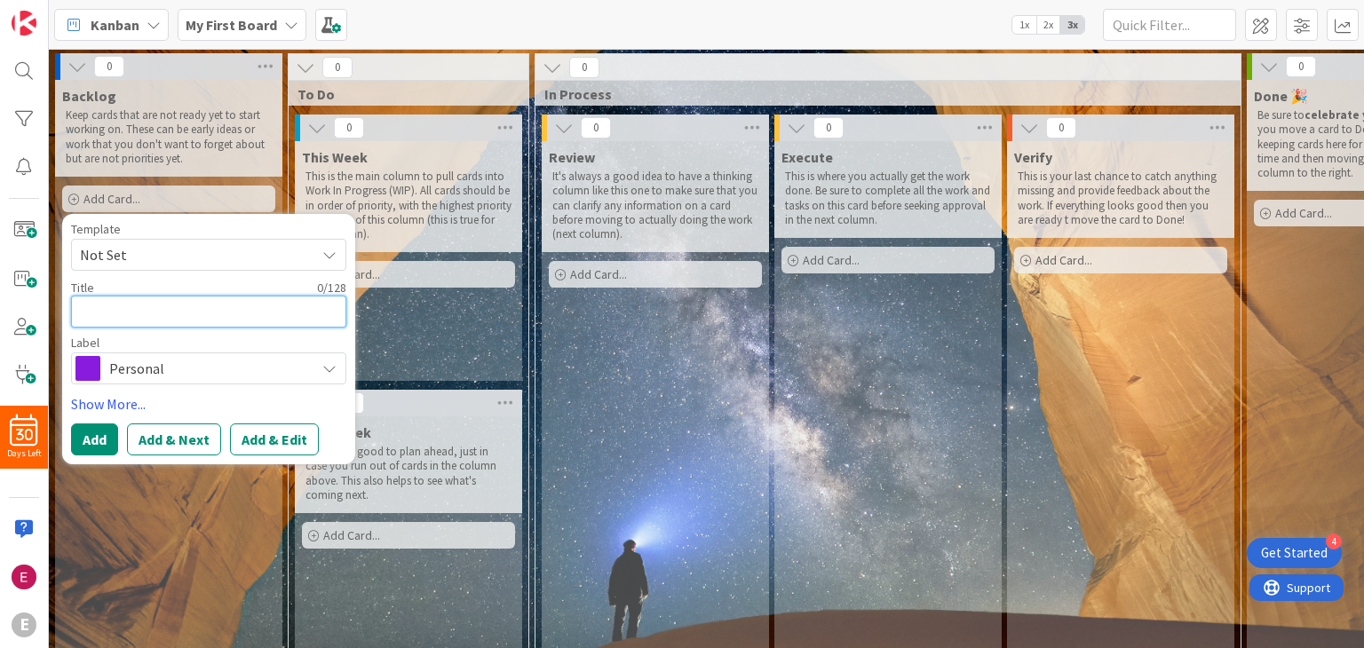
click at [157, 322] on textarea at bounding box center [208, 312] width 275 height 32
type textarea "x"
type textarea "c"
type textarea "x"
type textarea "cr"
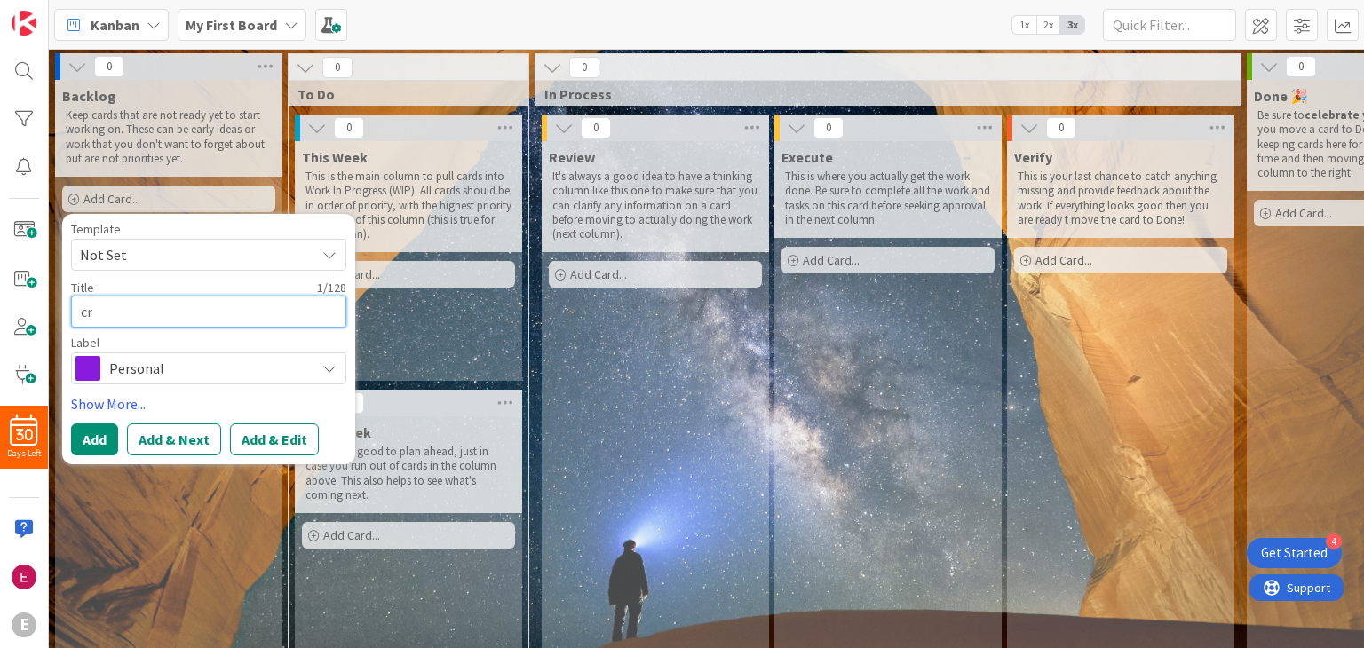
type textarea "x"
type textarea "cre"
type textarea "x"
type textarea "crea"
type textarea "x"
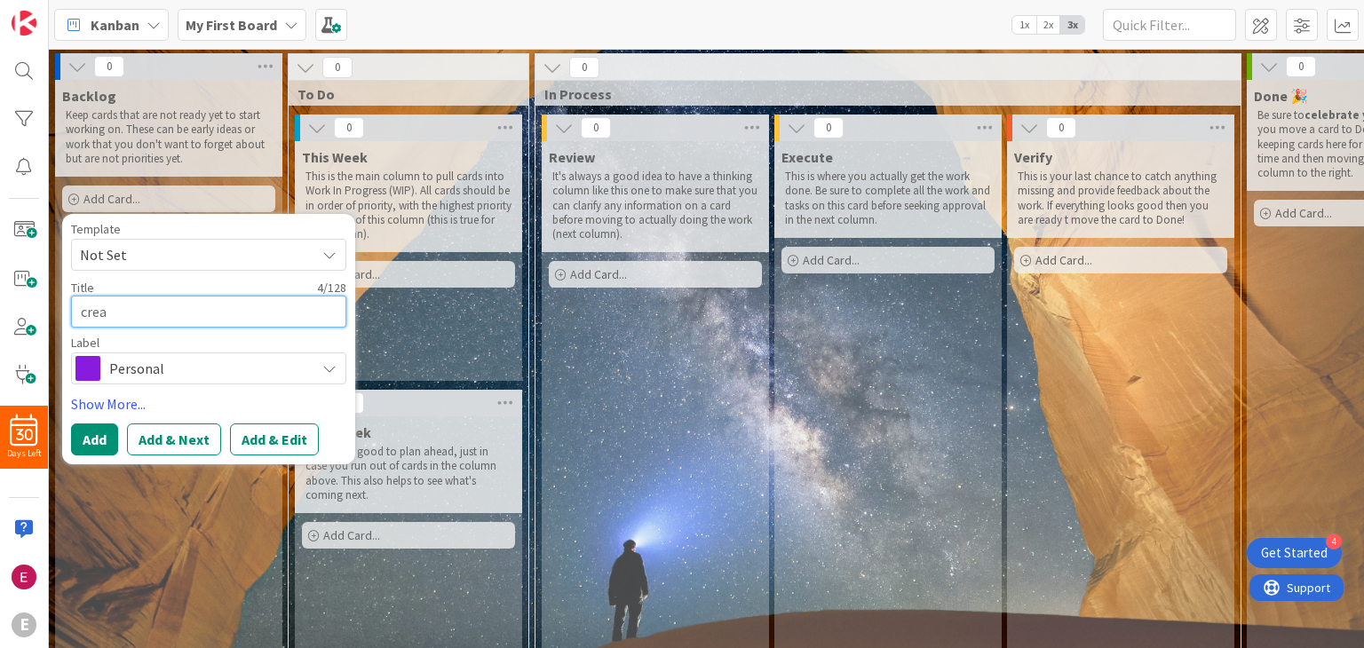
type textarea "crear"
type textarea "x"
type textarea "crear"
type textarea "x"
type textarea "crear u"
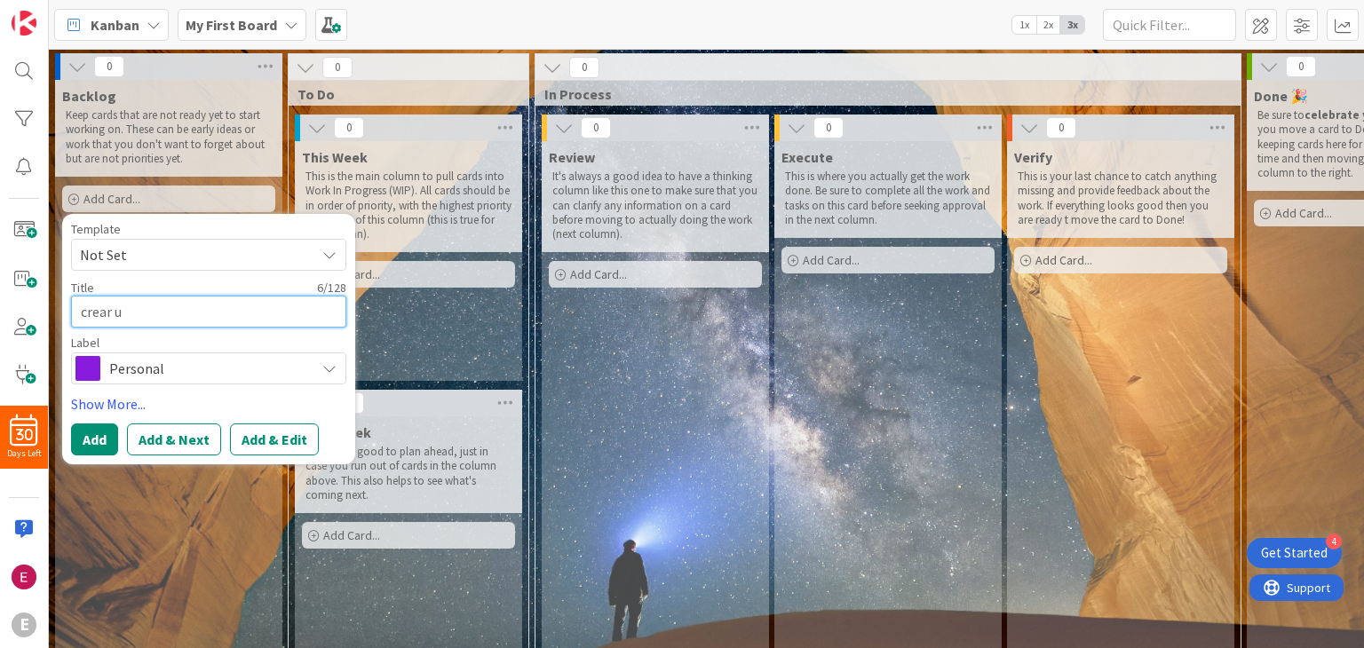
type textarea "x"
type textarea "crear un"
type textarea "x"
type textarea "crear un"
type textarea "x"
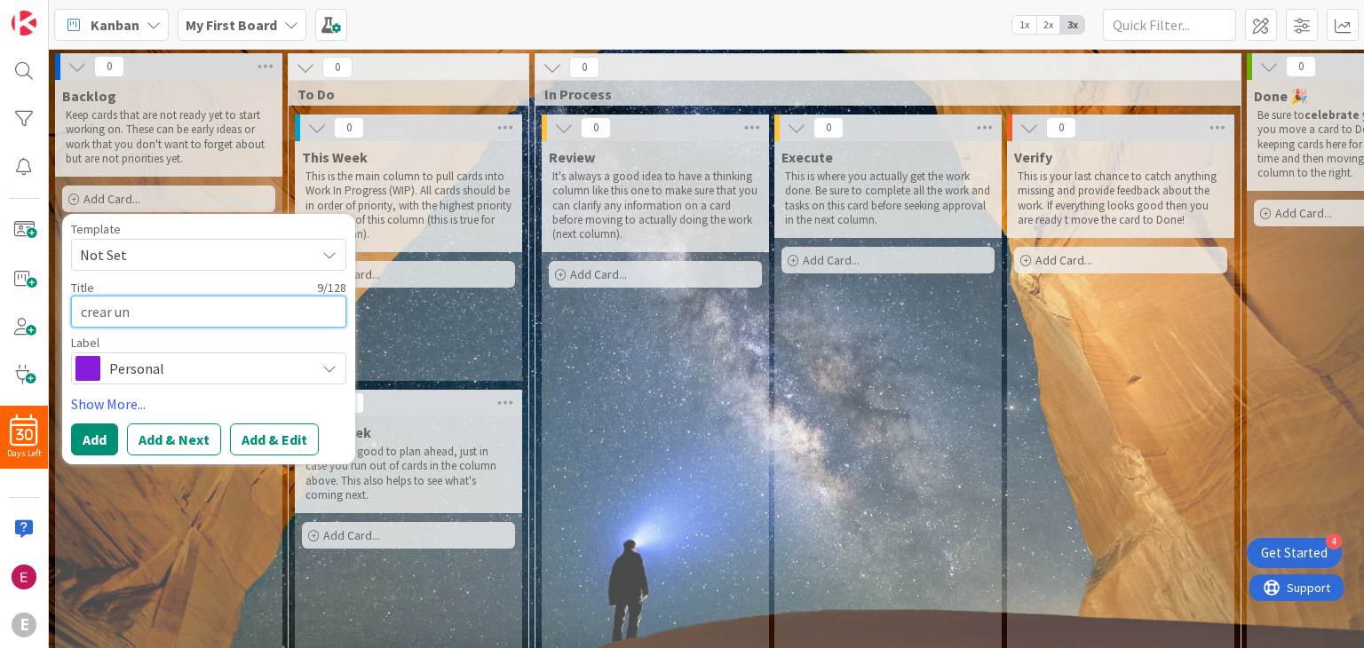
type textarea "crear un"
type textarea "x"
type textarea "crear u"
type textarea "x"
type textarea "crear"
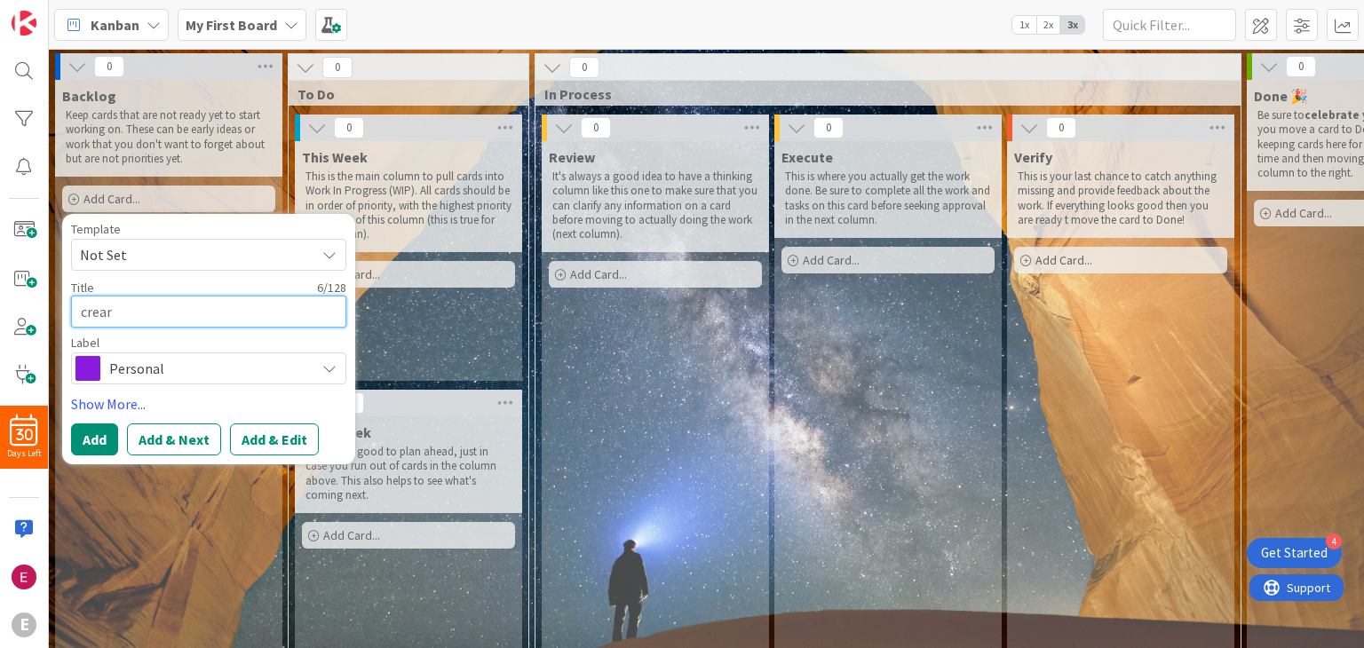
type textarea "x"
type textarea "crear"
type textarea "x"
type textarea "crear"
type textarea "x"
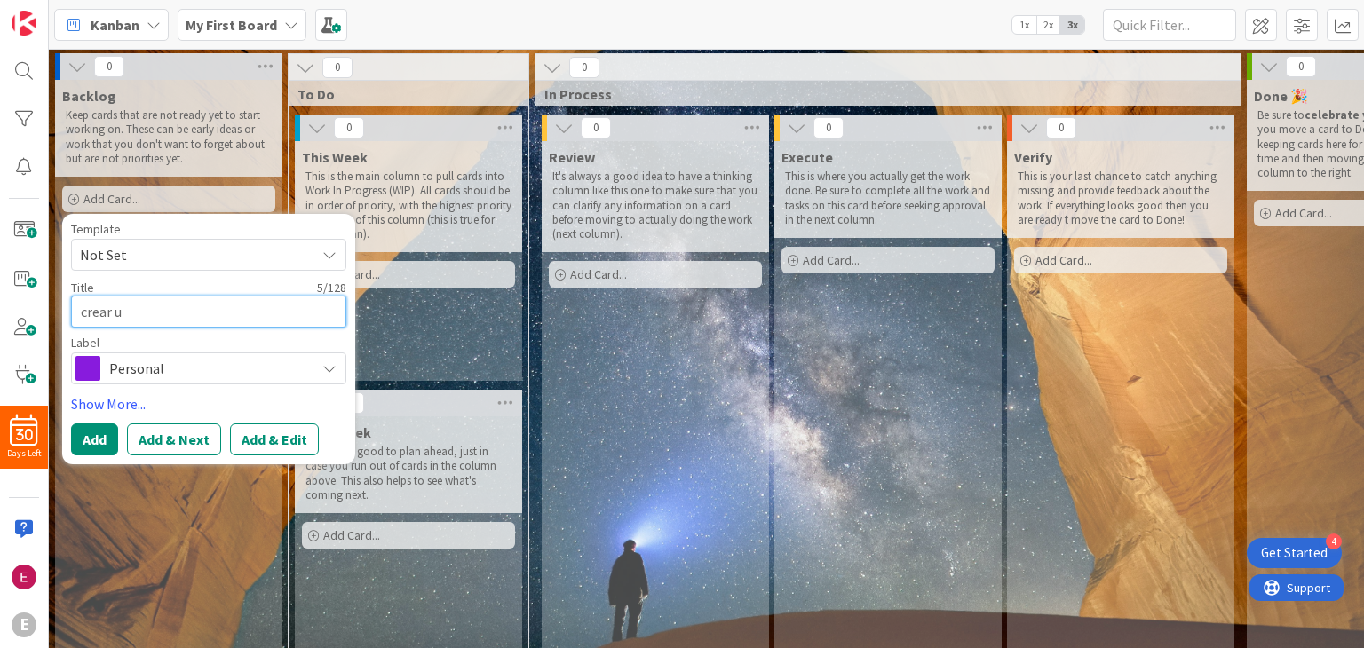
type textarea "crear un"
type textarea "x"
type textarea "crear u"
type textarea "x"
type textarea "crear"
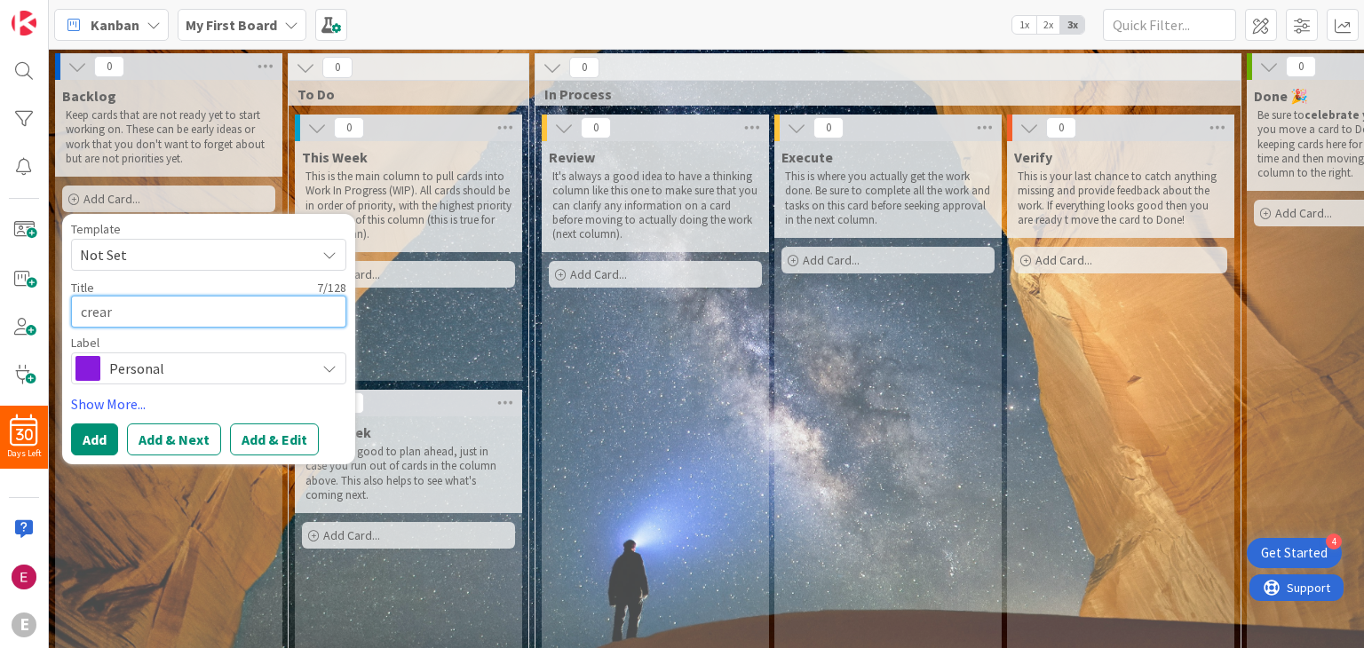
type textarea "x"
type textarea "crear"
type textarea "x"
type textarea "crea"
type textarea "x"
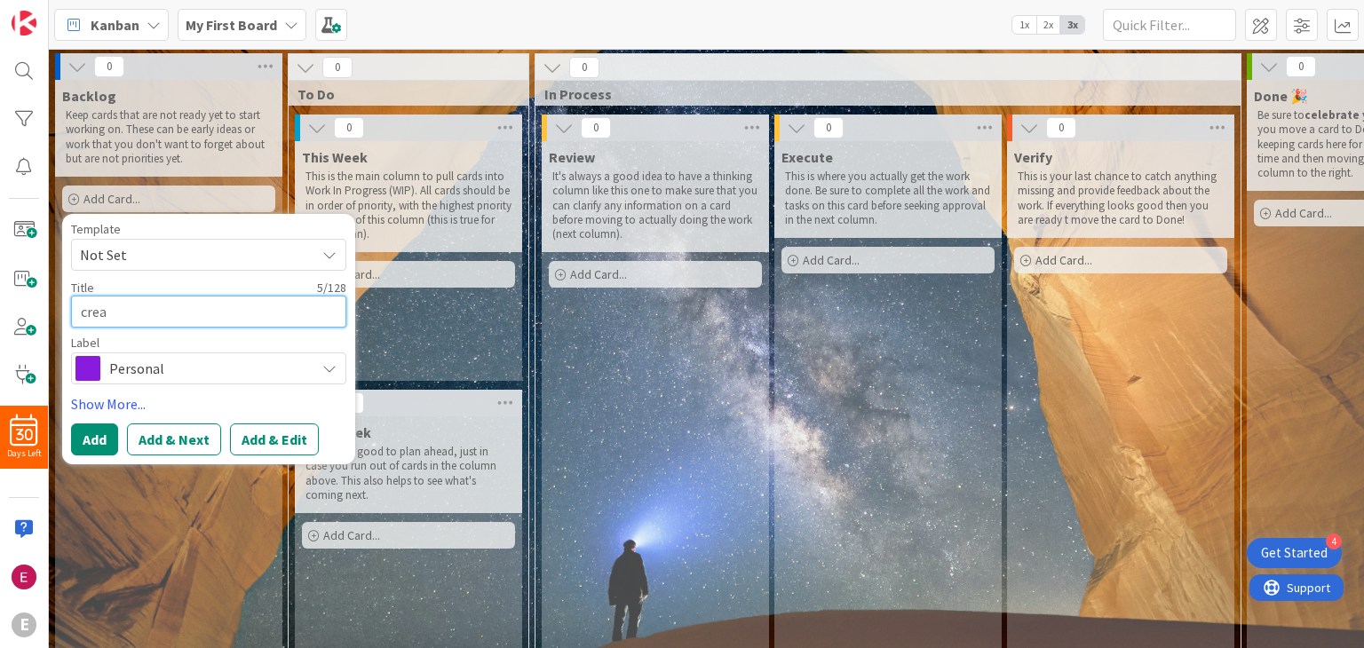
type textarea "cre"
type textarea "x"
type textarea "cr"
type textarea "x"
type textarea "c"
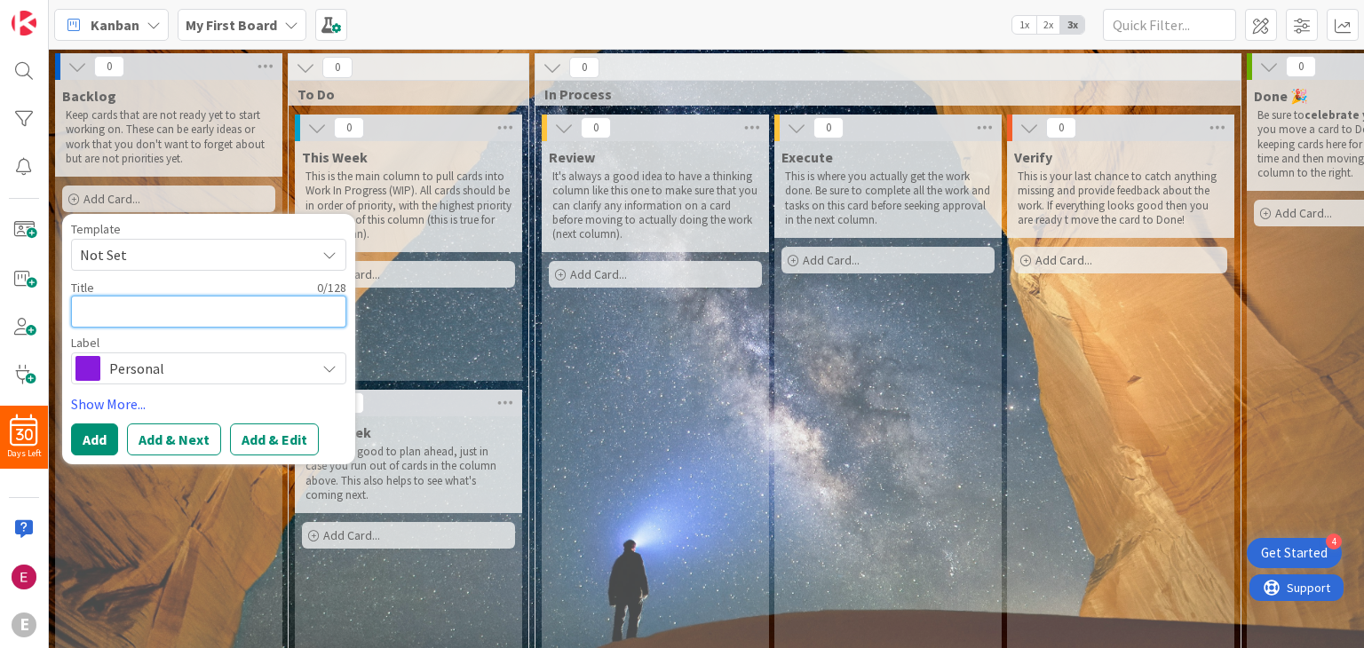
type textarea "x"
type textarea "u"
type textarea "x"
type textarea "us"
type textarea "x"
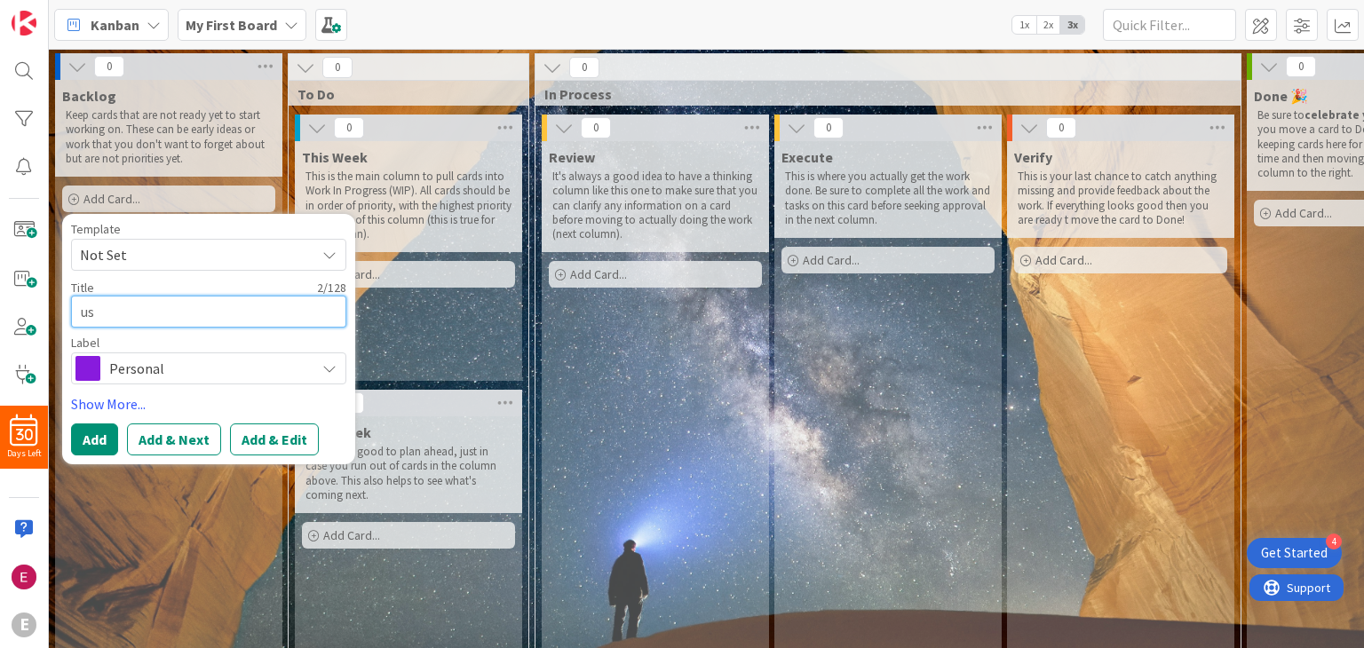
type textarea "usa"
type textarea "x"
type textarea "usar"
type textarea "x"
type textarea "usar"
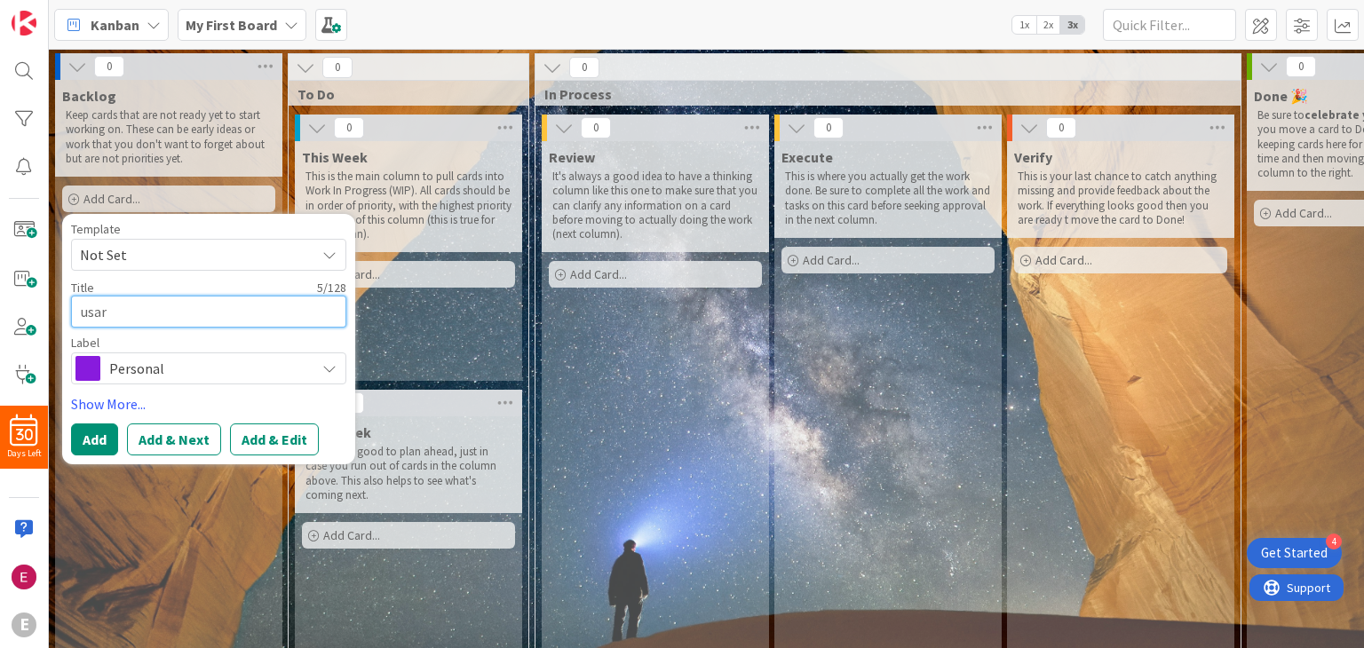
type textarea "x"
type textarea "usar g"
type textarea "x"
type textarea "usar gt"
type textarea "x"
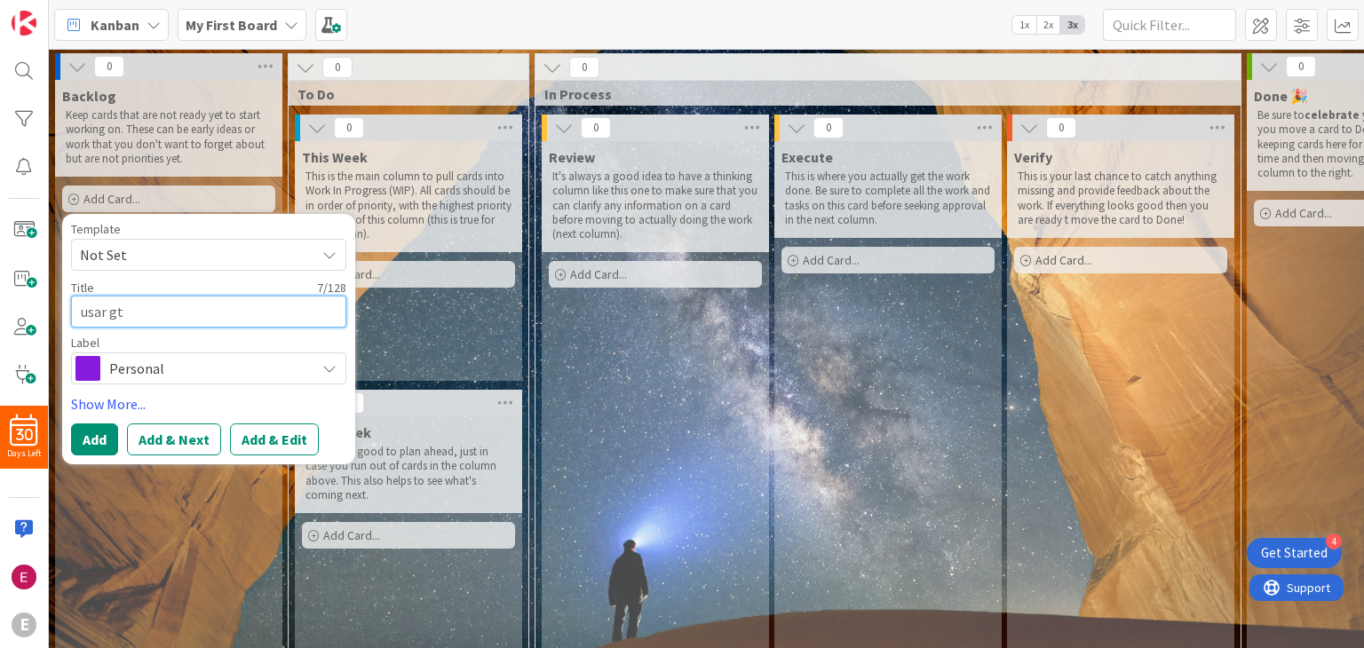
type textarea "usar g"
type textarea "x"
type textarea "usar gt"
type textarea "x"
type textarea "usar gtd"
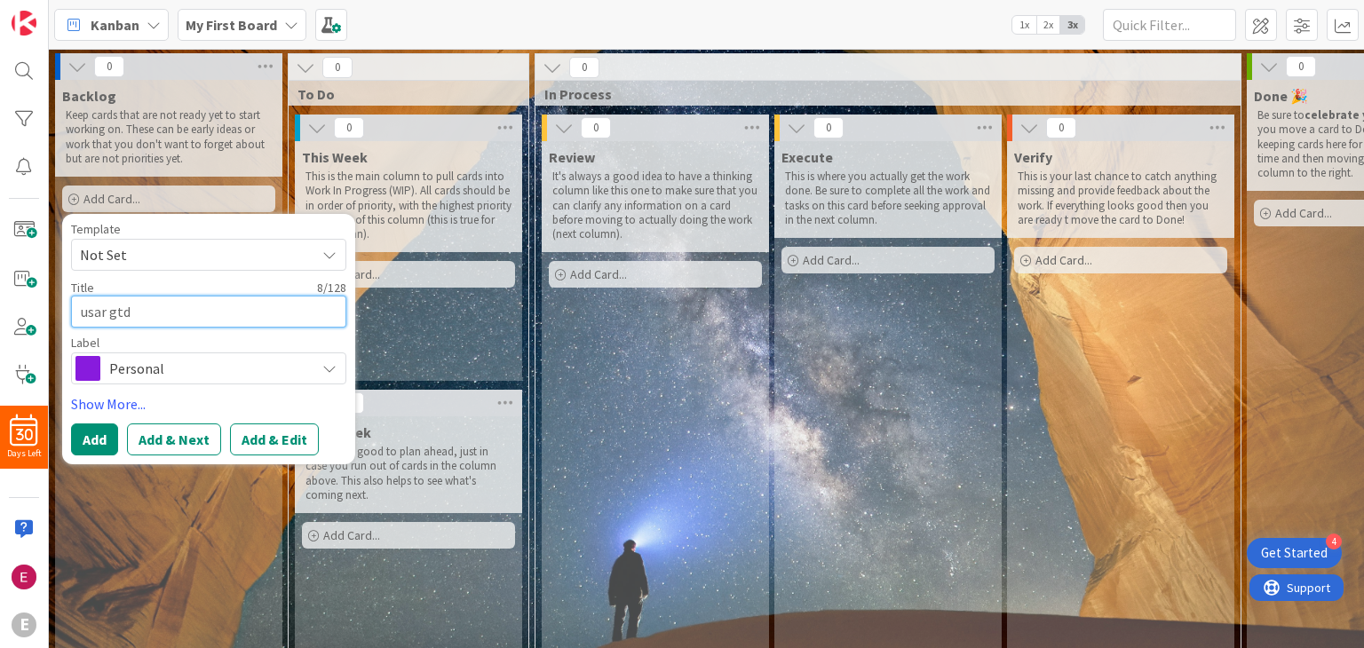
type textarea "x"
type textarea "usar gtd"
type textarea "x"
type textarea "usar gtd p"
type textarea "x"
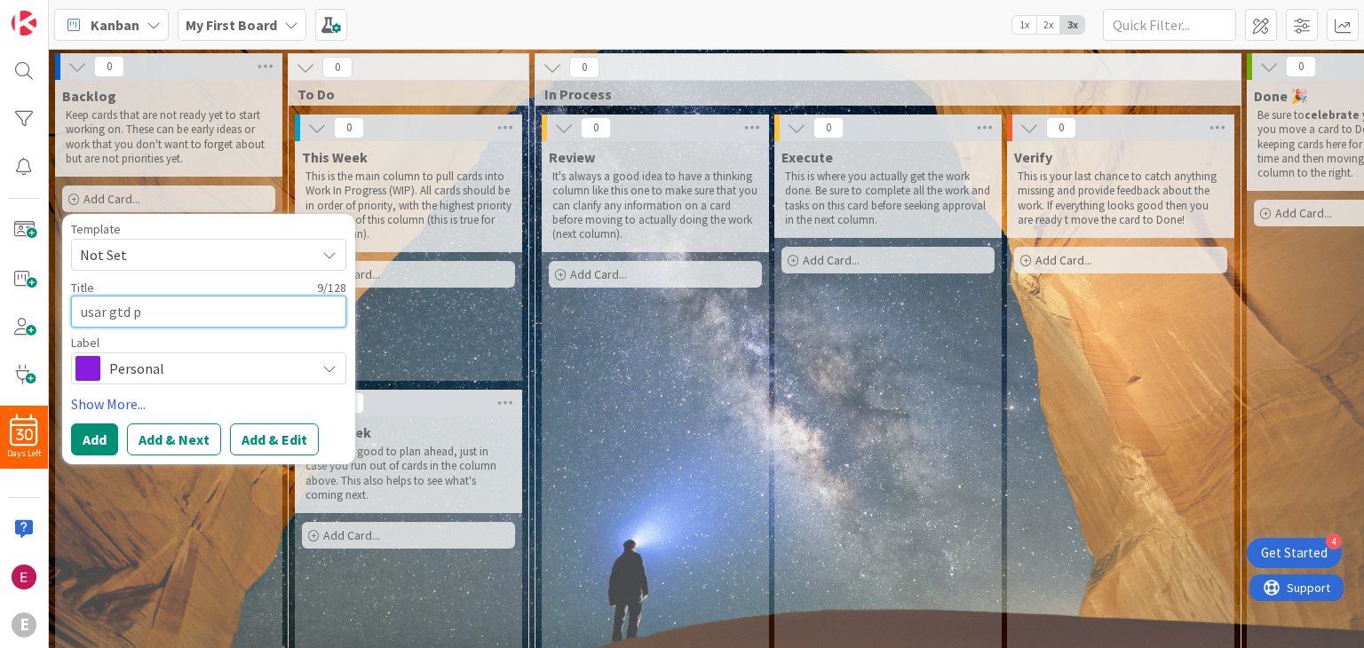
type textarea "usar gtd pa"
type textarea "x"
type textarea "usar gtd par"
type textarea "x"
type textarea "usar gtd para"
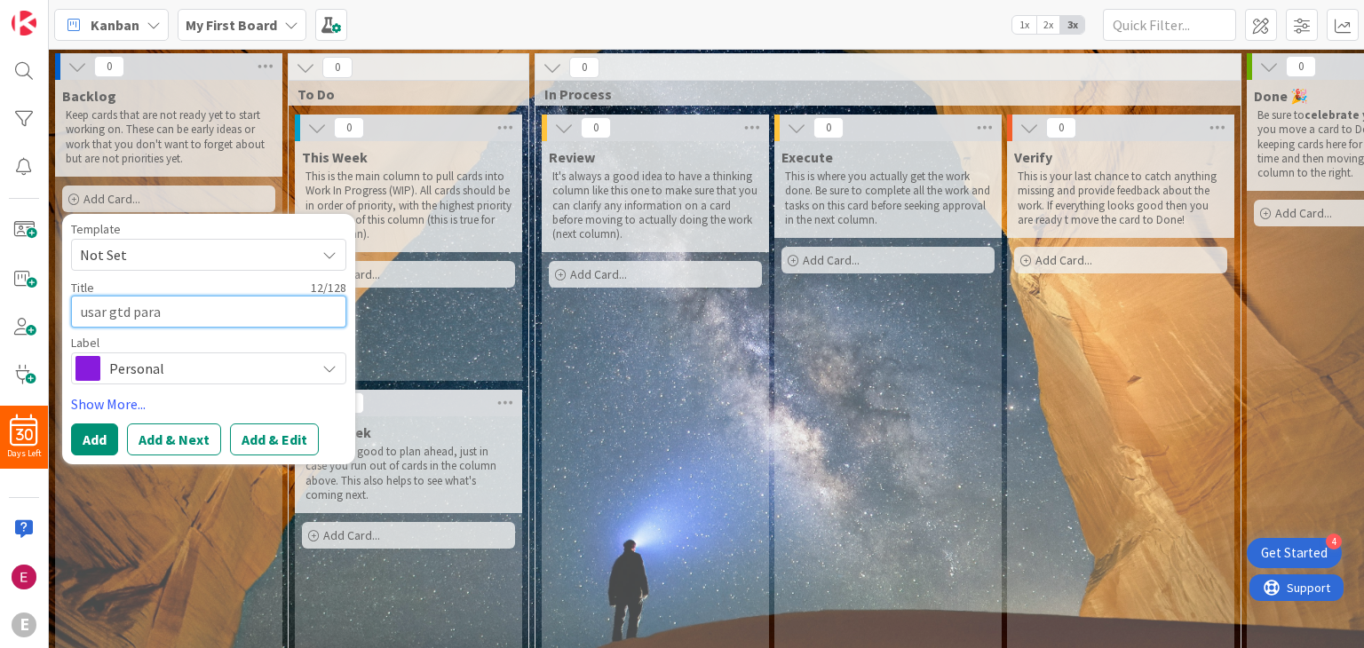
type textarea "x"
type textarea "usar gtd para"
type textarea "x"
type textarea "usar gtd para e"
type textarea "x"
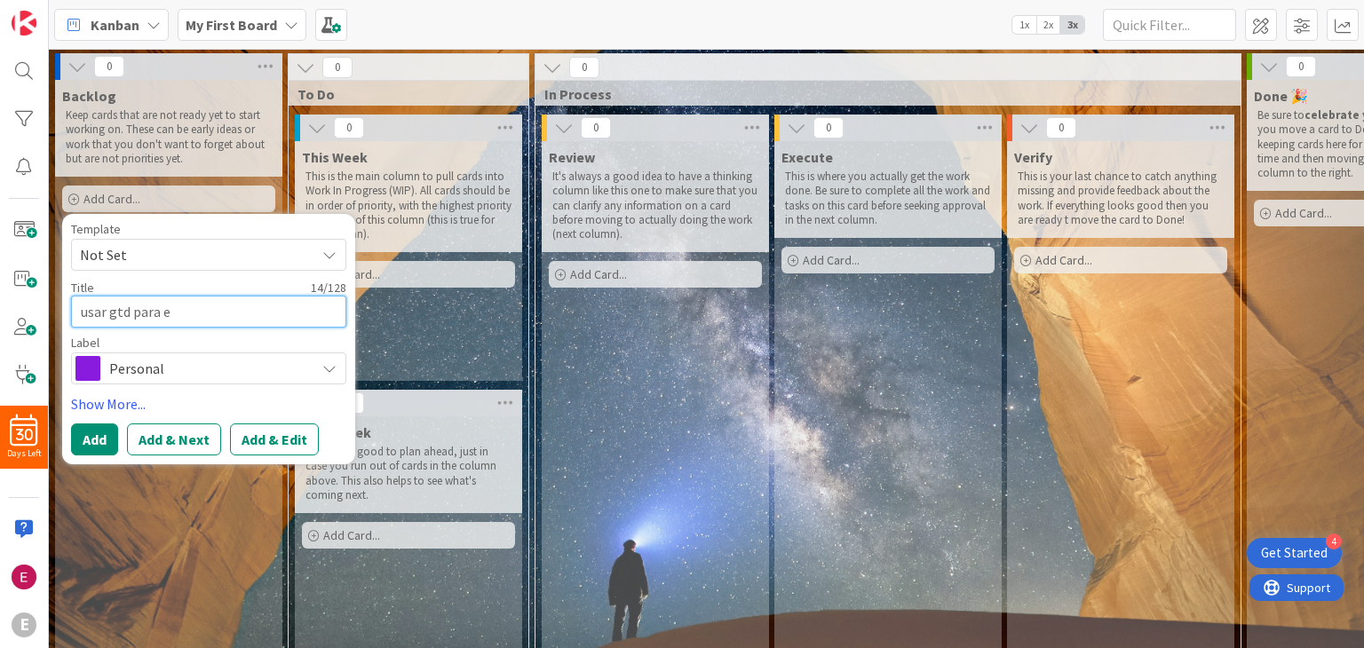
type textarea "usar gtd para el"
type textarea "x"
type textarea "usar gtd para el"
type textarea "x"
type textarea "usar gtd para el f"
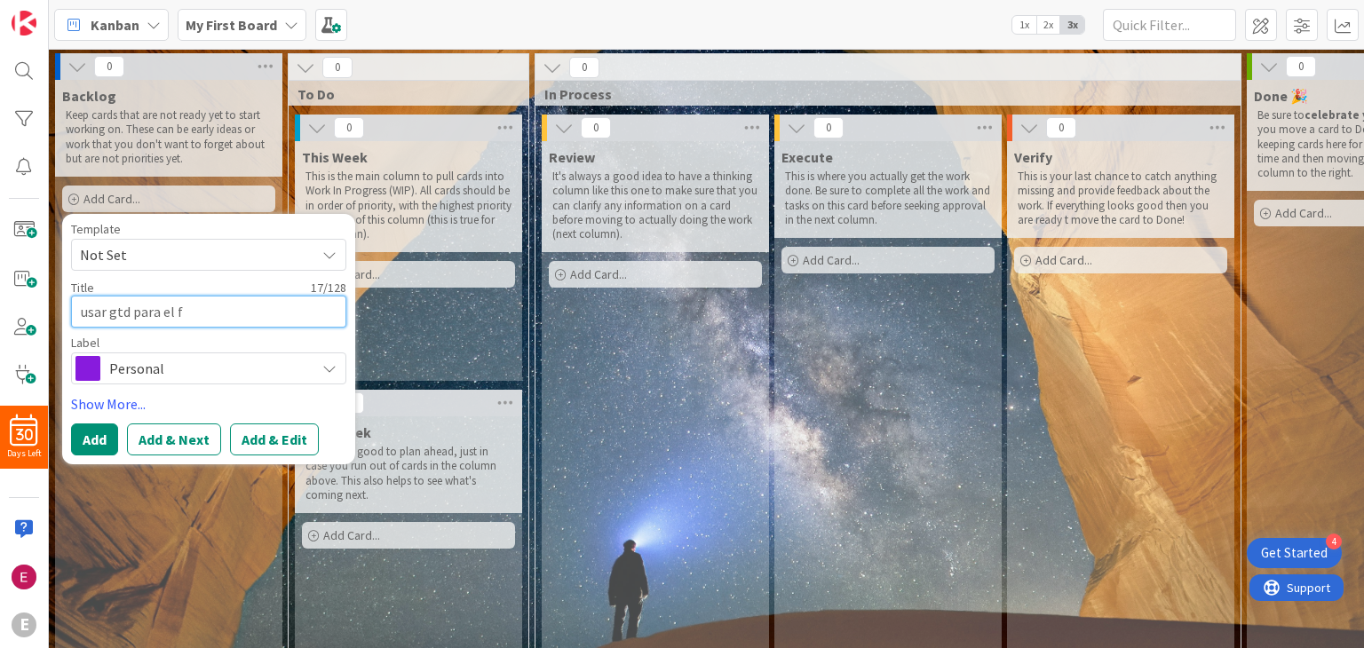
type textarea "x"
type textarea "usar gtd para el fl"
type textarea "x"
type textarea "usar gtd para el flu"
type textarea "x"
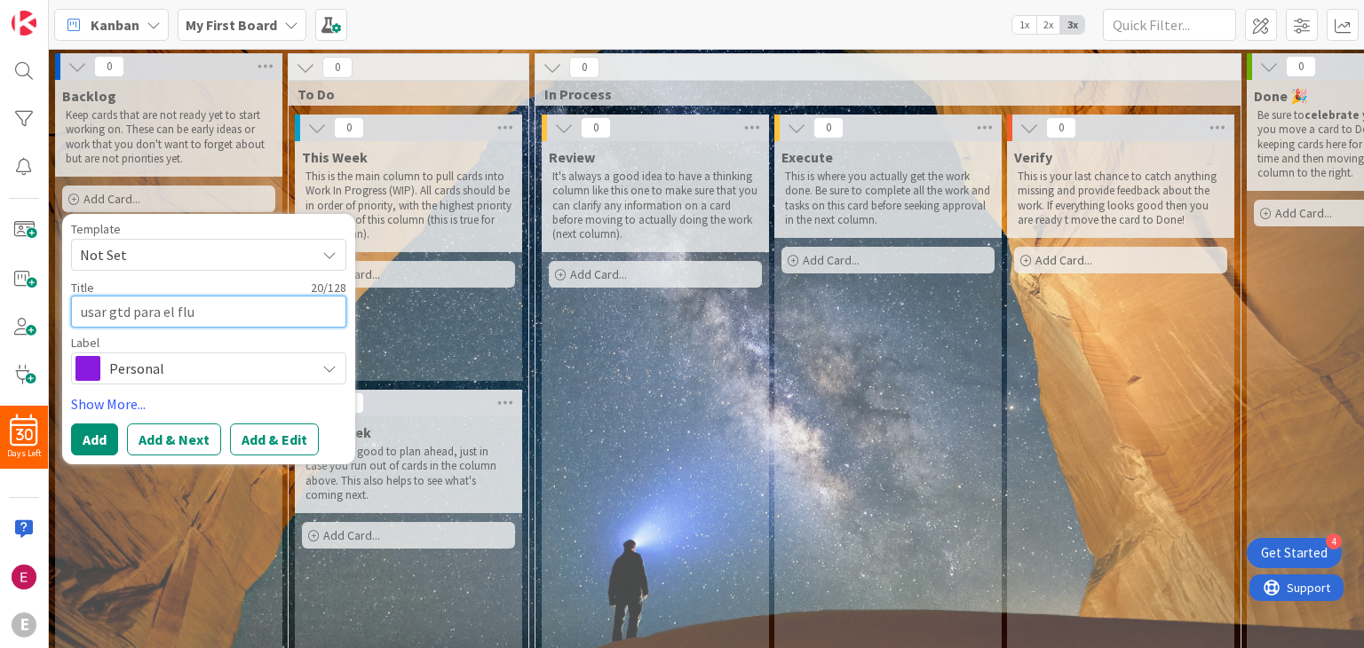
type textarea "usar gtd para el fluj"
type textarea "x"
type textarea "usar gtd para el flujo"
type textarea "x"
type textarea "usar gtd para el flujo"
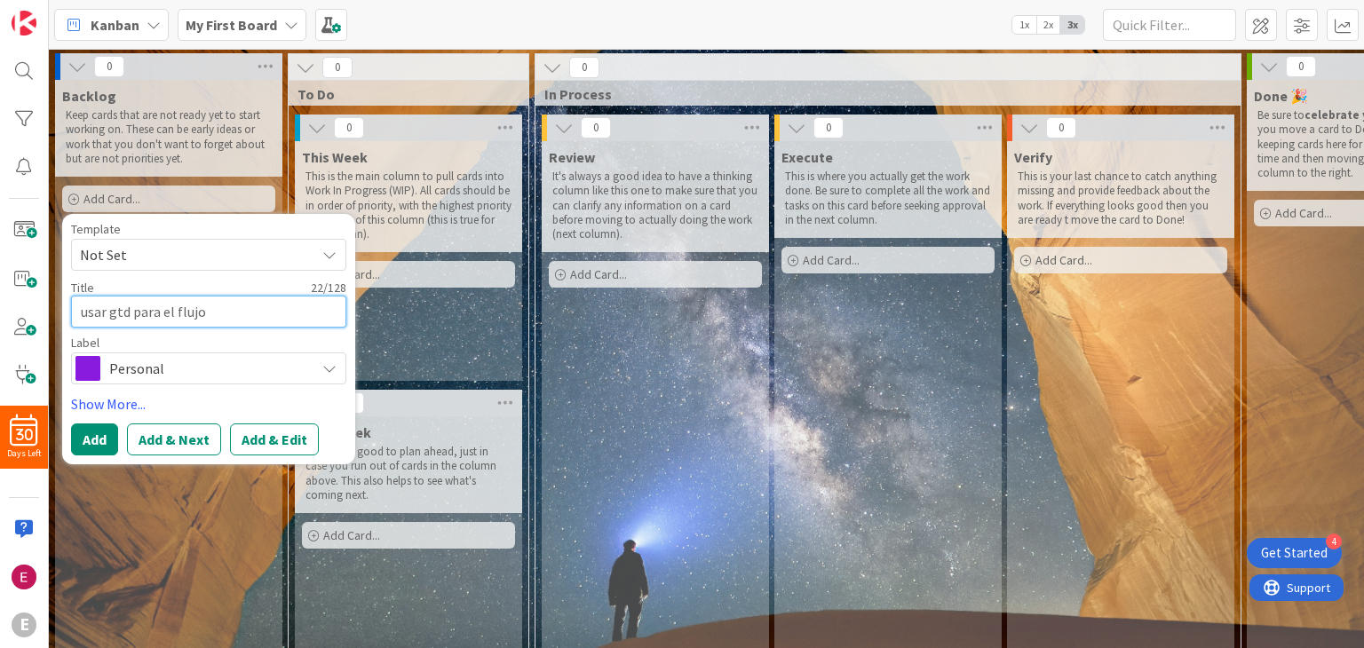
type textarea "x"
type textarea "usar gtd para el flujo d"
type textarea "x"
type textarea "usar gtd para el flujo de"
type textarea "x"
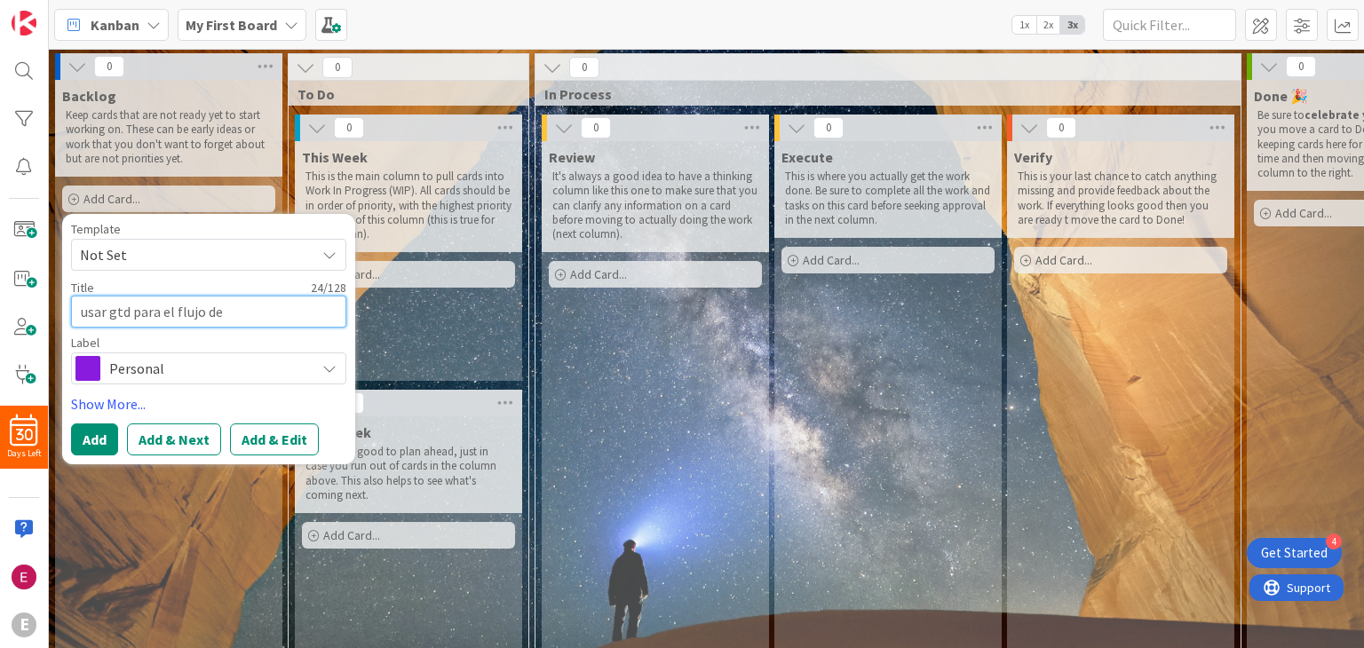
type textarea "usar gtd para el flujo de"
type textarea "x"
type textarea "usar gtd para el flujo de t"
type textarea "x"
type textarea "usar gtd para el flujo de ta"
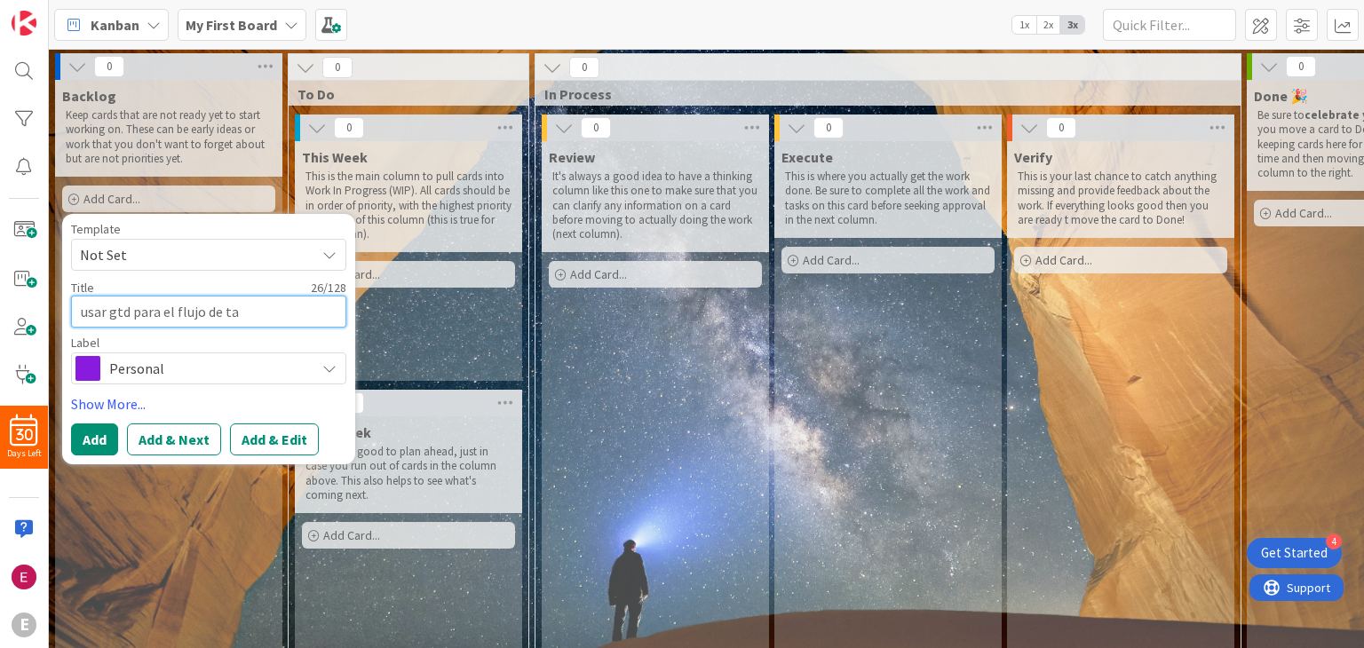
type textarea "x"
type textarea "usar gtd para el flujo de tar"
type textarea "x"
type textarea "usar gtd para el flujo de tare"
type textarea "x"
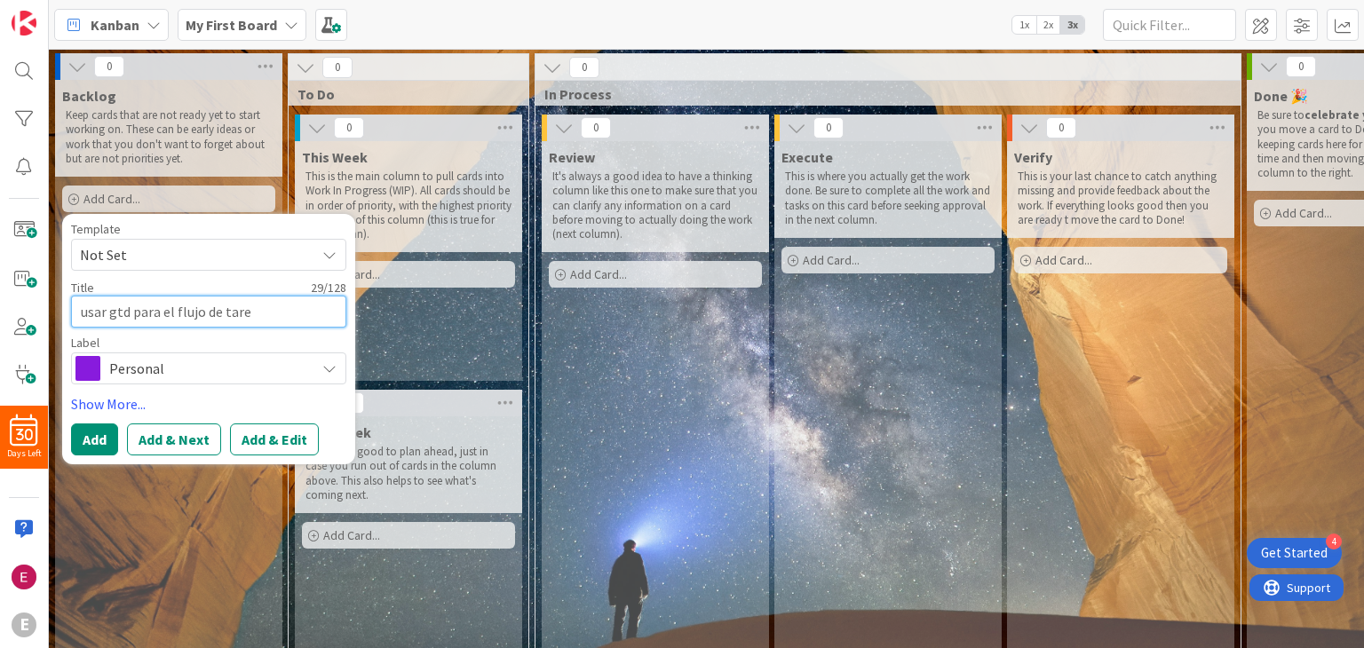
type textarea "usar gtd para el flujo de tarea"
type textarea "x"
type textarea "usar gtd para el flujo de tareas"
click at [100, 454] on button "Add" at bounding box center [94, 440] width 47 height 32
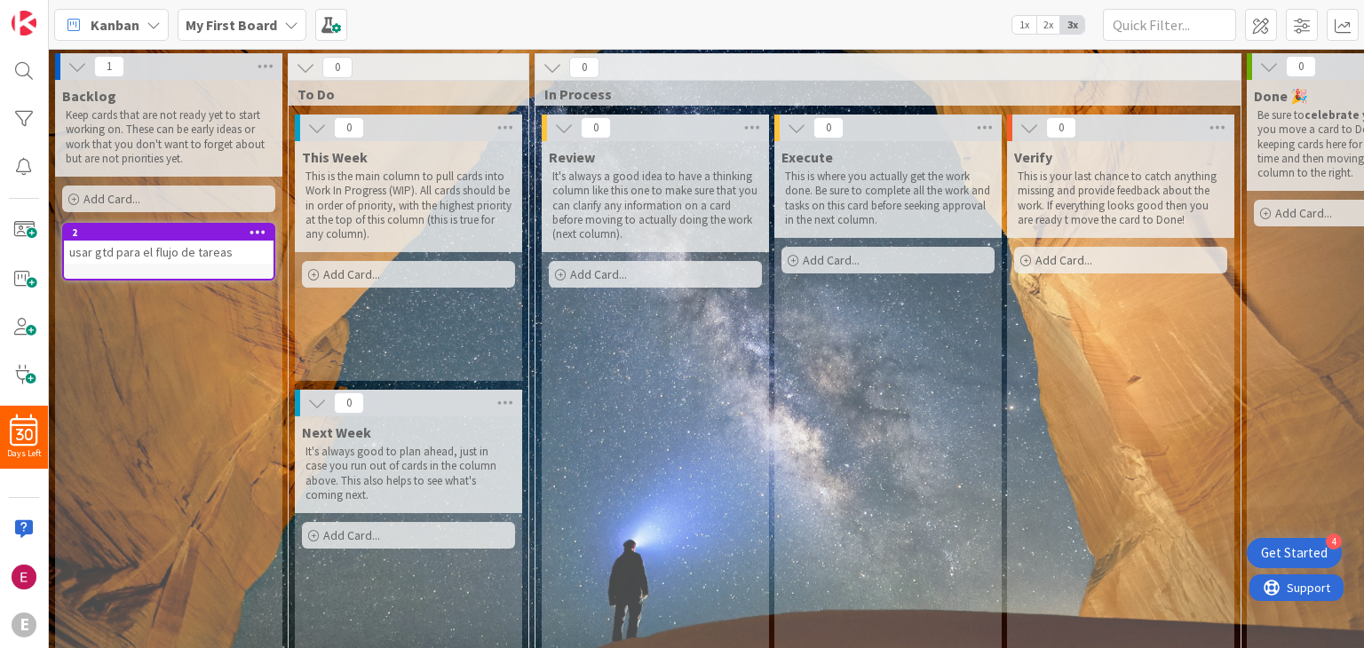
click at [335, 466] on p "It's always good to plan ahead, just in case you run out of cards in the column…" at bounding box center [409, 474] width 206 height 58
click at [237, 399] on div "Backlog Keep cards that are not ready yet to start working on. These can be ear…" at bounding box center [168, 373] width 227 height 586
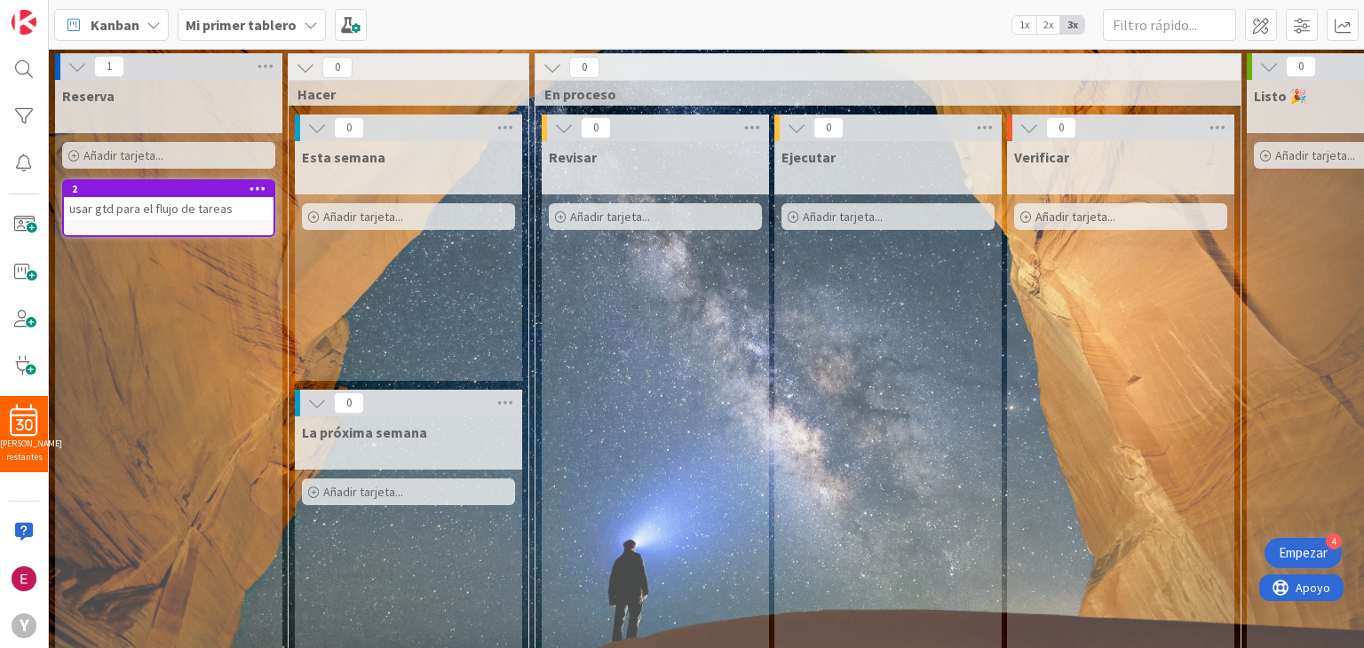
click at [217, 361] on div "Reserva Añadir tarjeta... Plantilla No establecido No establecido integrar gpt …" at bounding box center [168, 373] width 227 height 586
click at [163, 103] on div "Reserva" at bounding box center [168, 96] width 213 height 18
click at [74, 74] on icon at bounding box center [78, 67] width 20 height 20
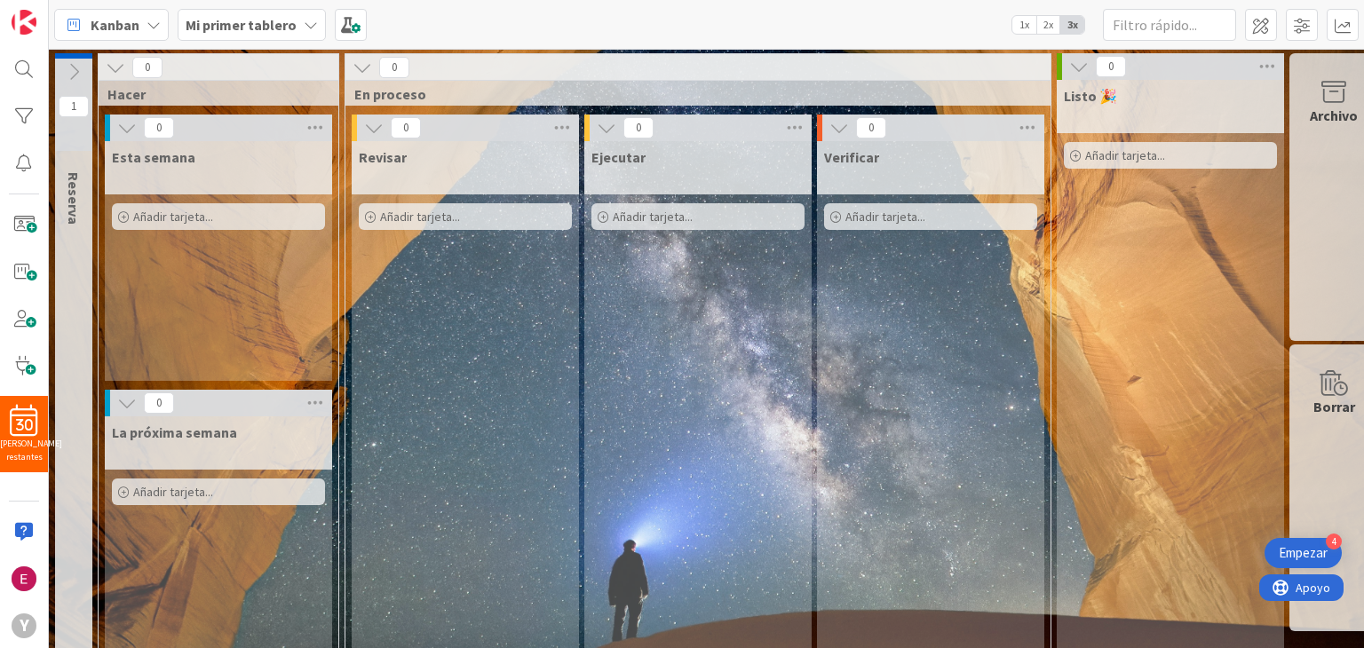
click at [110, 69] on icon at bounding box center [116, 68] width 20 height 20
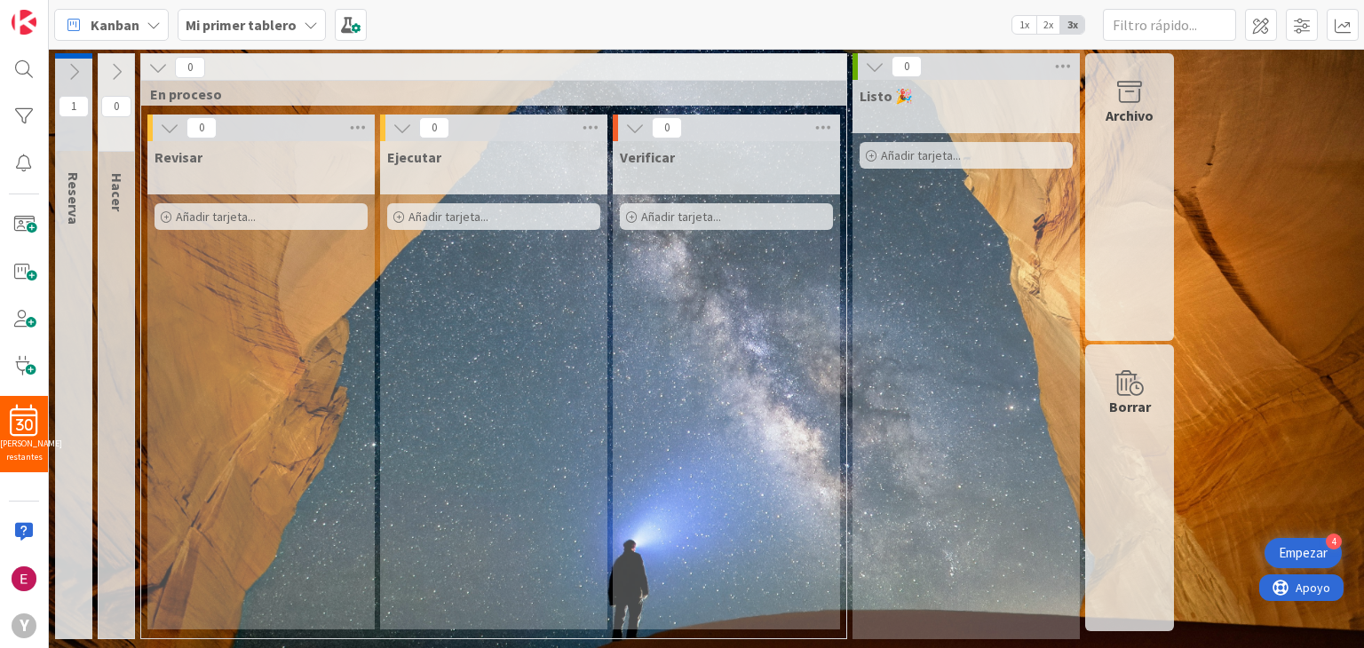
click at [119, 71] on icon at bounding box center [117, 72] width 20 height 20
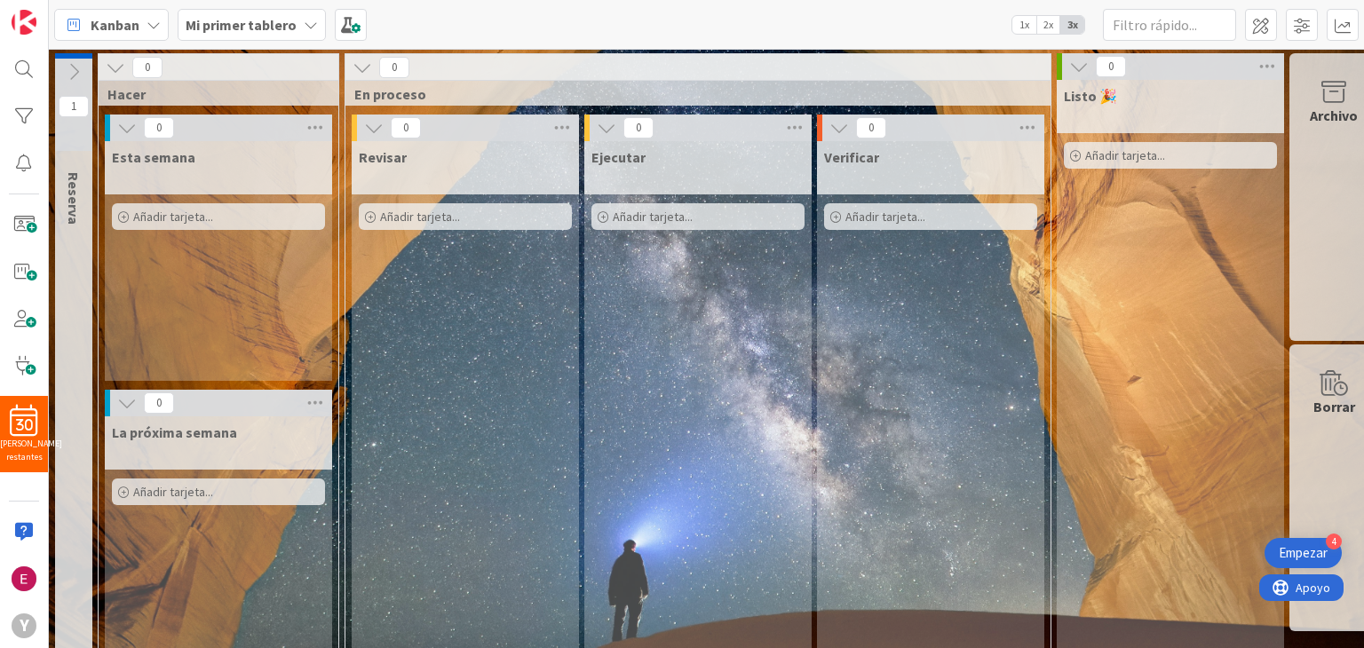
click at [76, 70] on icon at bounding box center [74, 72] width 20 height 20
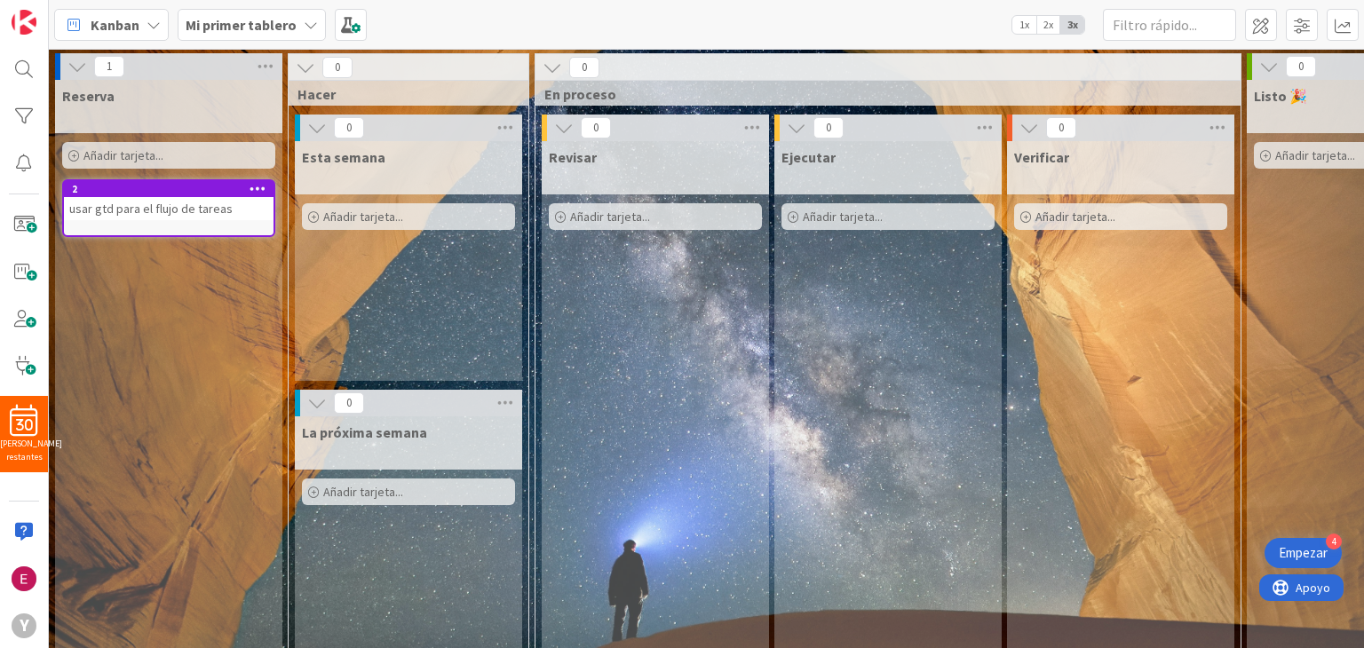
click at [78, 69] on icon at bounding box center [78, 67] width 20 height 20
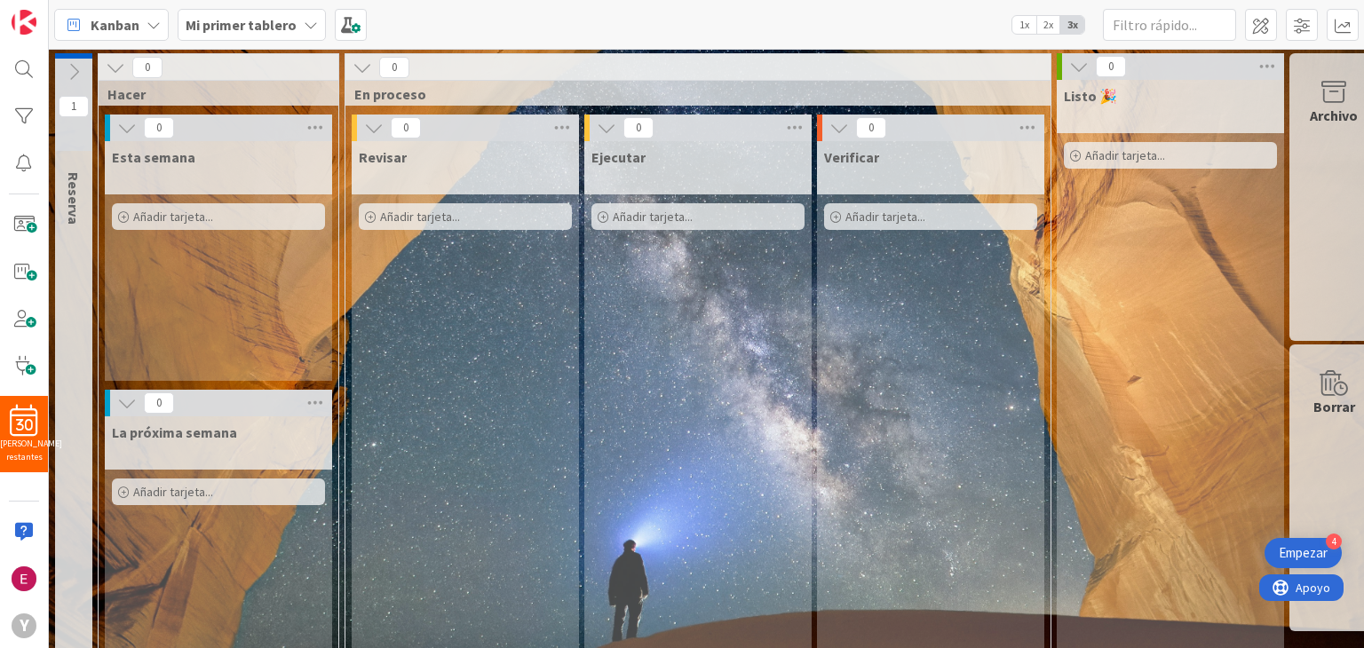
click at [78, 69] on icon at bounding box center [74, 72] width 20 height 20
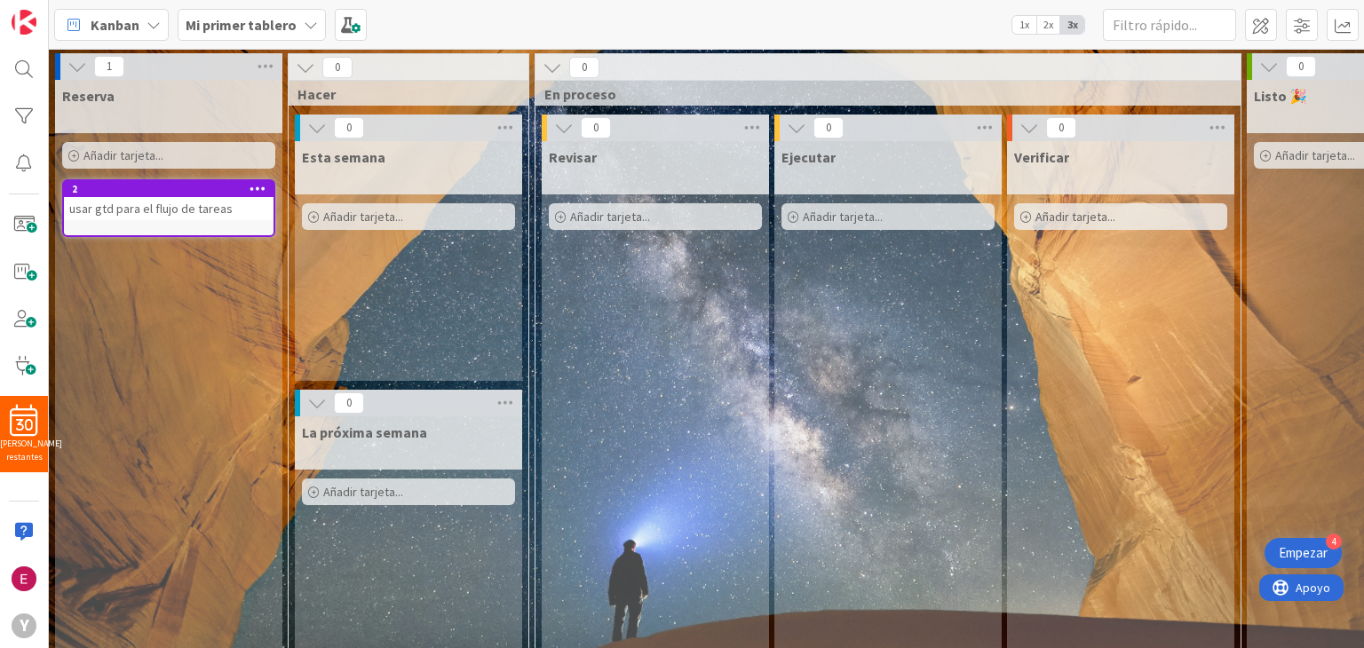
click at [1271, 72] on icon at bounding box center [1270, 67] width 20 height 20
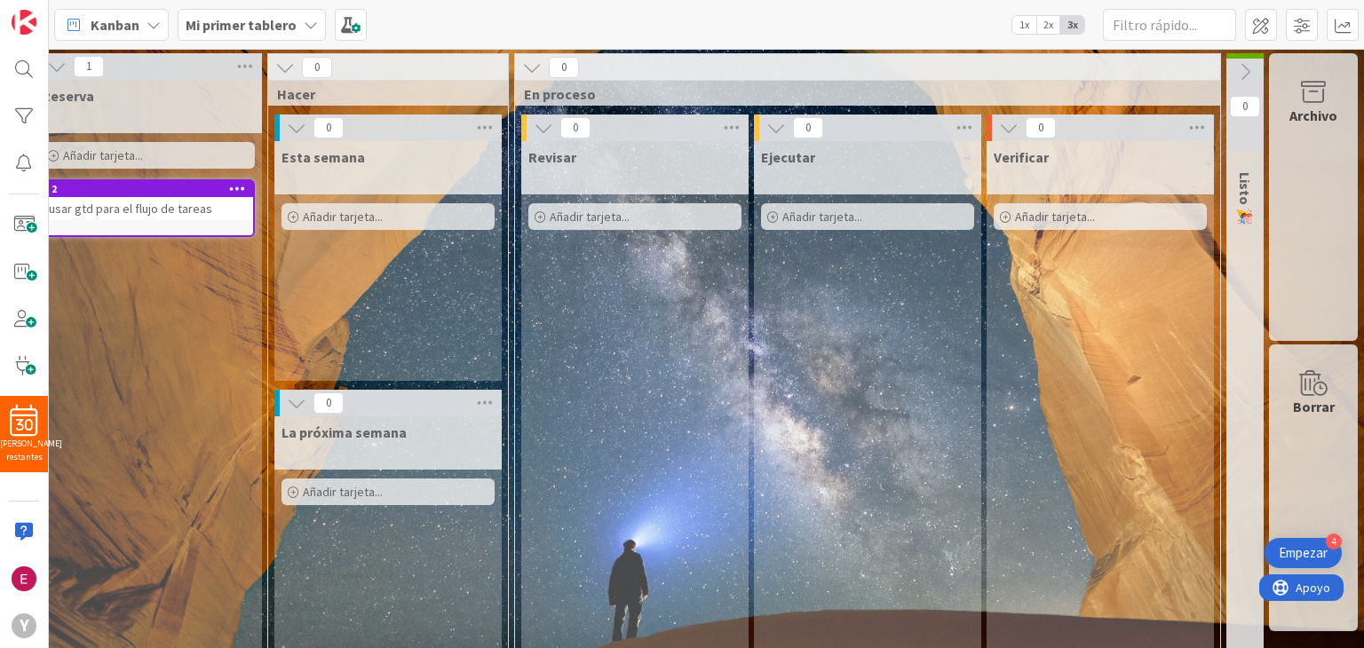
scroll to position [0, 33]
click at [1236, 62] on icon at bounding box center [1246, 72] width 20 height 20
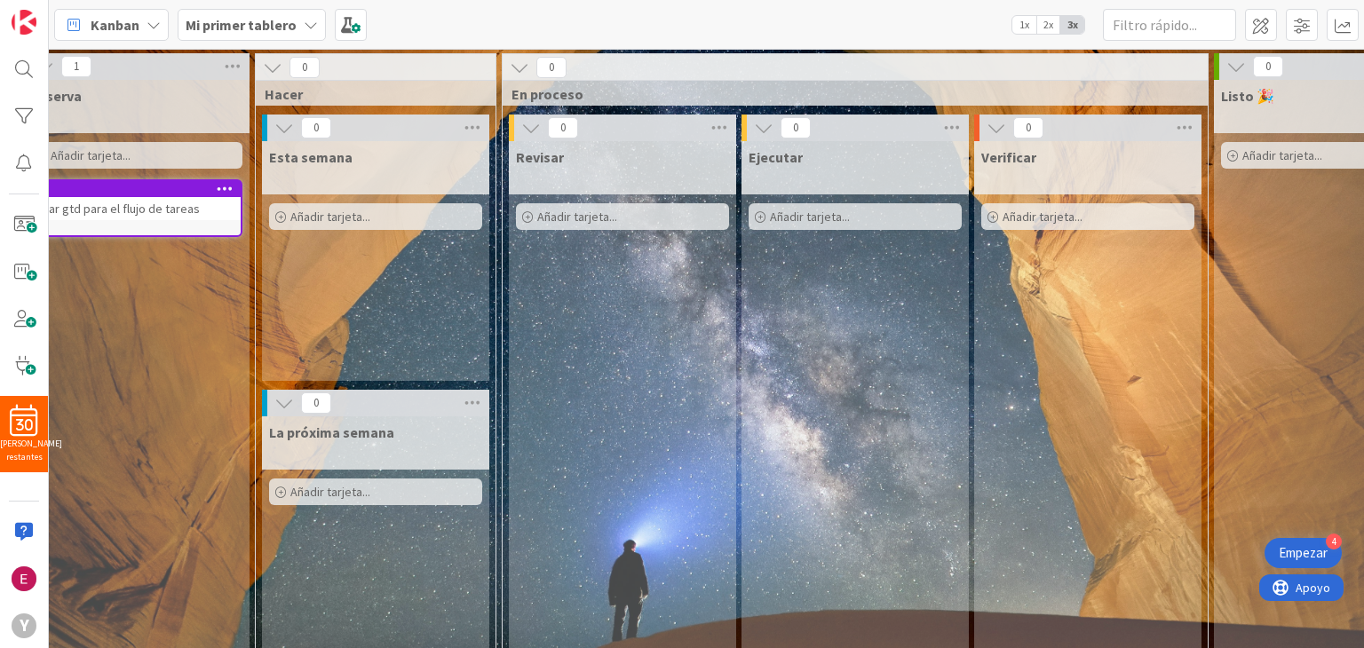
scroll to position [0, 223]
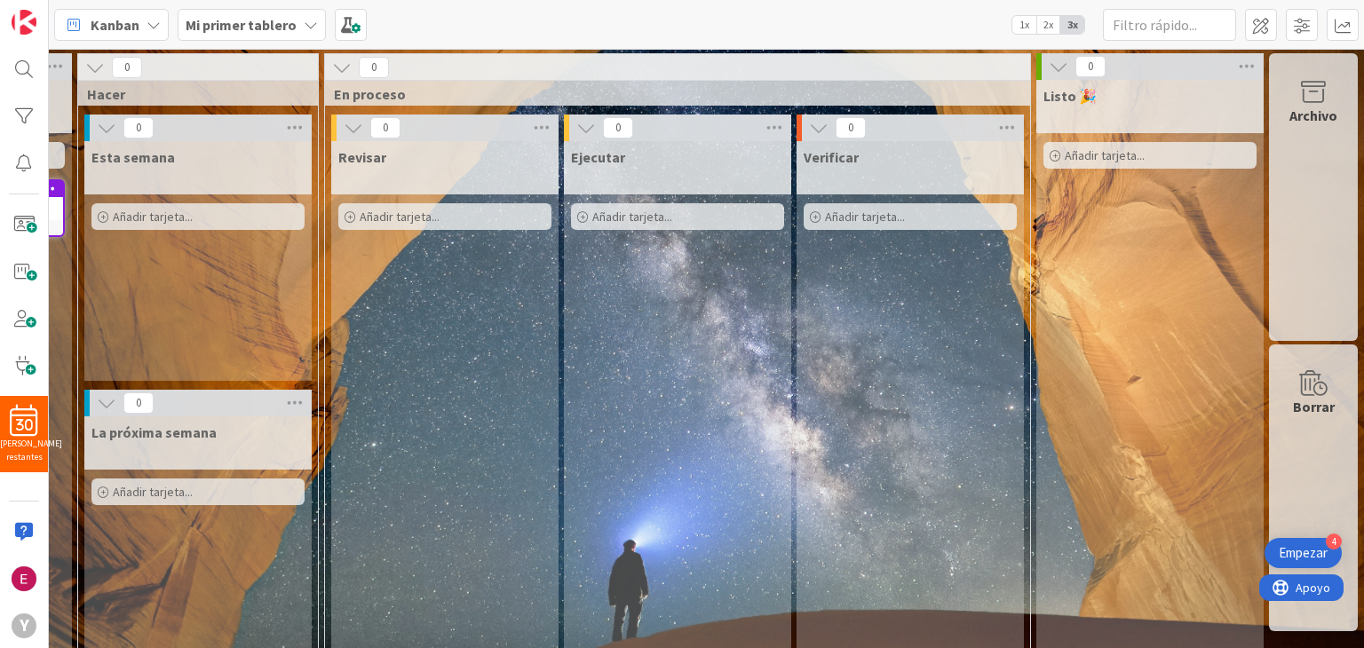
click at [1337, 158] on div "Archivo" at bounding box center [1313, 197] width 89 height 288
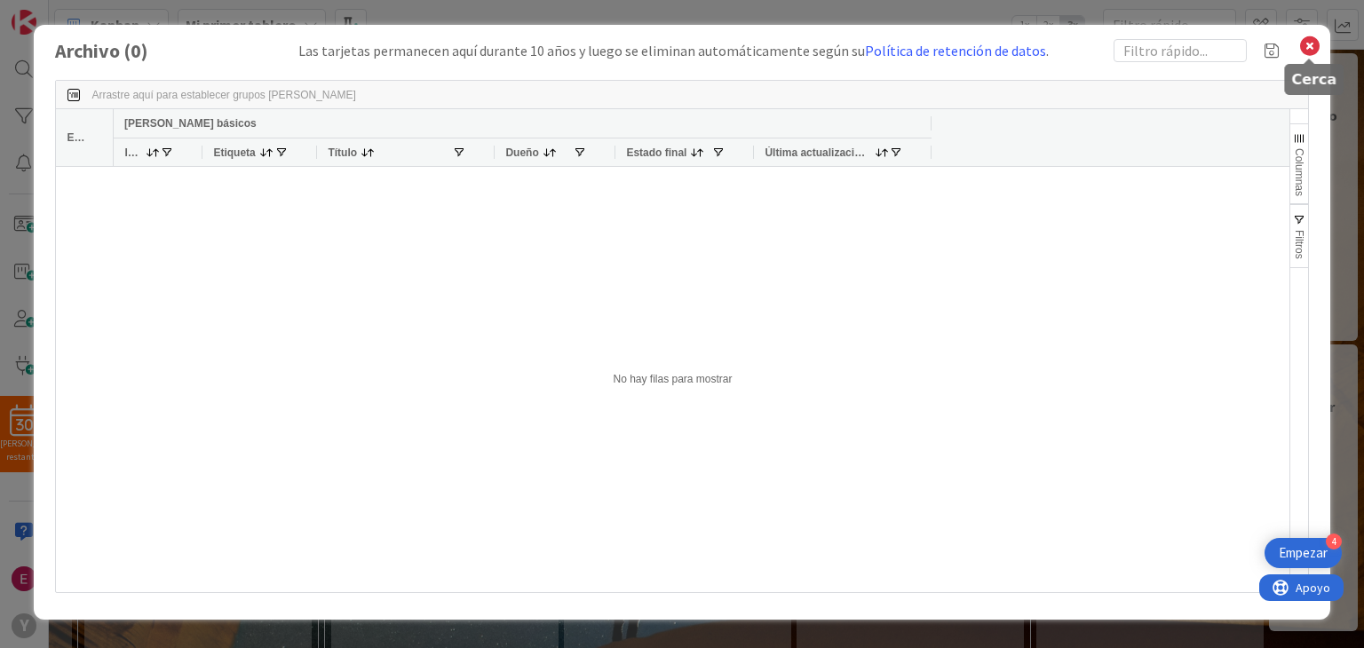
click at [1311, 47] on icon at bounding box center [1310, 46] width 23 height 25
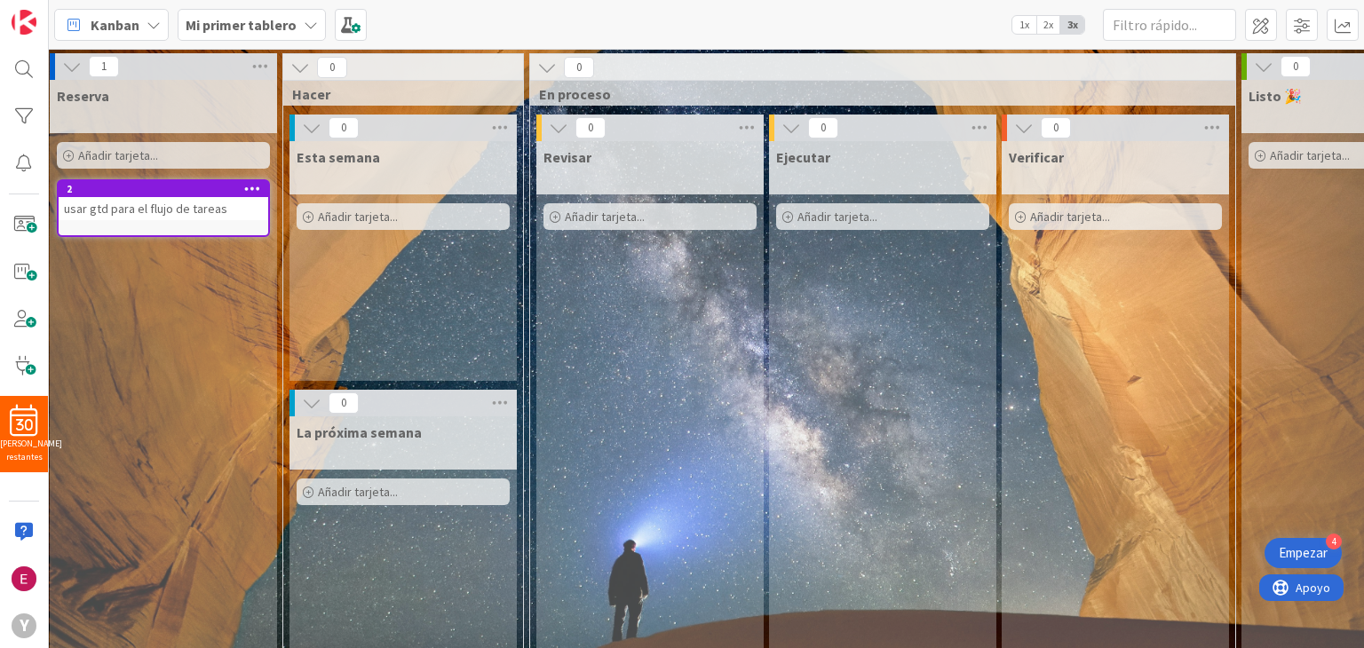
scroll to position [0, 6]
click at [1045, 26] on font "2x" at bounding box center [1049, 24] width 10 height 13
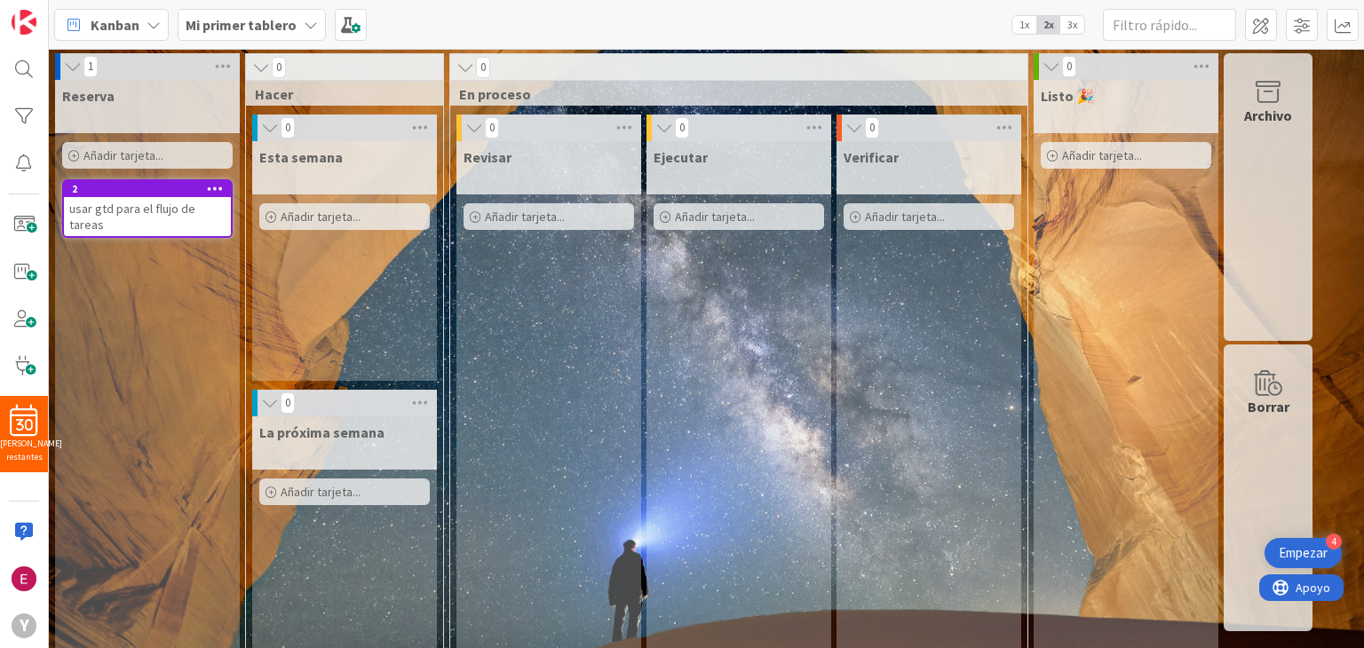
click at [1026, 31] on span "1x" at bounding box center [1025, 25] width 24 height 18
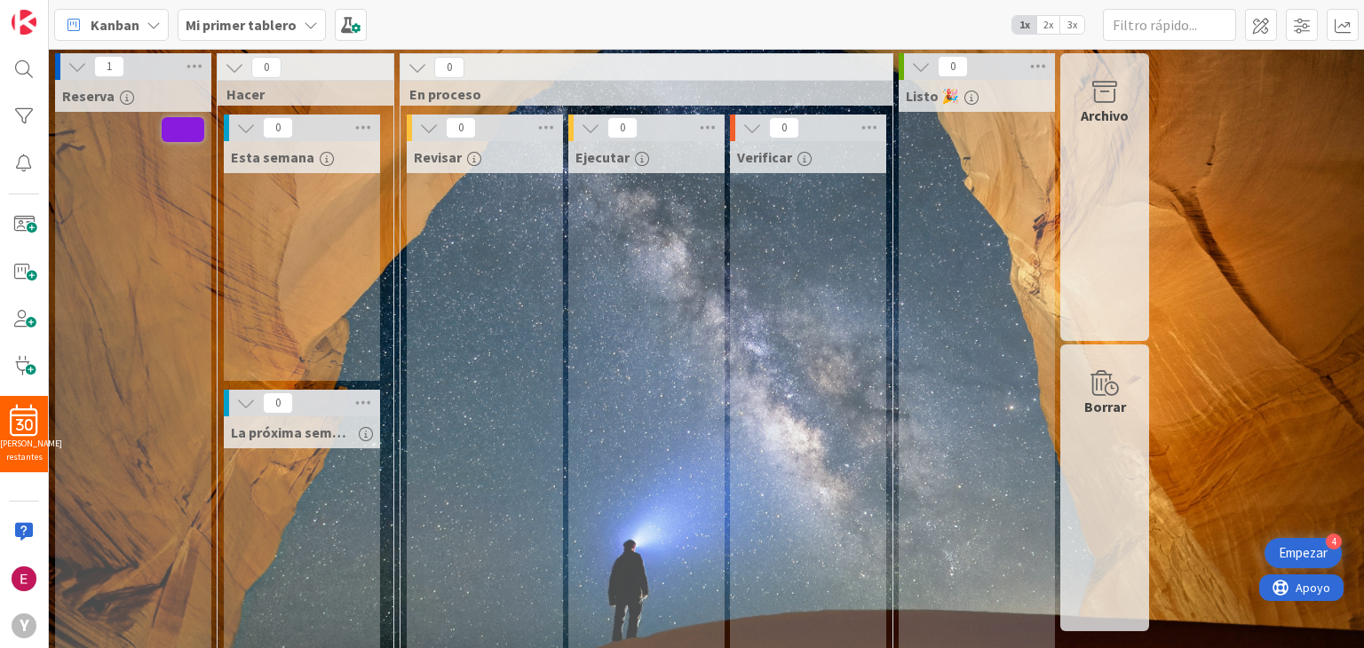
click at [1050, 29] on font "2x" at bounding box center [1049, 24] width 10 height 13
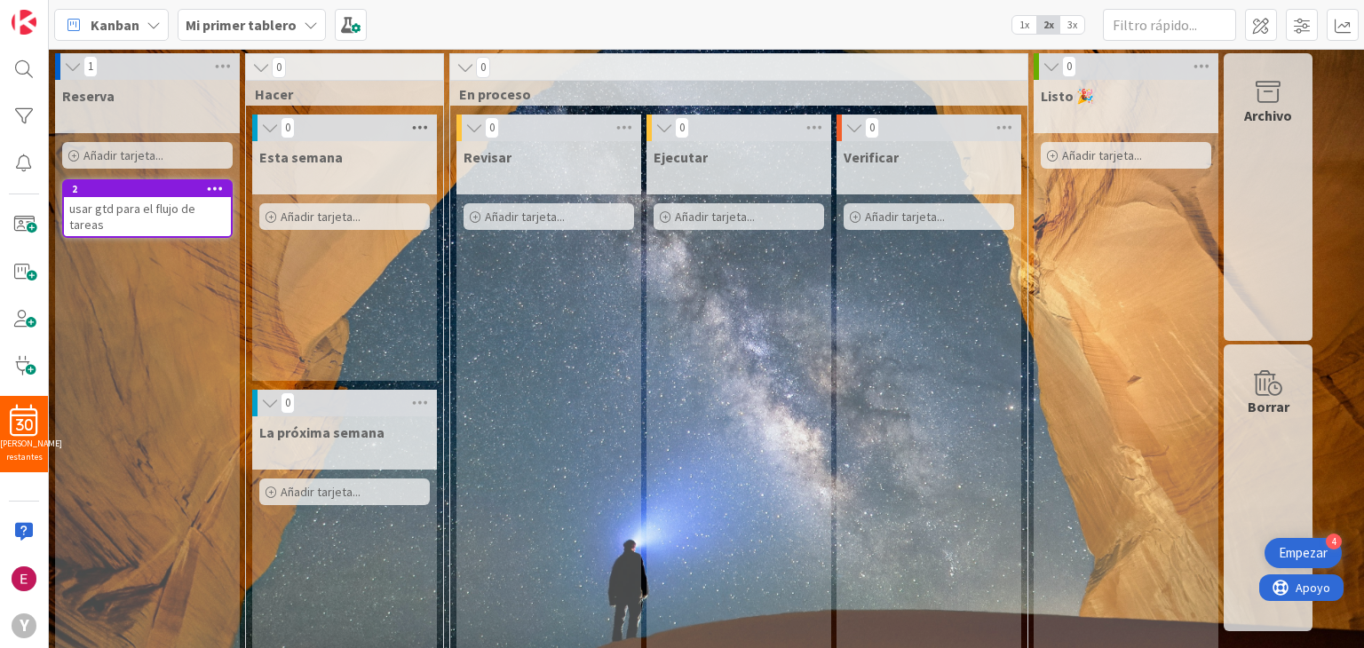
click at [417, 129] on icon at bounding box center [420, 128] width 23 height 27
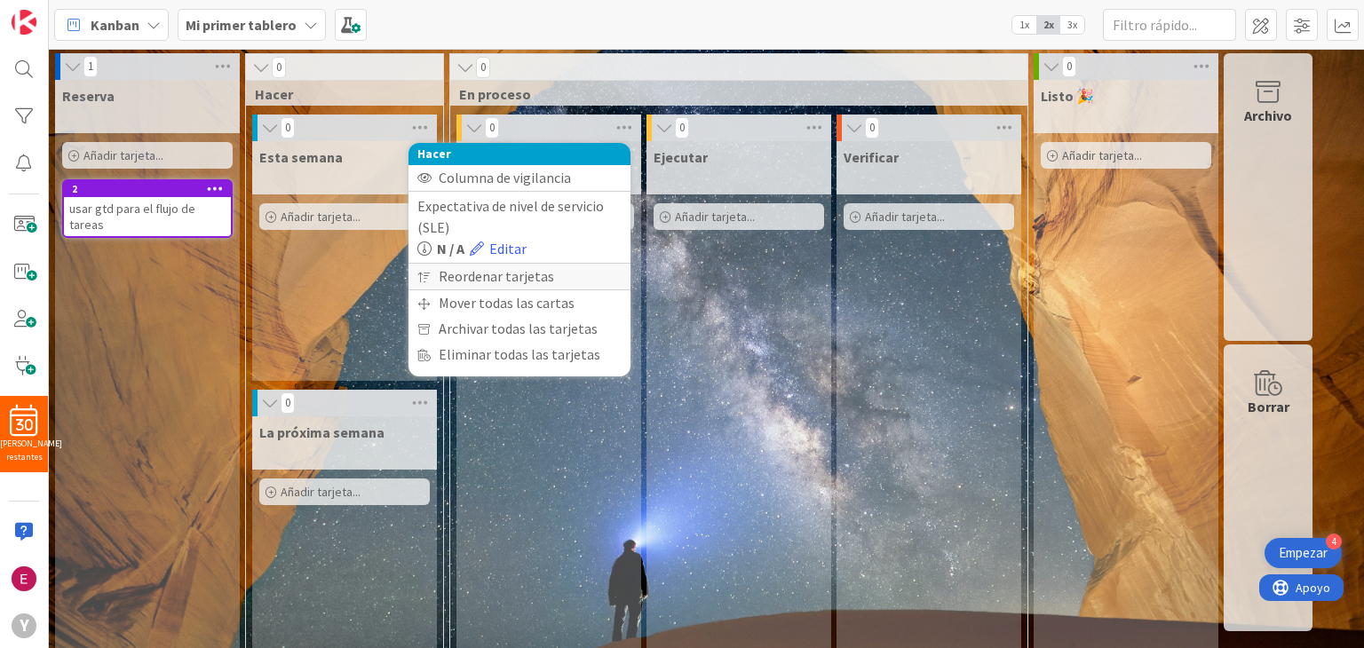
click at [462, 271] on font "Reordenar tarjetas" at bounding box center [496, 276] width 115 height 18
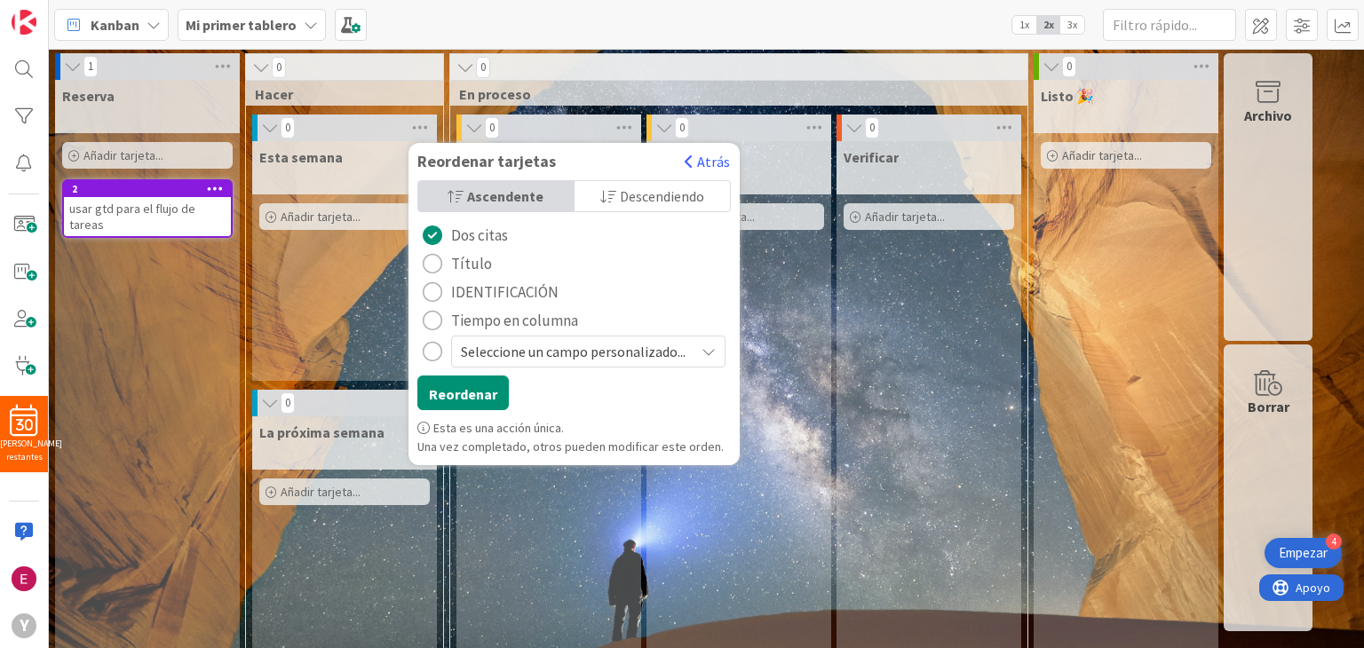
click at [173, 332] on div "Reserva Añadir tarjeta... 2 usar gtd para el flujo de tareas" at bounding box center [147, 373] width 185 height 586
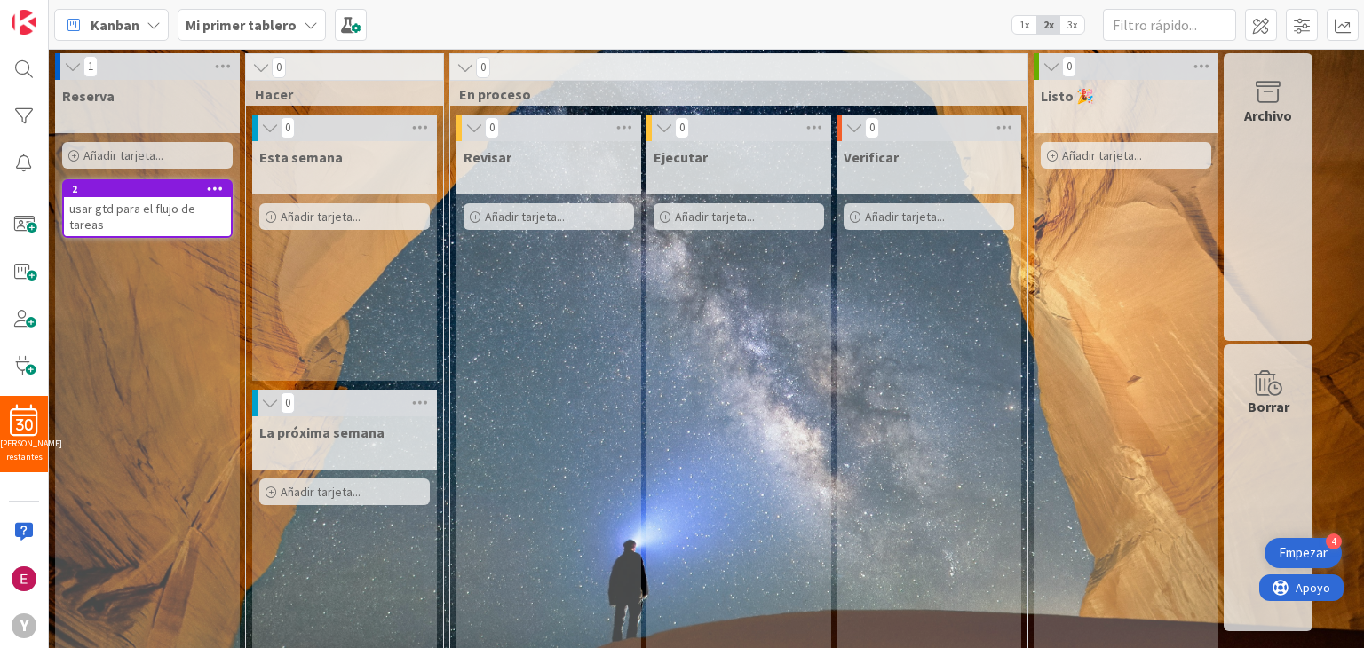
click at [259, 64] on icon at bounding box center [261, 68] width 20 height 18
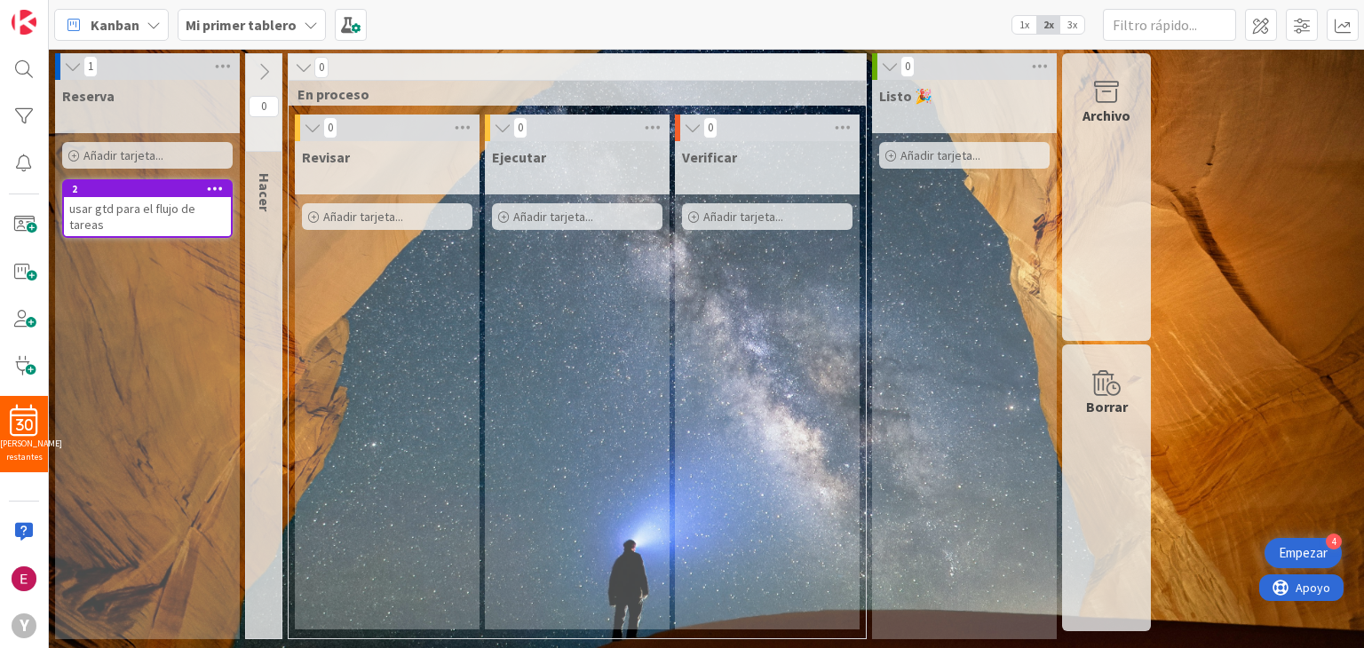
click at [259, 64] on icon at bounding box center [264, 72] width 20 height 20
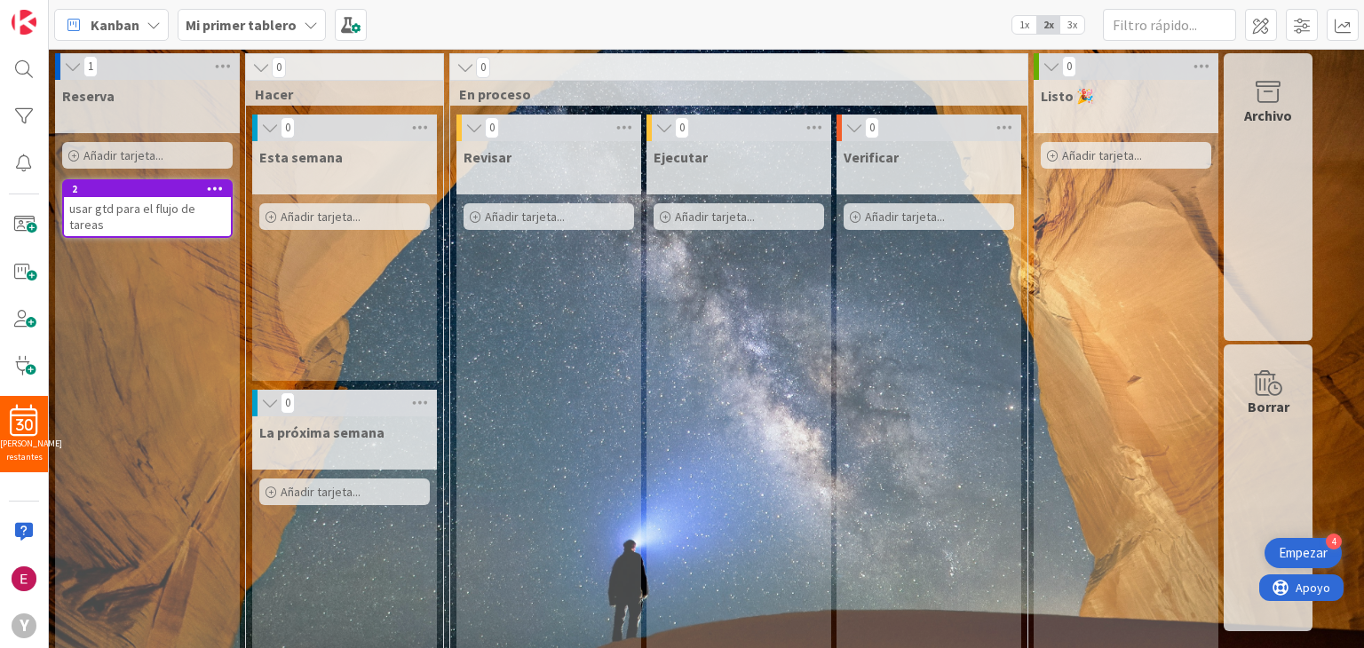
click at [347, 366] on div "Esta semana Añadir tarjeta..." at bounding box center [344, 261] width 185 height 240
click at [362, 218] on div "Añadir tarjeta..." at bounding box center [344, 216] width 171 height 27
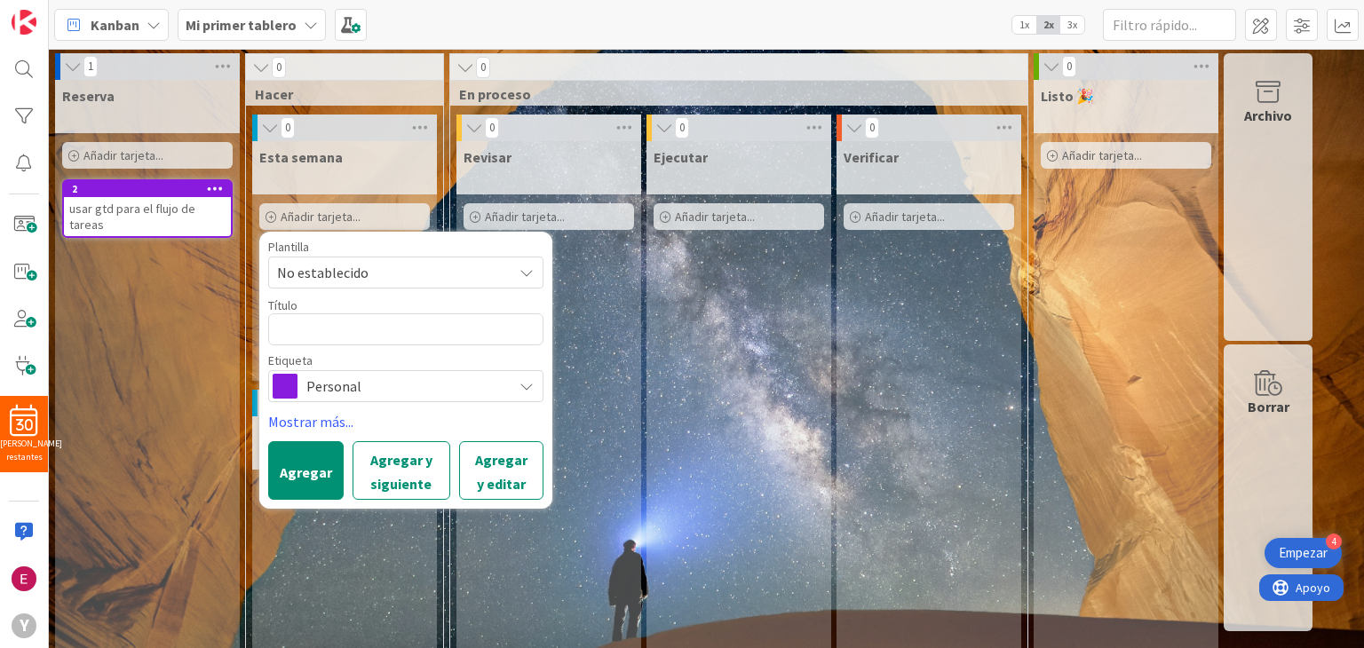
type textarea "x"
type textarea "a"
type textarea "x"
type textarea "as"
type textarea "x"
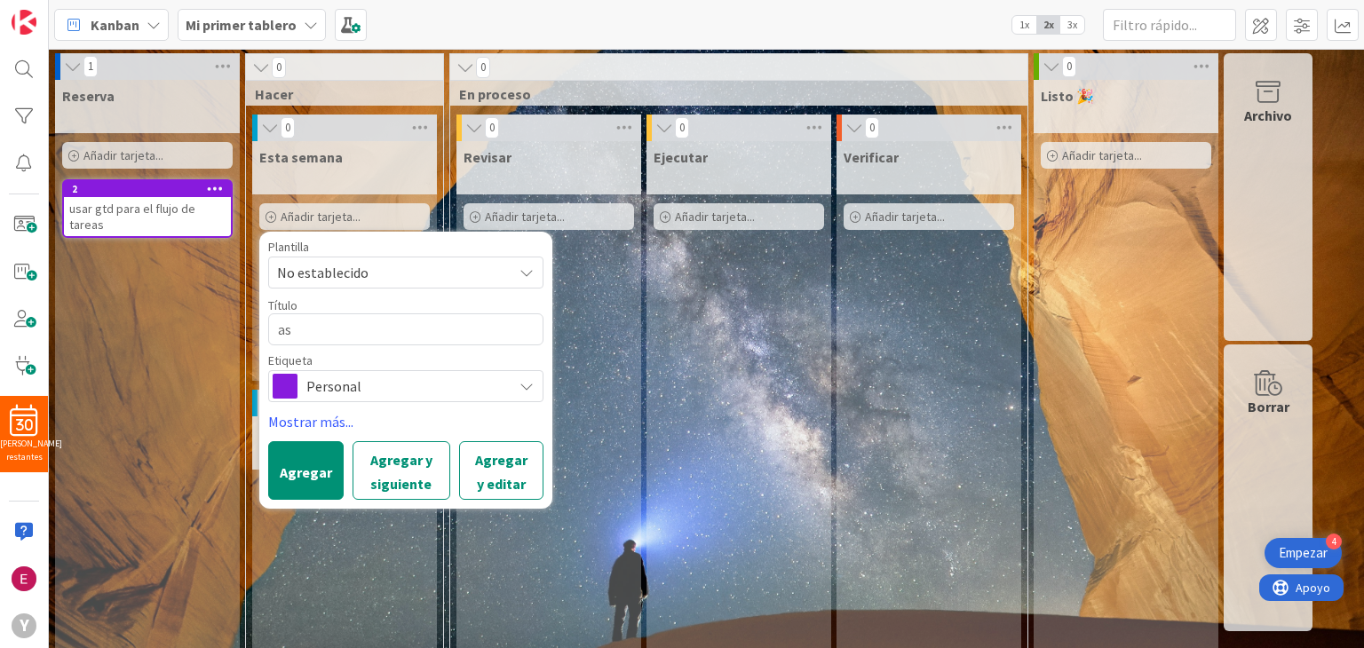
type textarea "asa"
type textarea "x"
type textarea "asas"
type textarea "x"
type textarea "asasa"
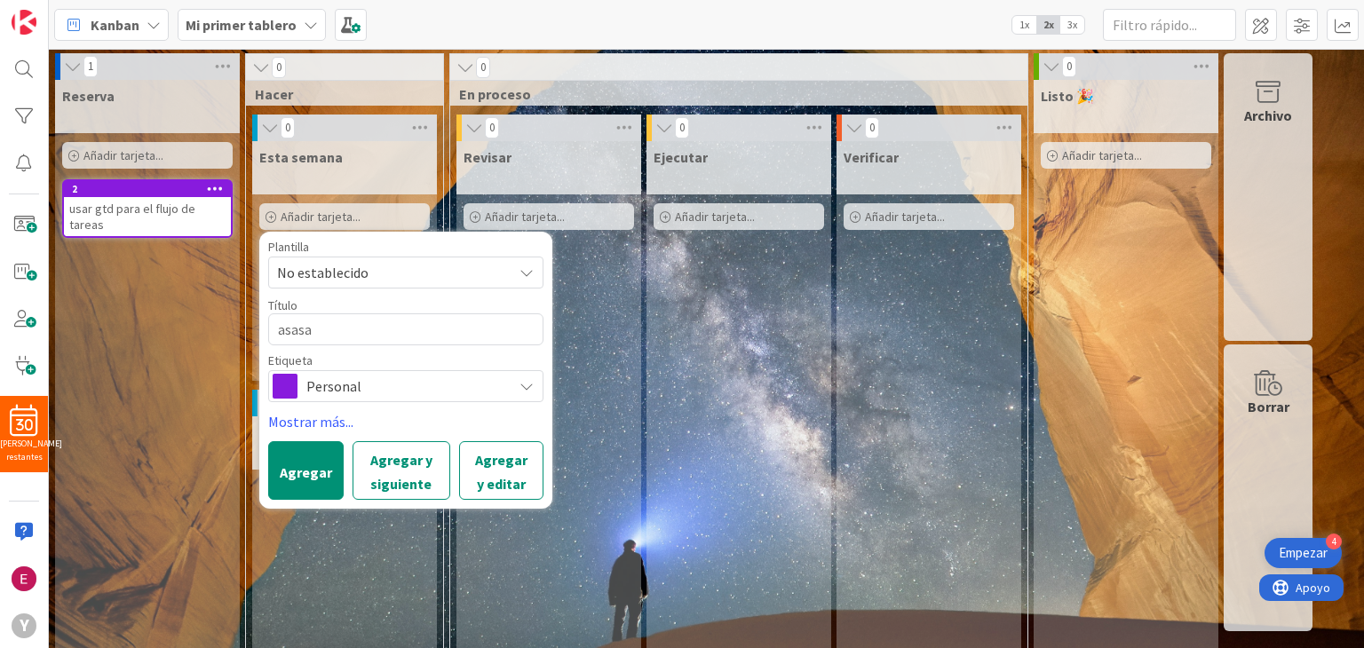
type textarea "x"
type textarea "asasas"
click at [394, 479] on font "Agregar y siguiente" at bounding box center [401, 472] width 62 height 42
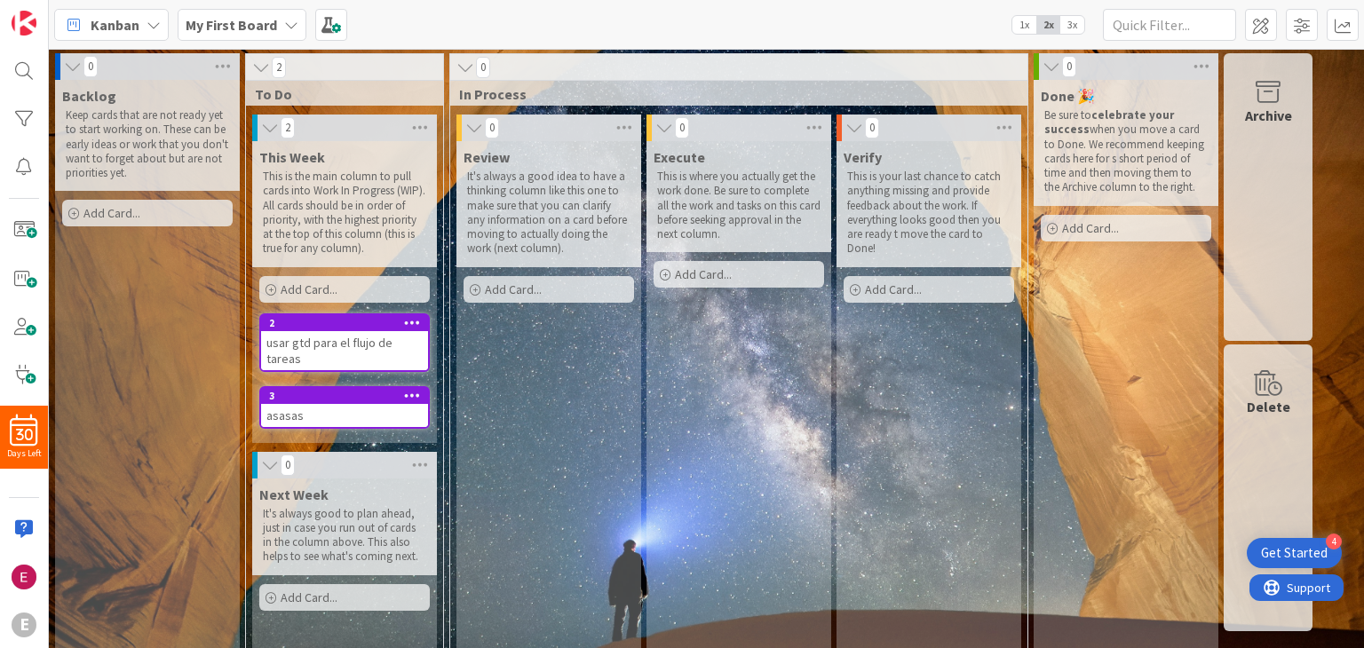
click at [114, 39] on div "Kanban" at bounding box center [111, 25] width 115 height 32
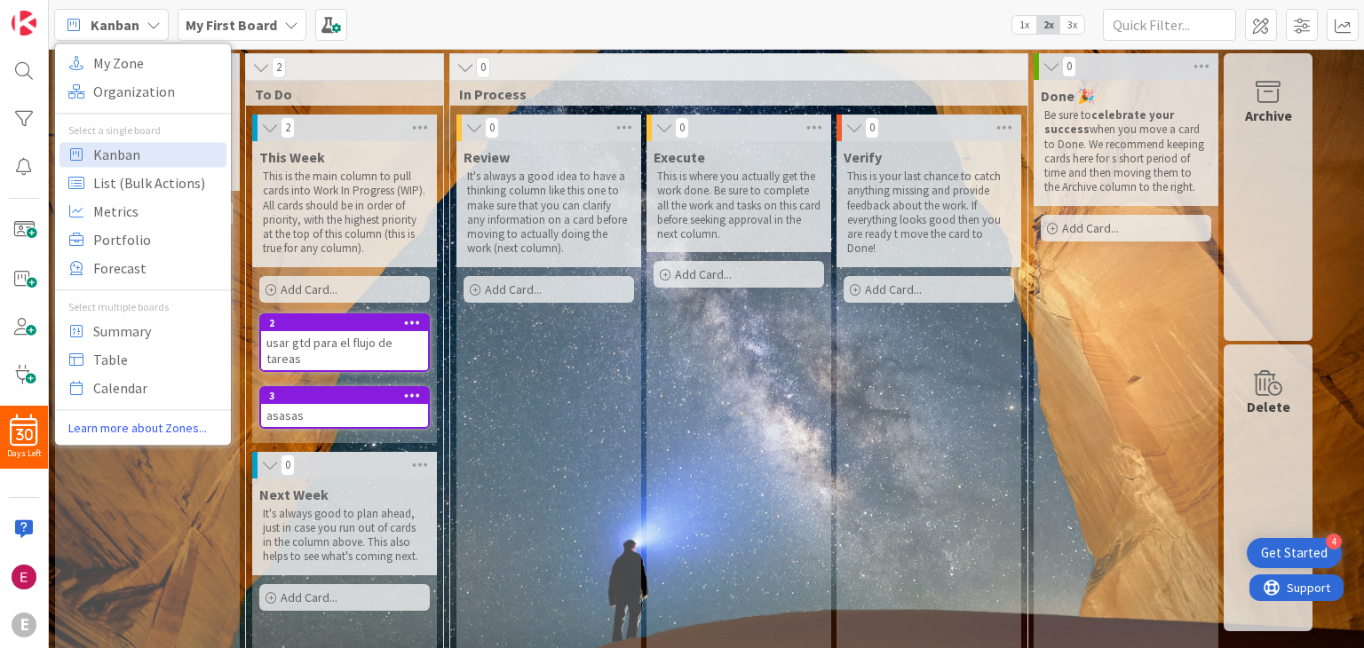
click at [114, 39] on div "Kanban" at bounding box center [111, 25] width 115 height 32
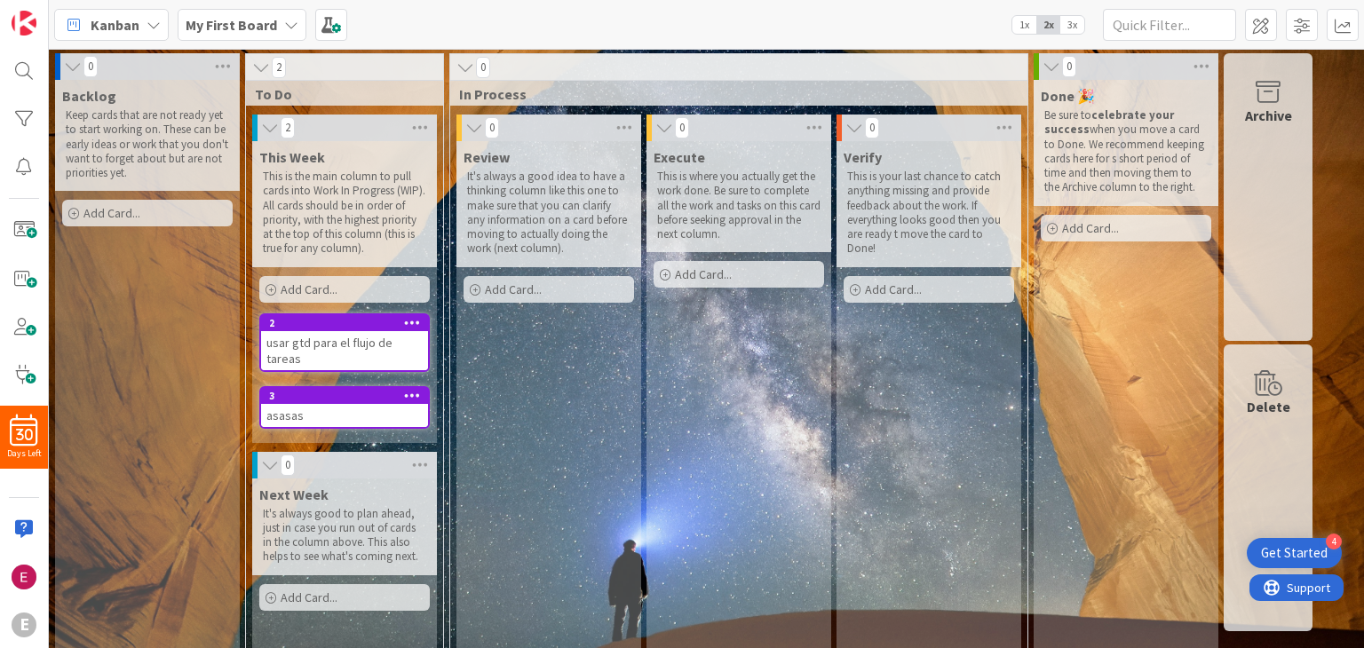
click at [258, 71] on icon at bounding box center [261, 68] width 20 height 18
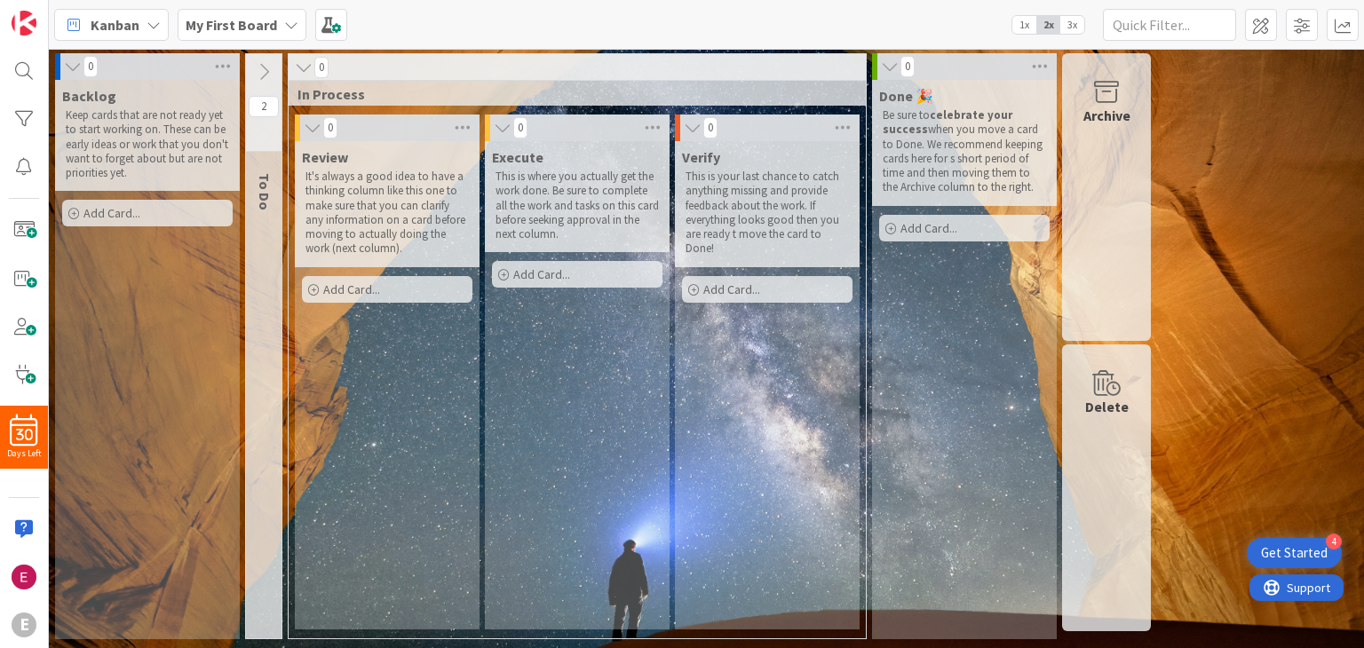
click at [258, 71] on icon at bounding box center [264, 72] width 20 height 20
